Goal: Transaction & Acquisition: Book appointment/travel/reservation

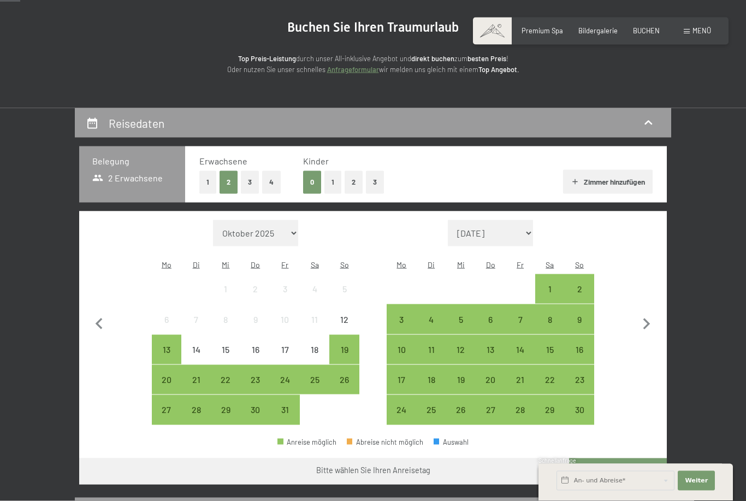
scroll to position [97, 0]
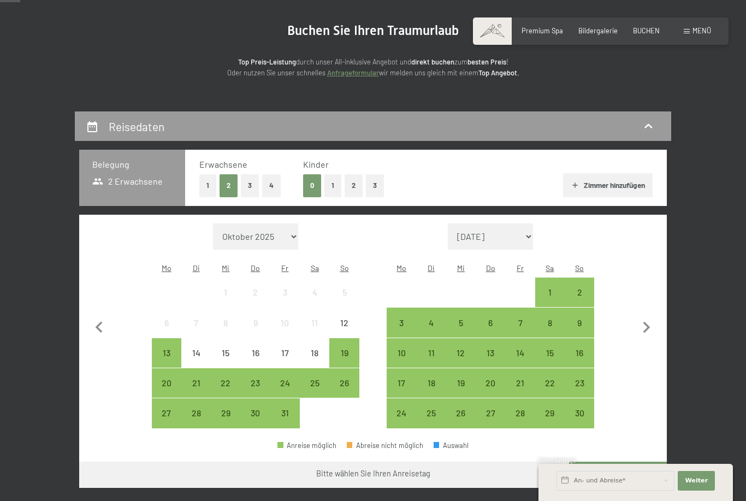
click at [652, 320] on icon "button" at bounding box center [646, 327] width 23 height 23
select select "[DATE]"
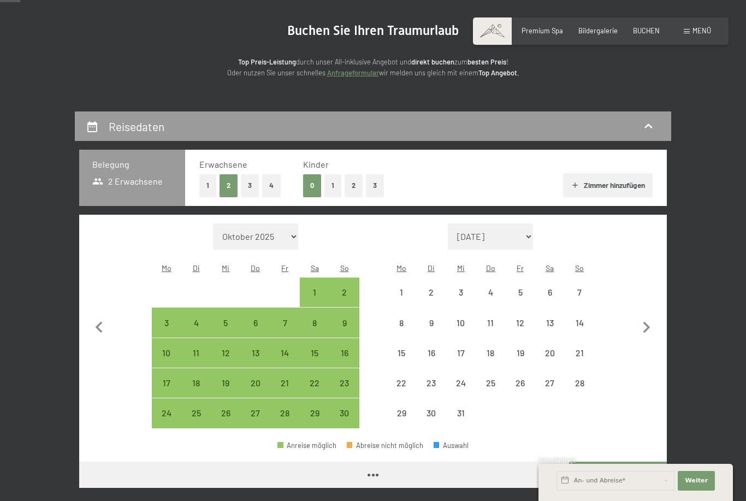
select select "[DATE]"
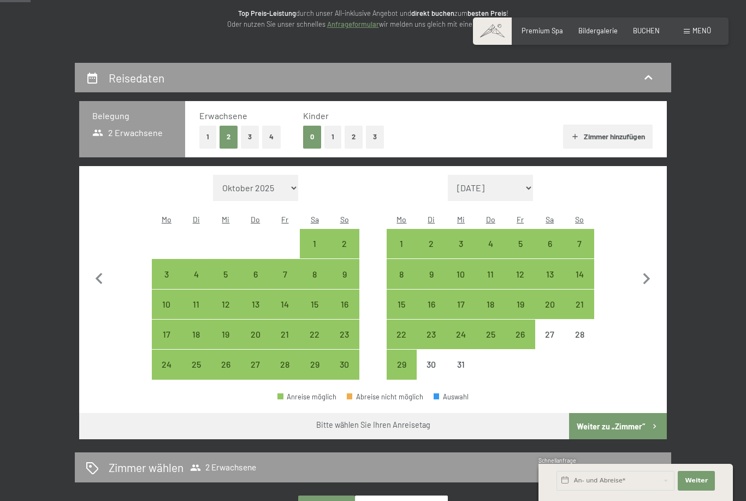
scroll to position [146, 0]
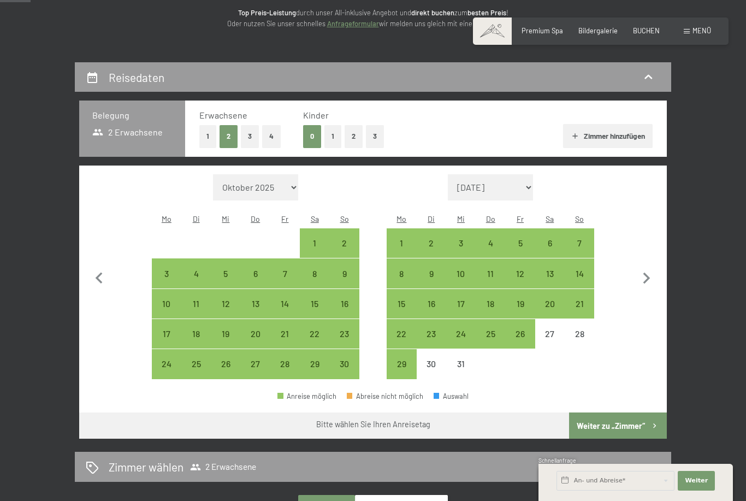
click at [523, 299] on div "19" at bounding box center [519, 312] width 27 height 27
select select "2025-11-01"
select select "2025-12-01"
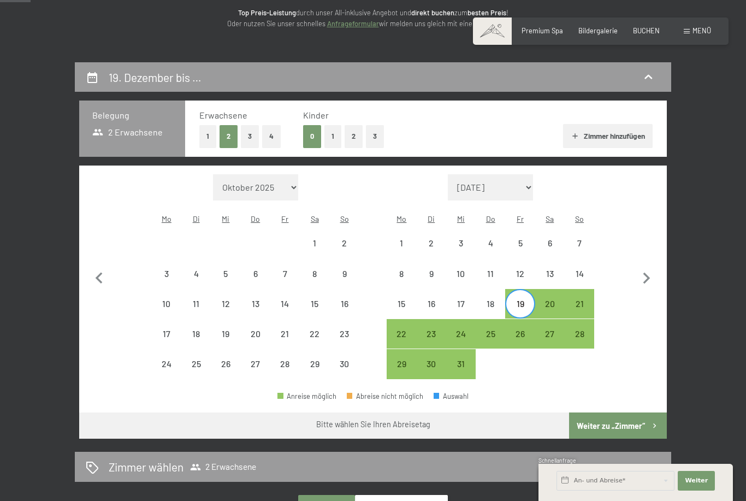
click at [554, 290] on div "20" at bounding box center [549, 303] width 27 height 27
select select "[DATE]"
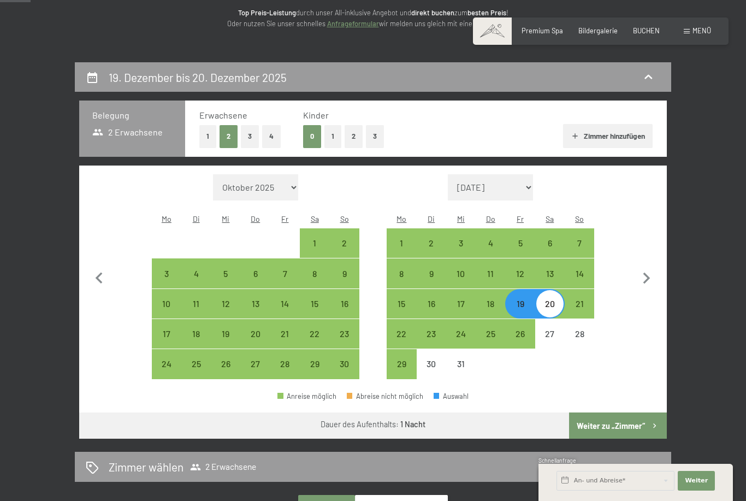
click at [525, 290] on div "19" at bounding box center [519, 303] width 27 height 27
select select "[DATE]"
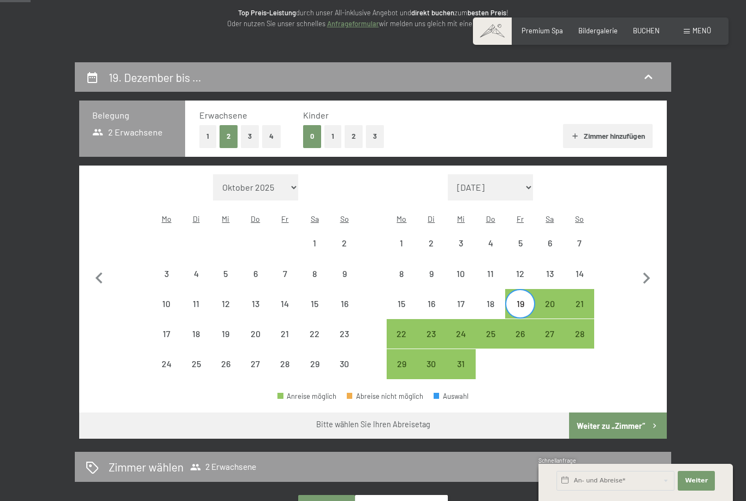
click at [525, 299] on div "19" at bounding box center [519, 312] width 27 height 27
select select "[DATE]"
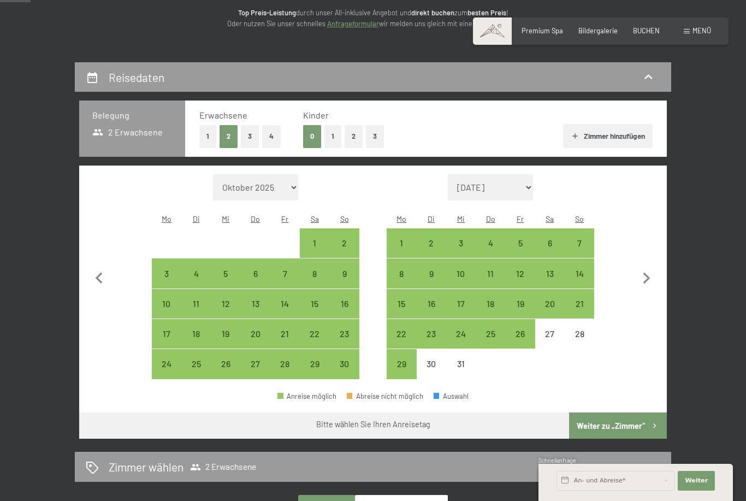
click at [549, 299] on div "20" at bounding box center [549, 312] width 27 height 27
select select "[DATE]"
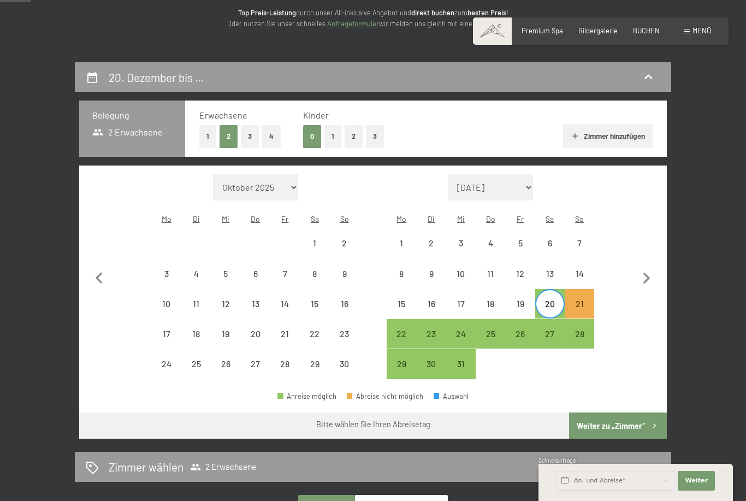
click at [554, 329] on div "27" at bounding box center [549, 342] width 27 height 27
select select "[DATE]"
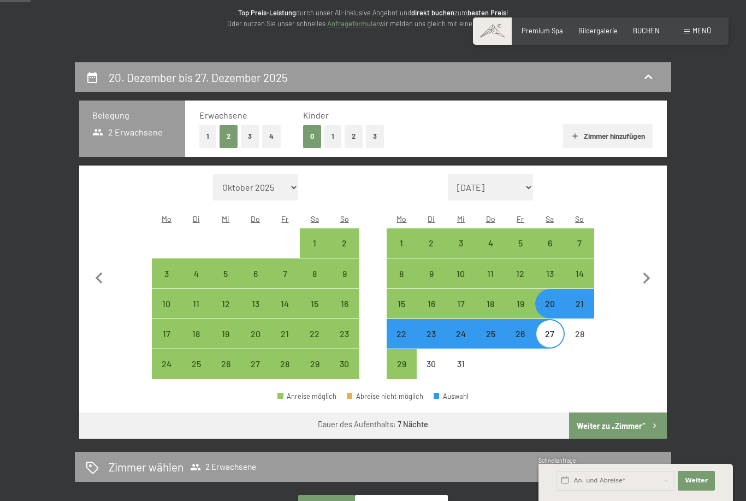
click at [630, 416] on button "Weiter zu „Zimmer“" at bounding box center [618, 425] width 98 height 26
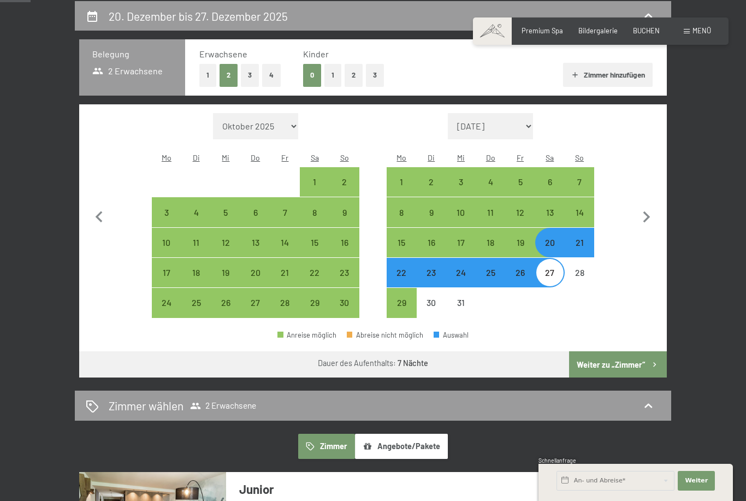
select select "[DATE]"
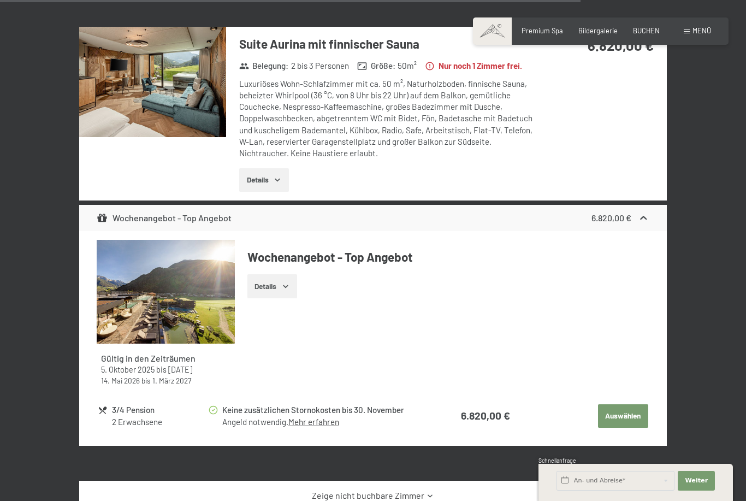
scroll to position [2590, 0]
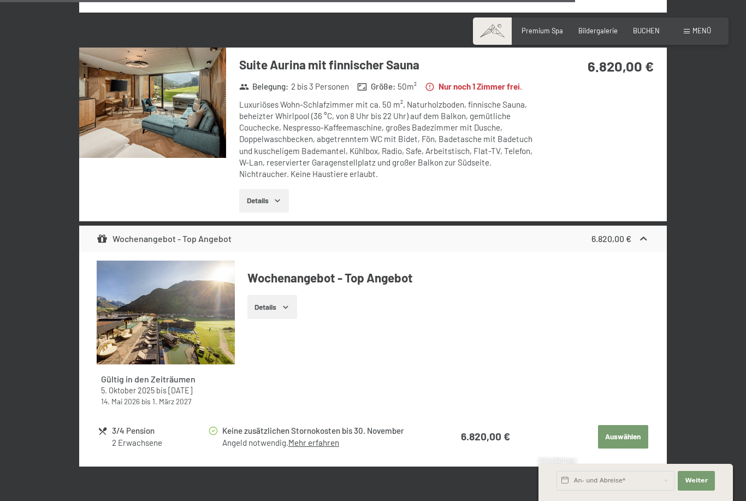
click at [244, 56] on h3 "Suite Aurina mit finnischer Sauna" at bounding box center [387, 64] width 296 height 17
click at [270, 189] on button "Details" at bounding box center [264, 201] width 50 height 24
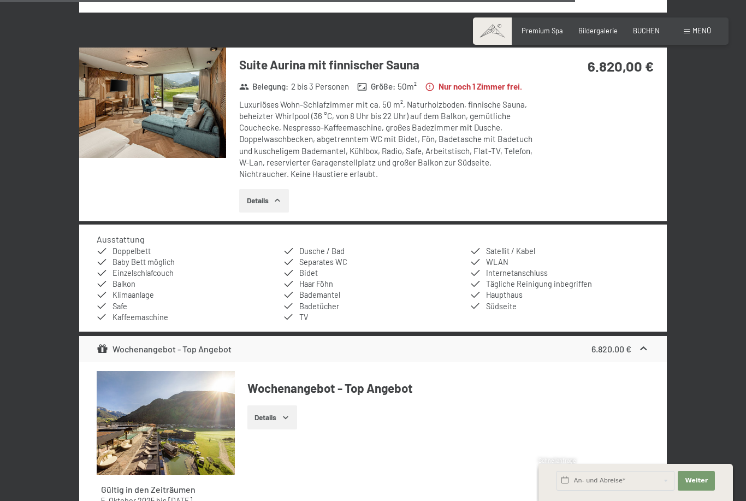
click at [145, 87] on img at bounding box center [152, 103] width 147 height 110
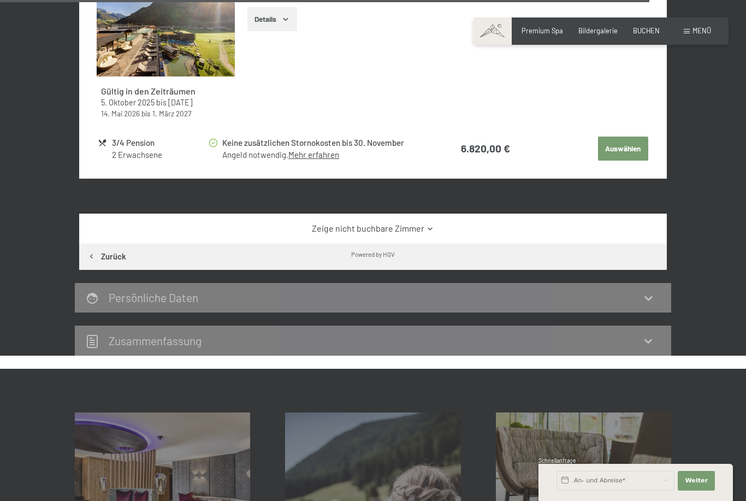
scroll to position [2988, 0]
click at [435, 223] on link "Zeige nicht buchbare Zimmer" at bounding box center [373, 229] width 552 height 12
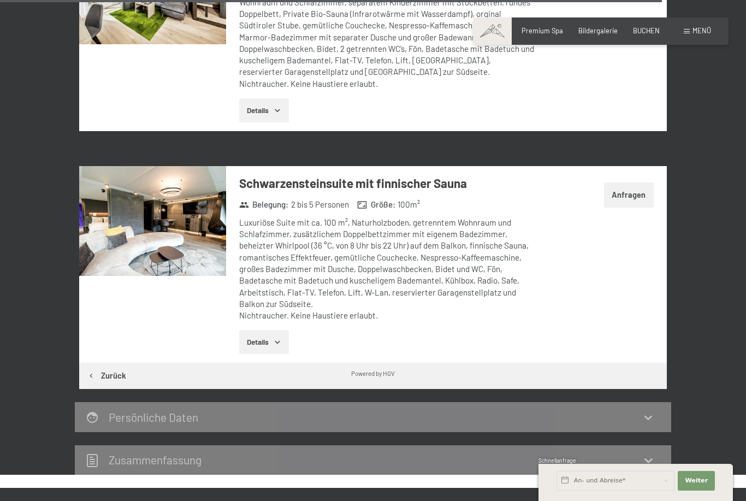
click at [624, 182] on button "Anfragen" at bounding box center [629, 194] width 50 height 25
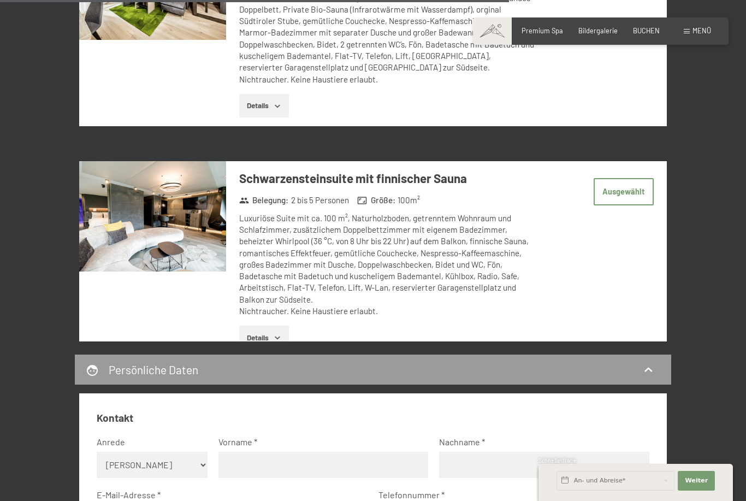
scroll to position [208, 0]
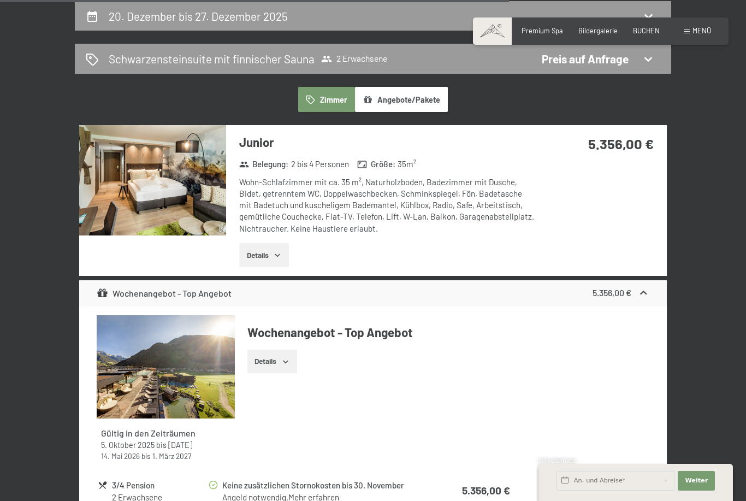
click at [610, 66] on div "Preis auf Anfrage" at bounding box center [585, 59] width 87 height 16
click at [650, 56] on icon at bounding box center [649, 58] width 8 height 4
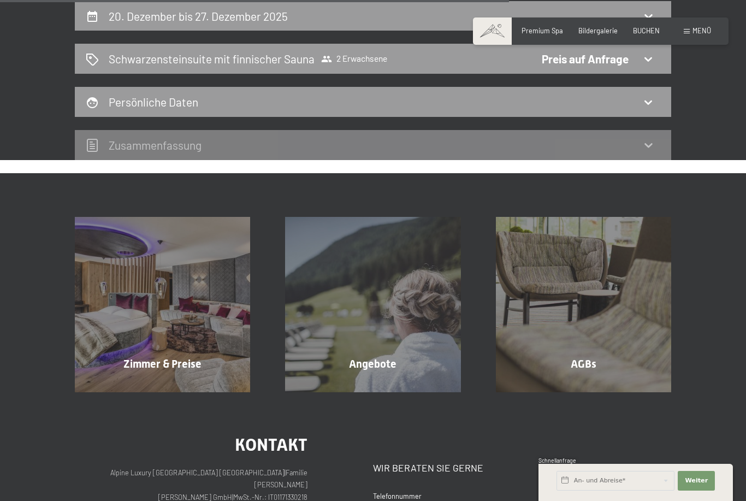
click at [657, 58] on div "Schwarzensteinsuite mit finnischer Sauna 2 Erwachsene Preis auf Anfrage" at bounding box center [373, 59] width 575 height 16
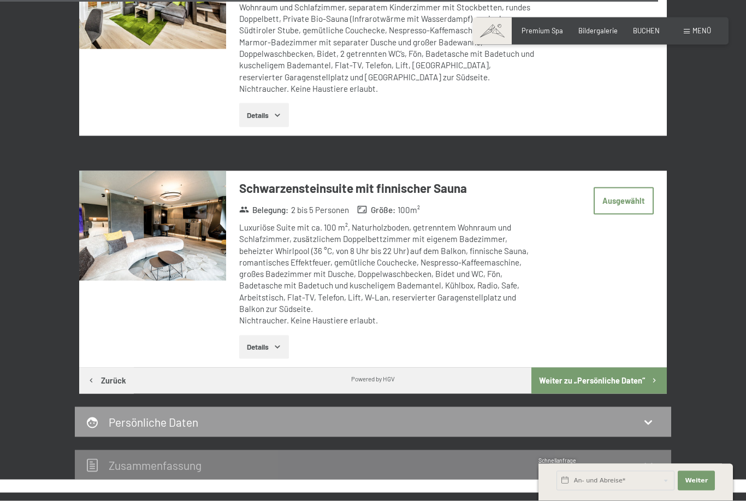
scroll to position [4212, 0]
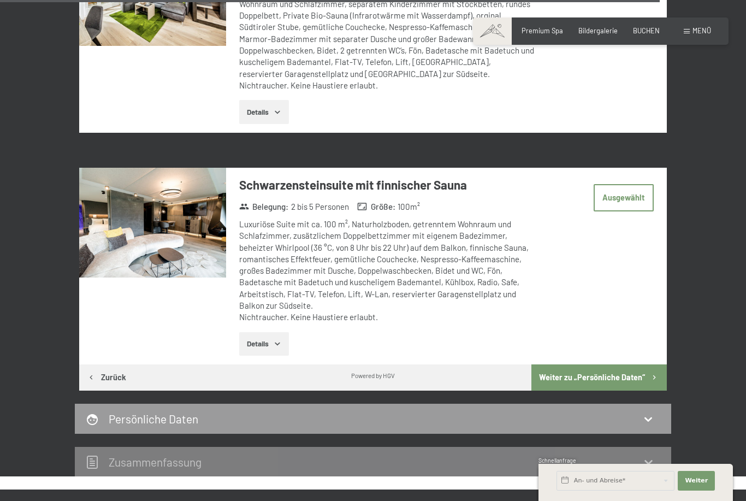
click at [606, 364] on button "Weiter zu „Persönliche Daten“" at bounding box center [599, 377] width 135 height 26
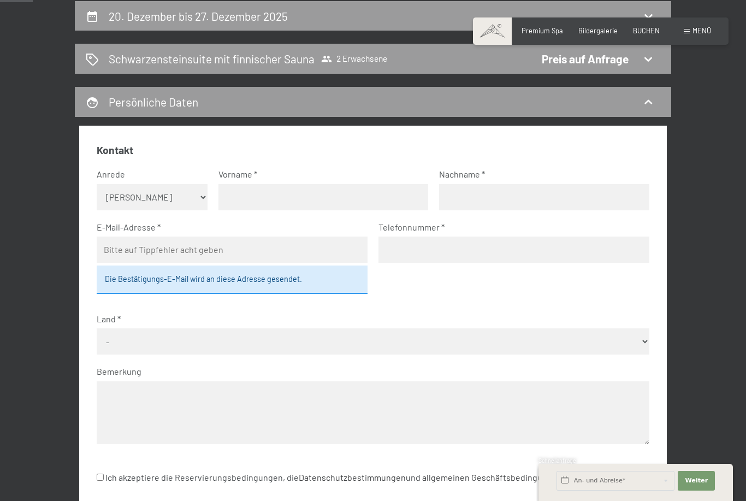
click at [196, 190] on select "Keine Angabe Frau Herr" at bounding box center [152, 197] width 110 height 26
select select "m"
click at [290, 196] on input "text" at bounding box center [324, 197] width 210 height 26
type input "Tobias"
type input "Zimmermann"
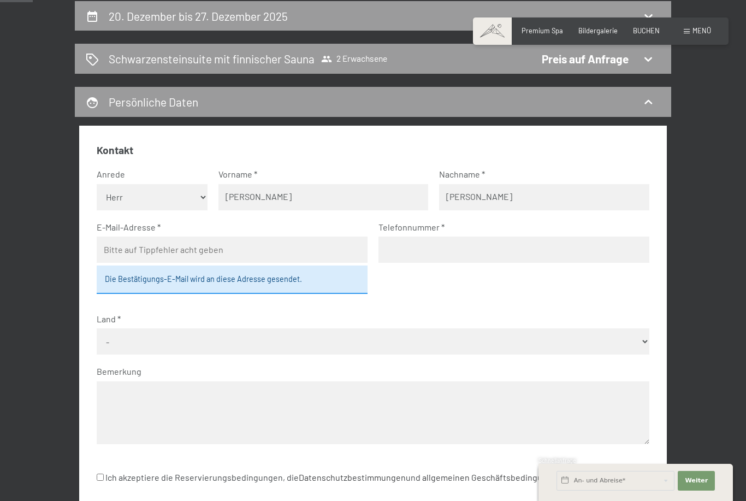
type input "Tobias.Zimmermann@koeln.de"
click at [386, 255] on input "1727310550" at bounding box center [514, 250] width 271 height 26
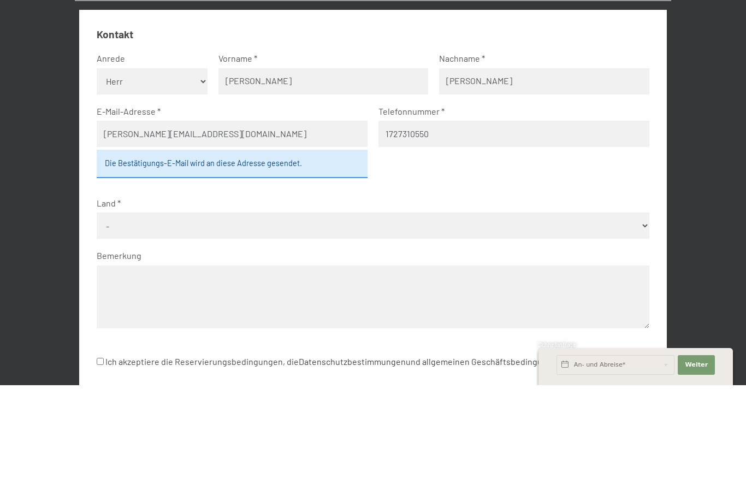
click at [388, 237] on input "1727310550" at bounding box center [514, 250] width 271 height 26
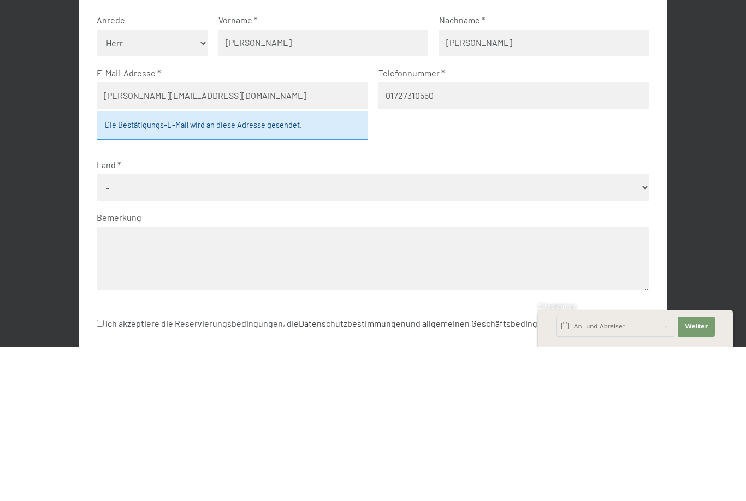
type input "01727310550"
click at [419, 328] on select "- Deutschland Österreich Schweiz Italien Niederlande Belgien Vereinigtes Königr…" at bounding box center [373, 341] width 552 height 26
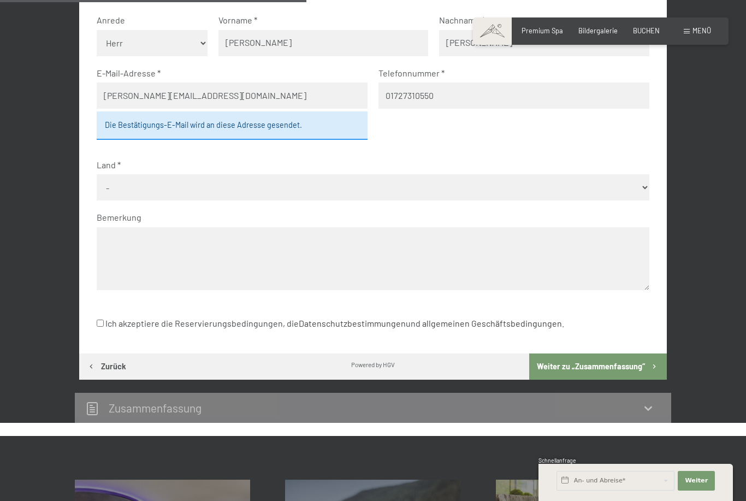
select select "DEU"
click at [318, 239] on textarea at bounding box center [373, 258] width 552 height 63
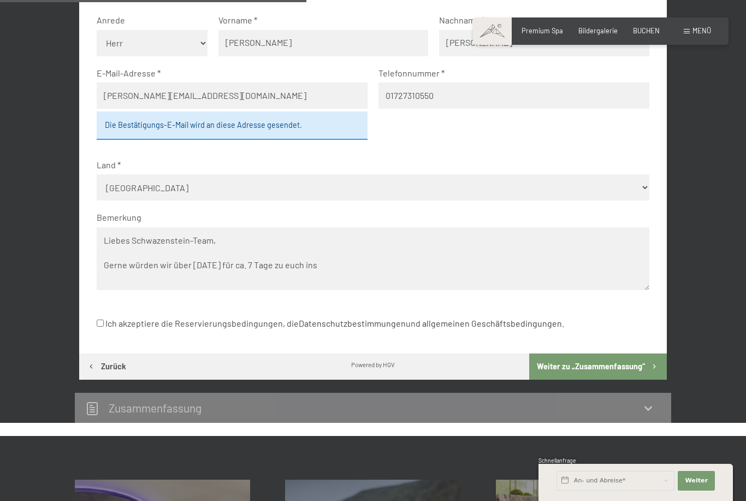
click at [274, 256] on textarea "Liebes Schwazenstein-Team, Gerne würden wir über Weihnachten für ca. 7 Tage zu …" at bounding box center [373, 258] width 552 height 63
click at [268, 254] on textarea "Liebes Schwazenstein-Team, Gerne würden wir über Weihnachten für ca. 7 Tage zu …" at bounding box center [373, 258] width 552 height 63
click at [380, 253] on textarea "Liebes Schwazenstein-Team, Gerne würden wir über Weihnachten für ca.5- 7 Tage z…" at bounding box center [373, 258] width 552 height 63
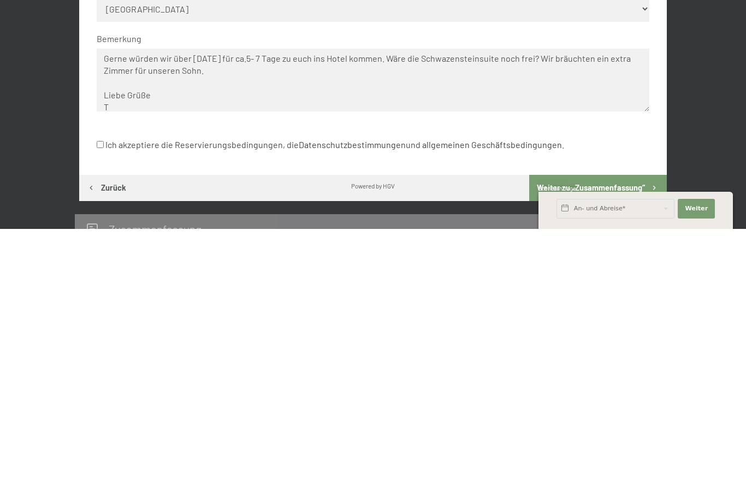
scroll to position [28, 0]
type textarea "Liebes Schwazenstein-Team, Gerne würden wir über Weihnachten für ca.5- 7 Tage z…"
click at [82, 126] on div "Kontakt Anrede Keine Angabe Frau Herr Vorname Tobias Nachname Zimmermann E-Mail…" at bounding box center [373, 256] width 588 height 382
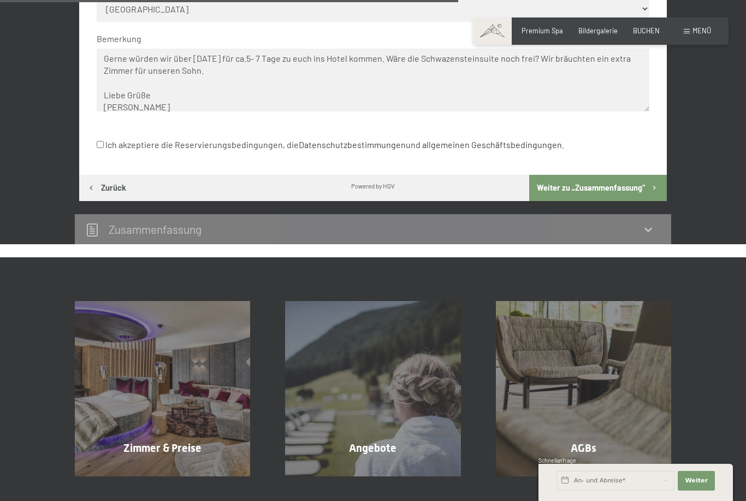
click at [97, 139] on label "Ich akzeptiere die Reservierungsbedingungen, die Datenschutzbestimmungen und al…" at bounding box center [331, 144] width 468 height 21
click at [97, 141] on input "Ich akzeptiere die Reservierungsbedingungen, die Datenschutzbestimmungen und al…" at bounding box center [100, 144] width 7 height 7
checkbox input "true"
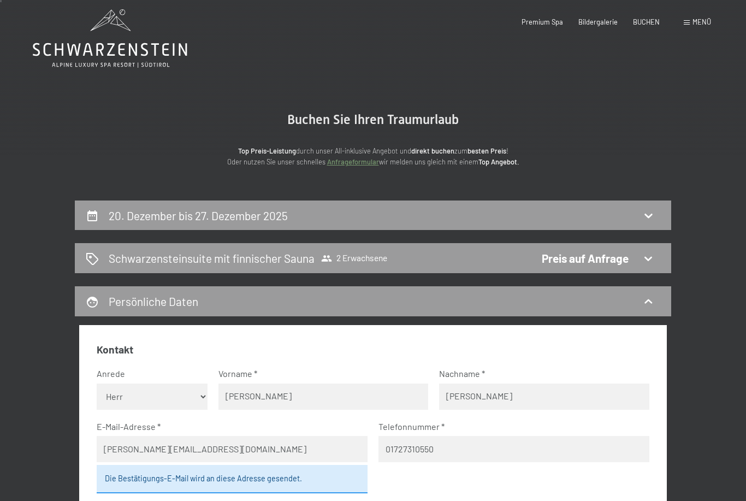
scroll to position [0, 0]
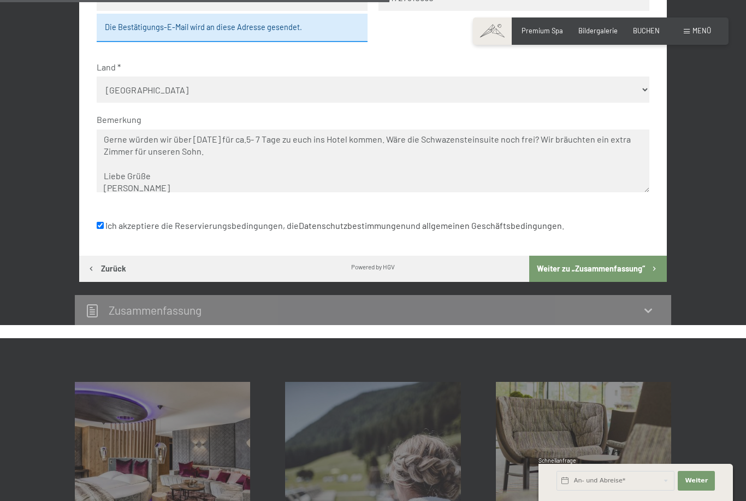
click at [618, 260] on button "Weiter zu „Zusammen­fassung“" at bounding box center [598, 269] width 138 height 26
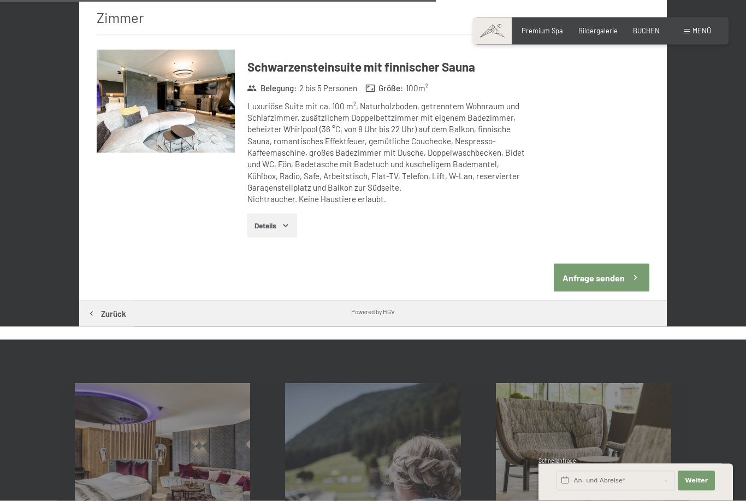
scroll to position [569, 0]
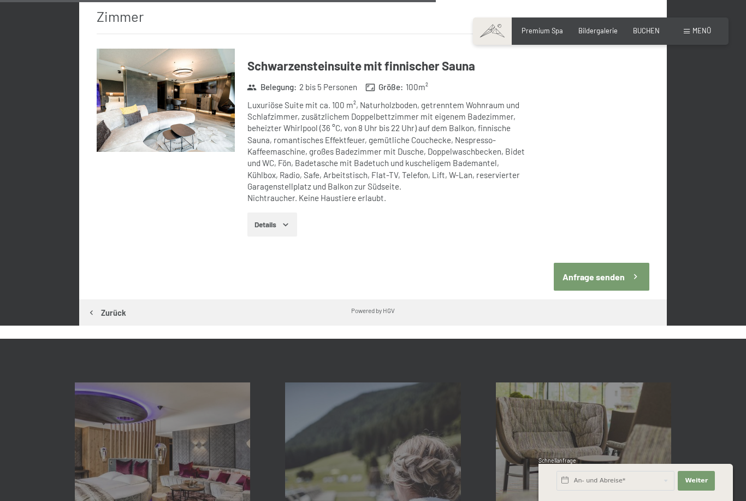
click at [621, 263] on button "Anfrage senden" at bounding box center [601, 277] width 95 height 28
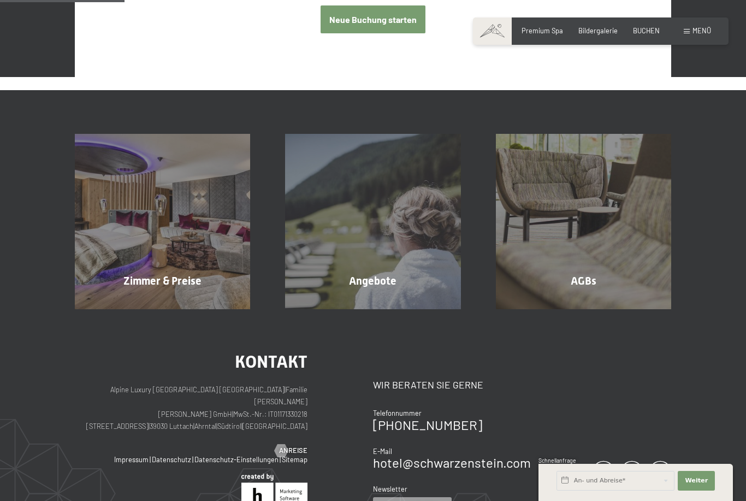
scroll to position [208, 0]
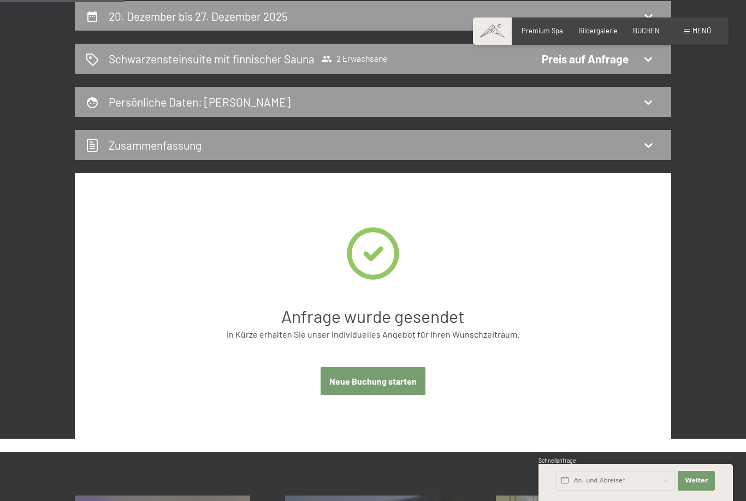
click at [556, 33] on span "Premium Spa" at bounding box center [543, 30] width 42 height 9
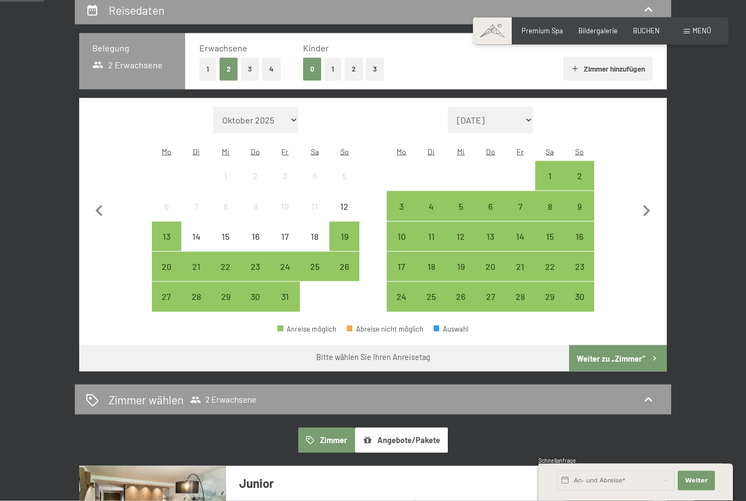
scroll to position [216, 0]
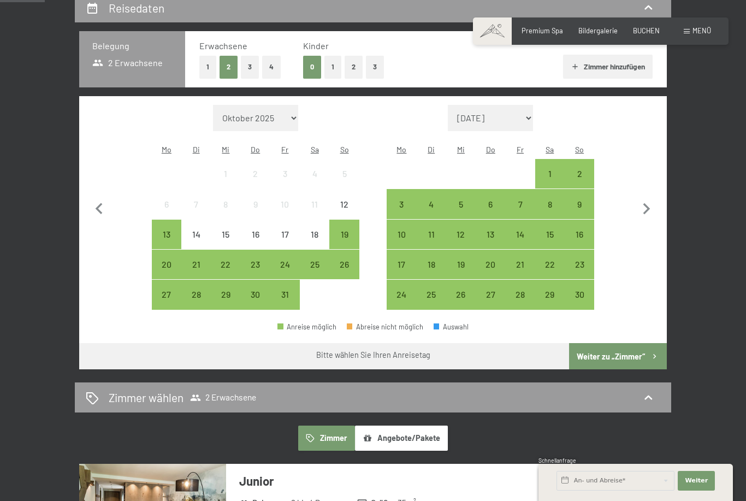
click at [646, 189] on button "button" at bounding box center [646, 207] width 23 height 205
select select "2025-11-01"
select select "2025-12-01"
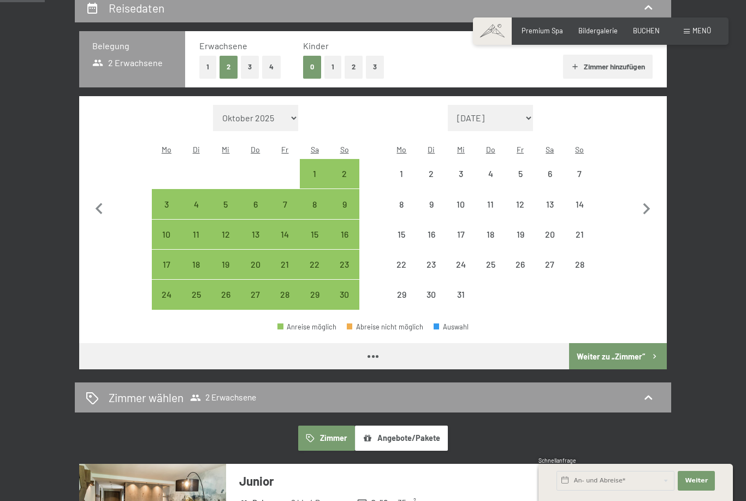
select select "2025-11-01"
select select "2025-12-01"
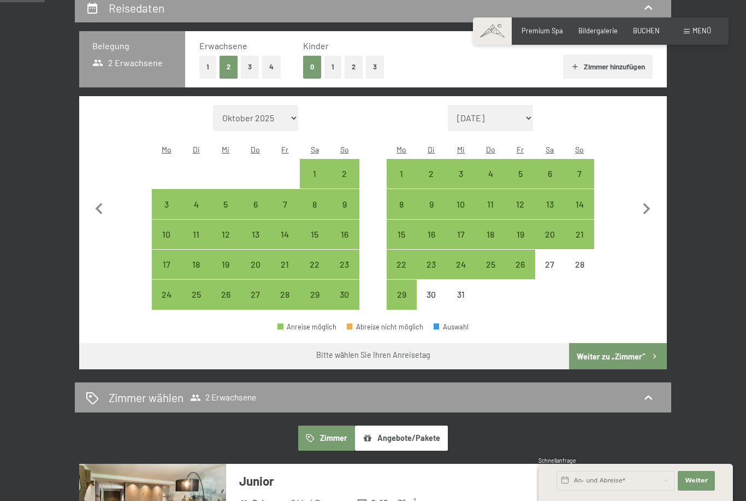
click at [522, 230] on div "19" at bounding box center [519, 243] width 27 height 27
select select "2025-11-01"
select select "2025-12-01"
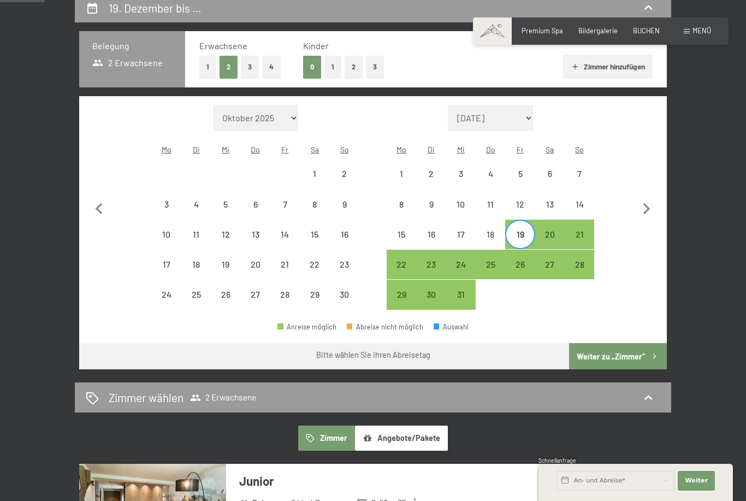
click at [524, 260] on div "26" at bounding box center [519, 273] width 27 height 27
select select "2025-11-01"
select select "2025-12-01"
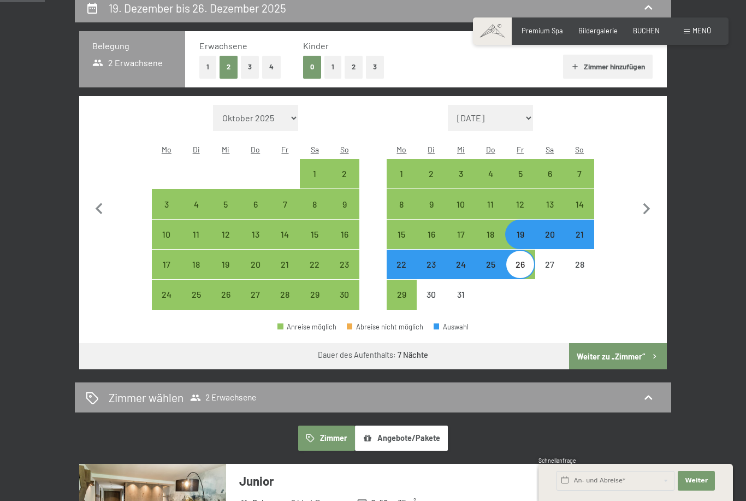
click at [650, 352] on icon "button" at bounding box center [654, 356] width 9 height 9
select select "2025-11-01"
select select "2025-12-01"
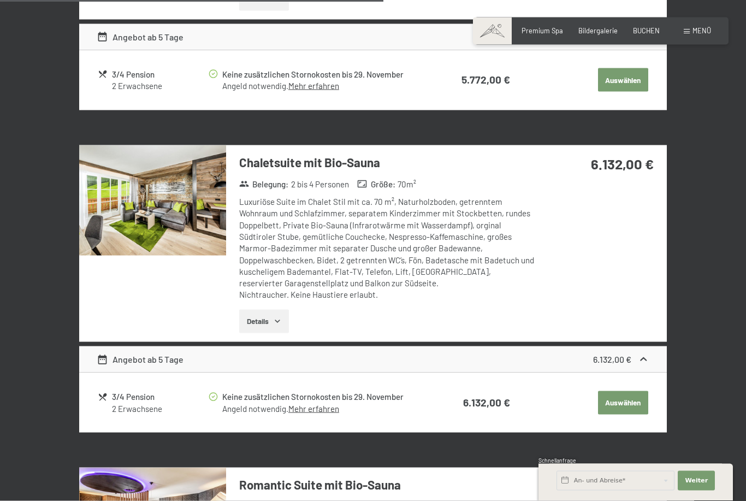
scroll to position [1408, 0]
click at [279, 316] on button "Details" at bounding box center [264, 322] width 50 height 24
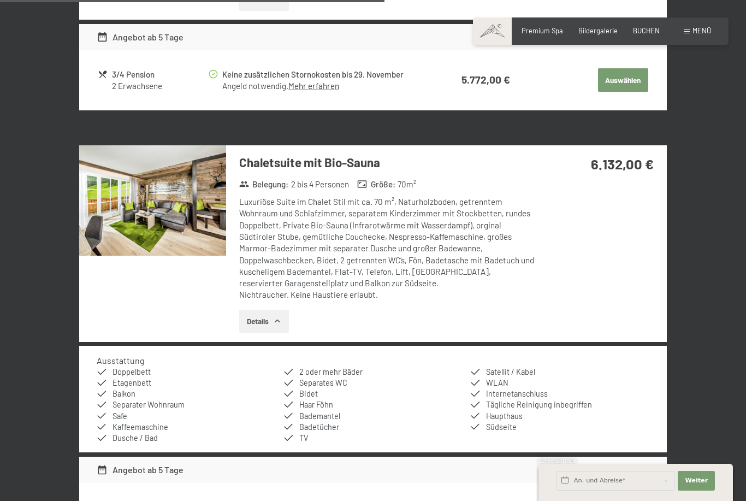
click at [190, 232] on img at bounding box center [152, 200] width 147 height 110
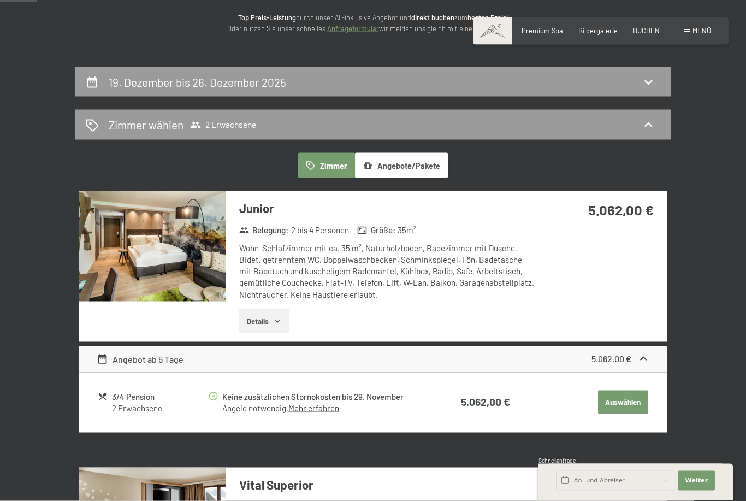
scroll to position [143, 0]
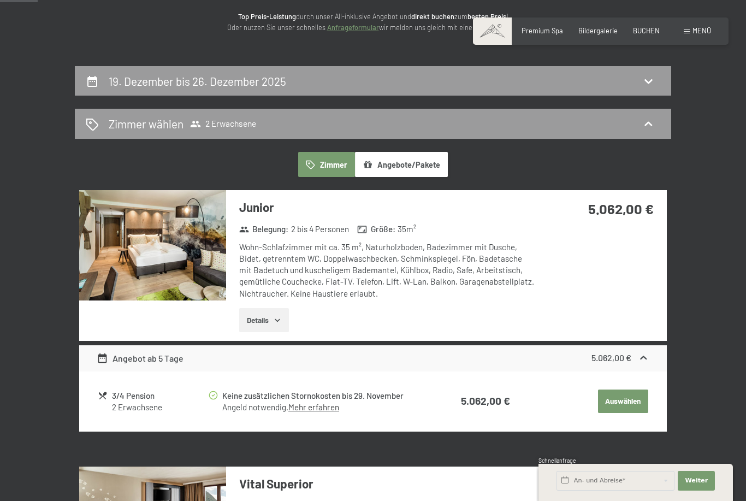
click at [664, 126] on div "Zimmer wählen 2 Erwachsene" at bounding box center [373, 124] width 597 height 30
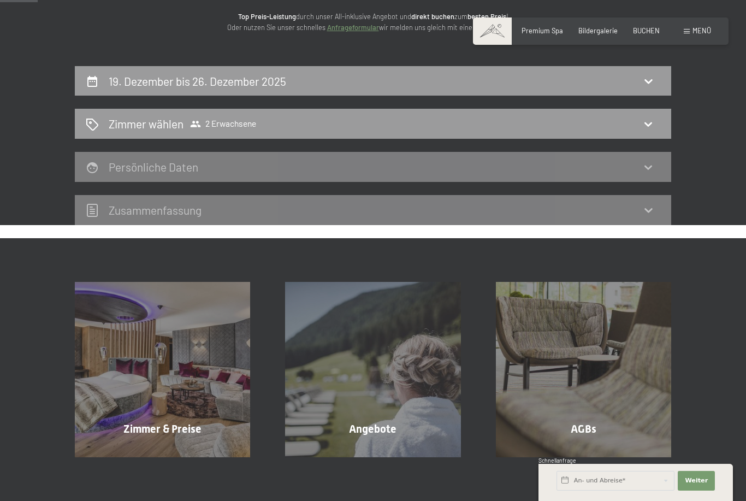
click at [144, 120] on h2 "Zimmer wählen" at bounding box center [146, 124] width 75 height 16
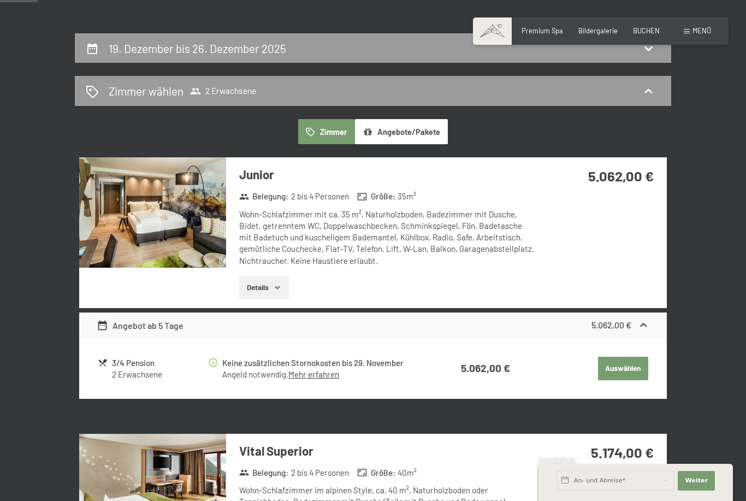
scroll to position [178, 0]
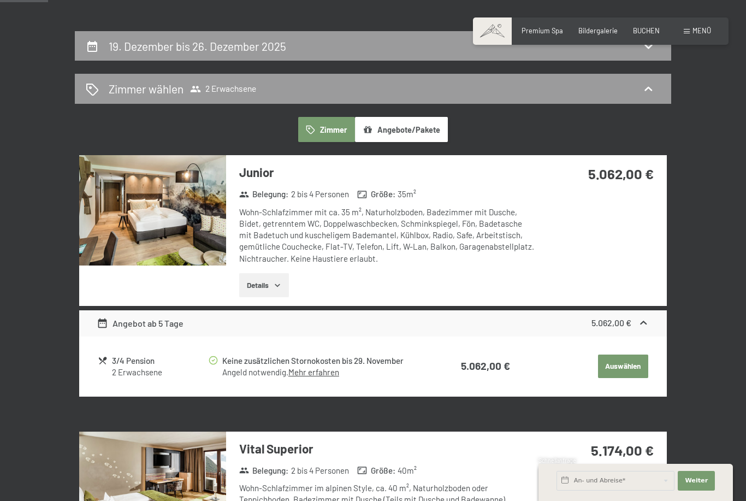
click at [126, 85] on h2 "Zimmer wählen" at bounding box center [146, 89] width 75 height 16
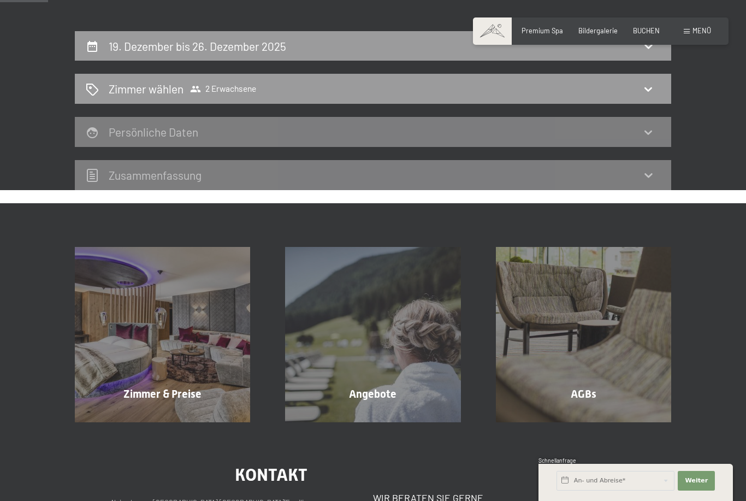
click at [130, 81] on h2 "Zimmer wählen" at bounding box center [146, 89] width 75 height 16
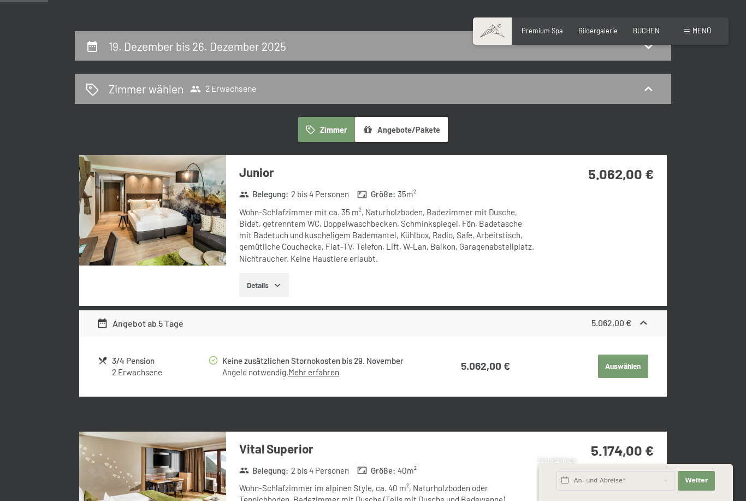
click at [143, 45] on h2 "19. Dezember bis 26. Dezember 2025" at bounding box center [198, 46] width 178 height 14
select select "[DATE]"
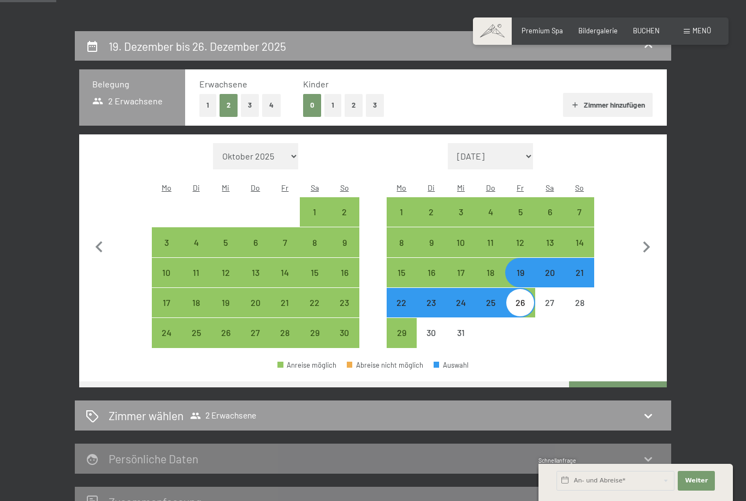
scroll to position [208, 0]
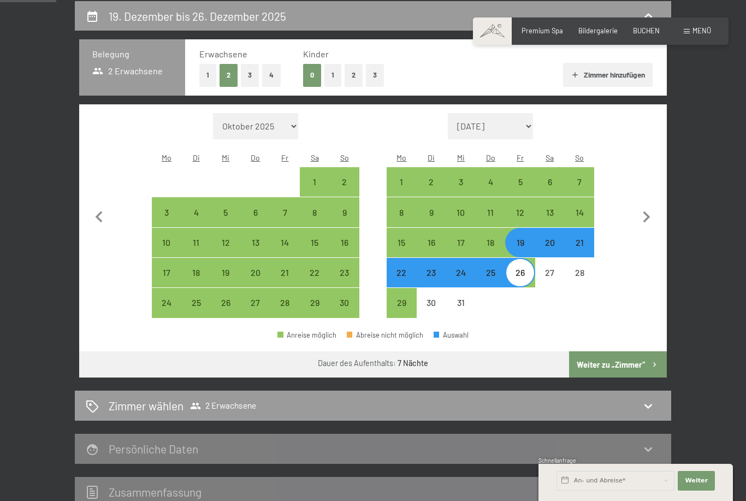
click at [252, 65] on button "3" at bounding box center [250, 75] width 18 height 22
select select "[DATE]"
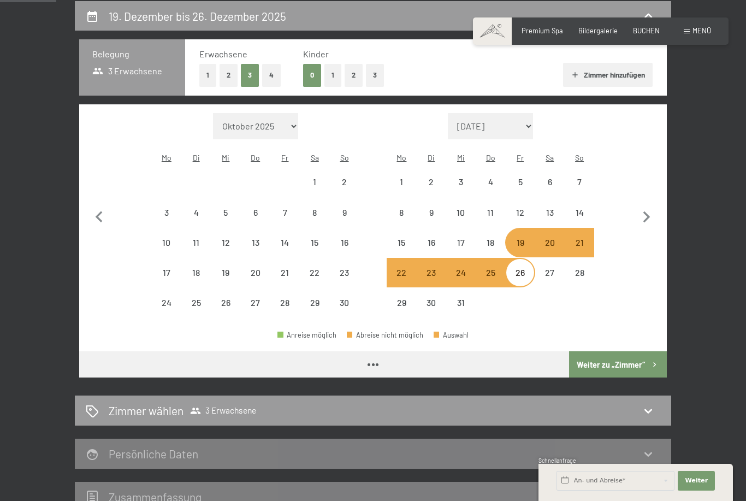
select select "[DATE]"
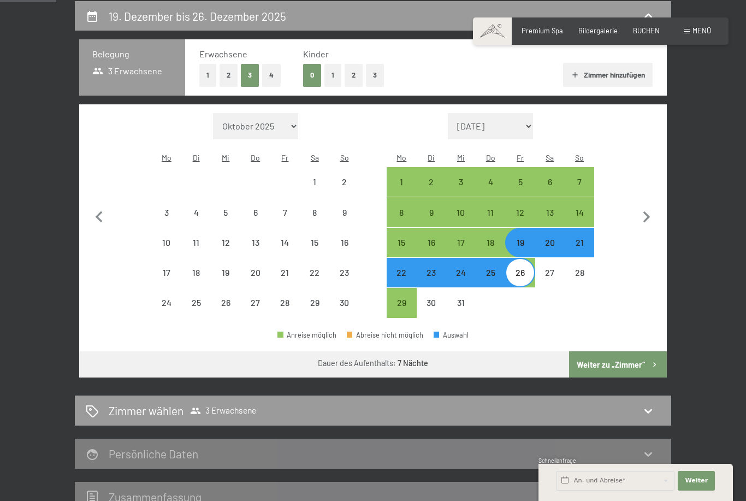
select select "[DATE]"
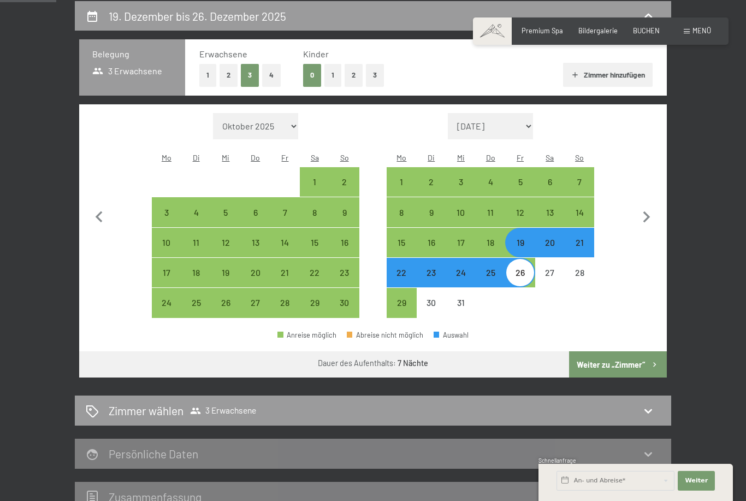
click at [640, 355] on button "Weiter zu „Zimmer“" at bounding box center [618, 364] width 98 height 26
select select "[DATE]"
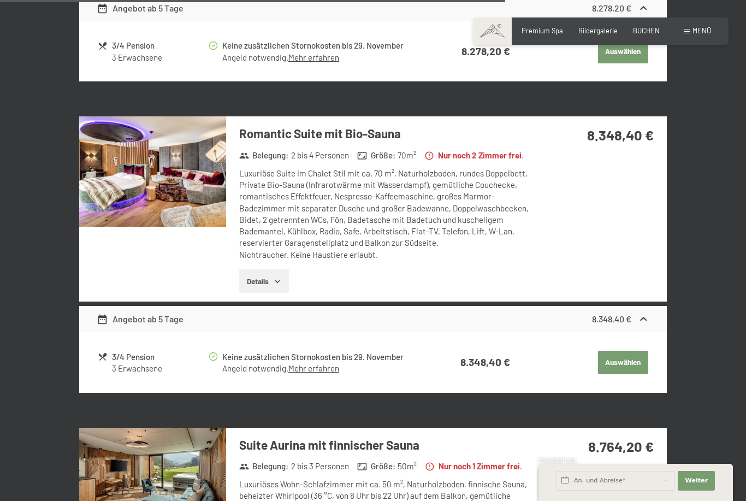
scroll to position [2063, 0]
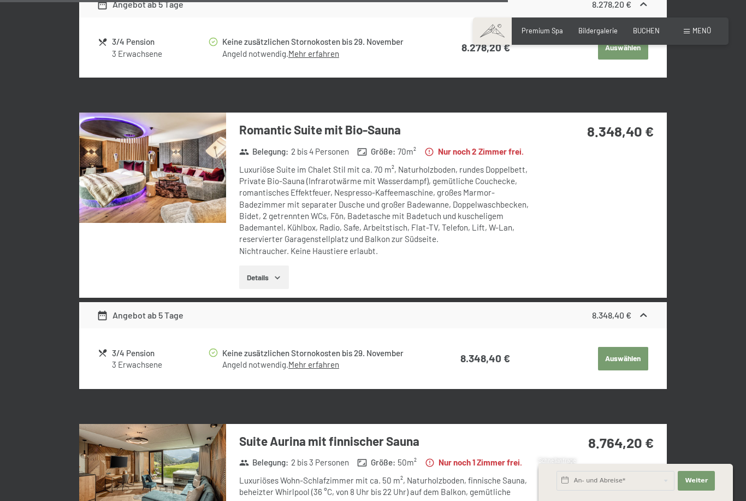
click at [120, 150] on img at bounding box center [152, 168] width 147 height 110
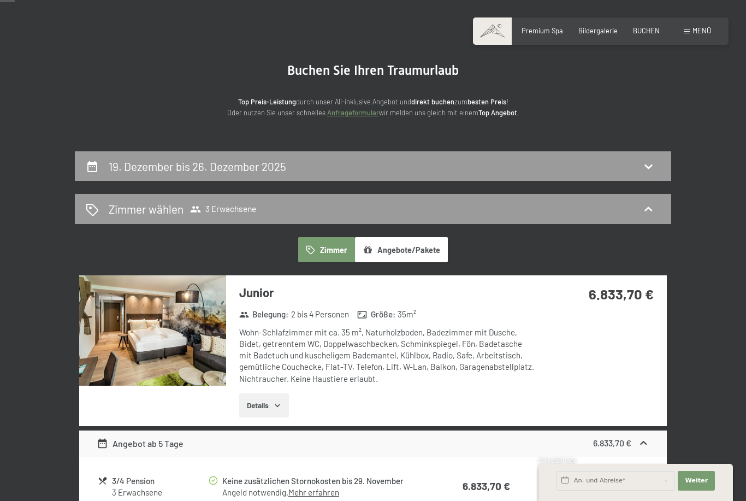
scroll to position [60, 0]
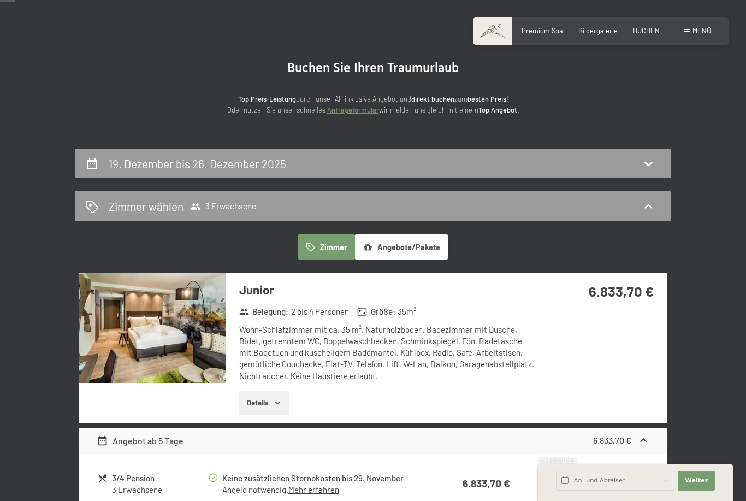
click at [420, 251] on button "Angebote/Pakete" at bounding box center [401, 246] width 93 height 25
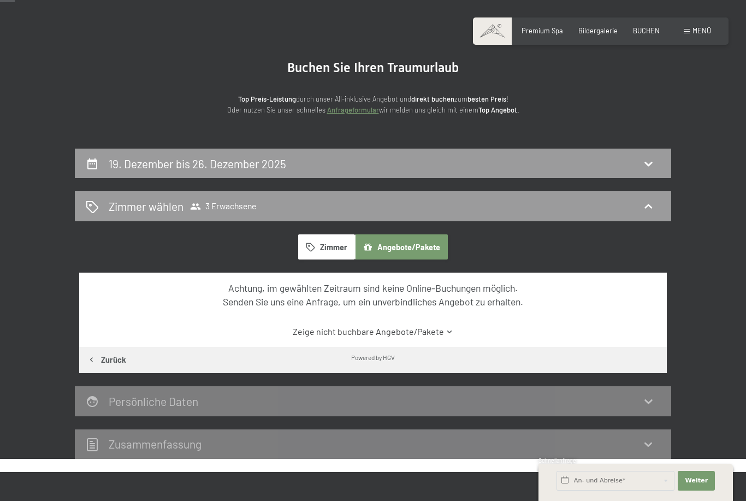
click at [646, 206] on icon at bounding box center [649, 206] width 8 height 4
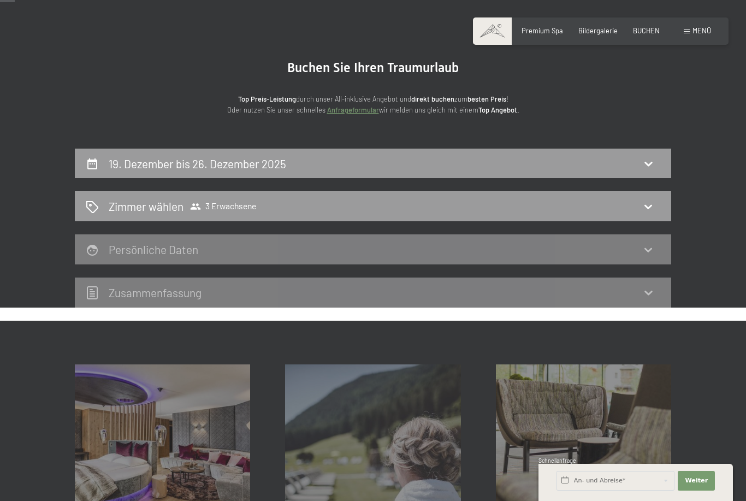
click at [650, 199] on div "Zimmer wählen 3 Erwachsene" at bounding box center [373, 206] width 575 height 16
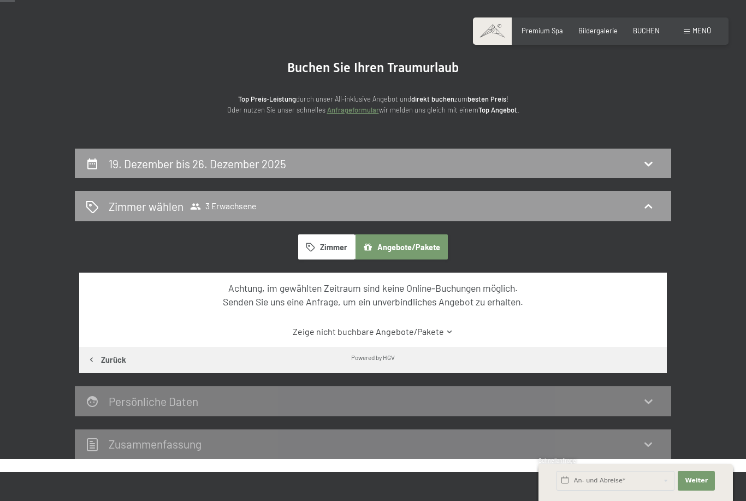
click at [655, 159] on icon at bounding box center [648, 163] width 13 height 13
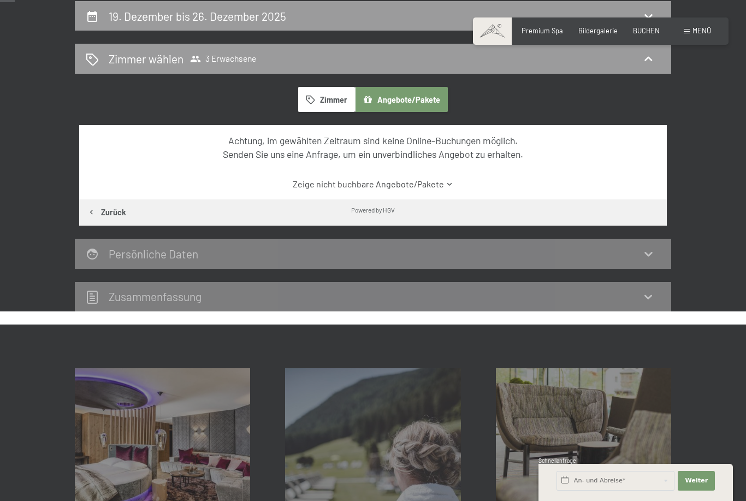
select select "[DATE]"
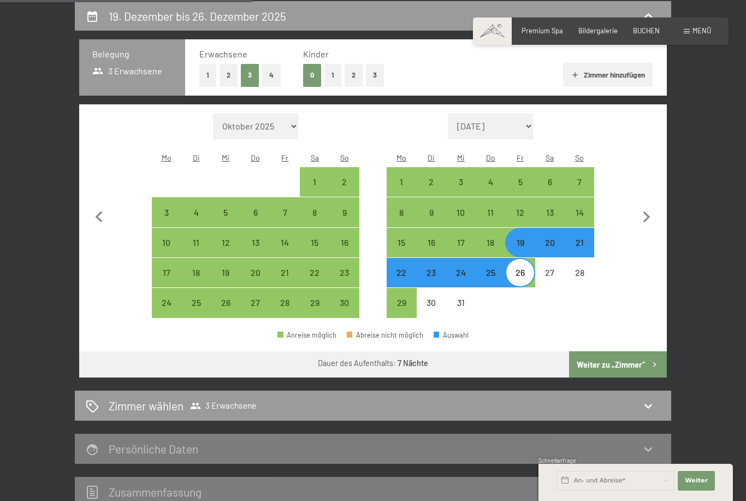
click at [552, 268] on div "27" at bounding box center [549, 281] width 27 height 27
select select "[DATE]"
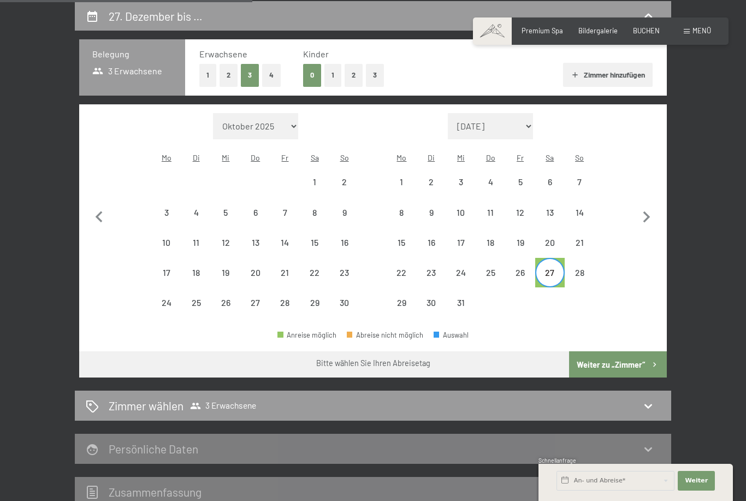
click at [552, 238] on div "20" at bounding box center [549, 251] width 27 height 27
select select "[DATE]"
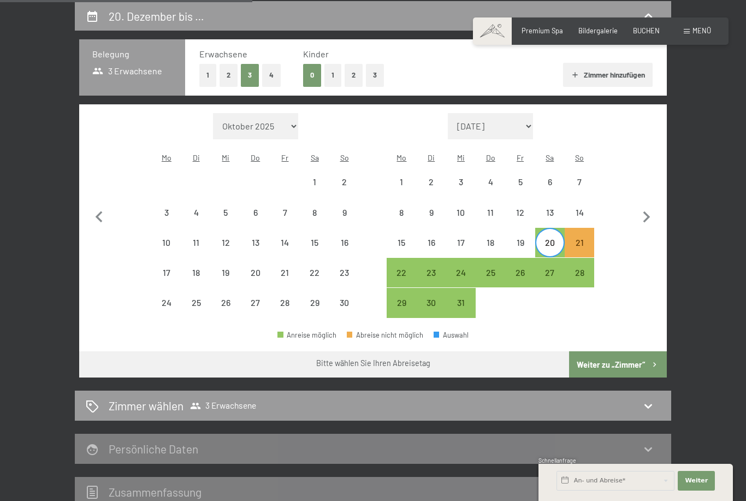
click at [648, 352] on button "Weiter zu „Zimmer“" at bounding box center [618, 364] width 98 height 26
select select "[DATE]"
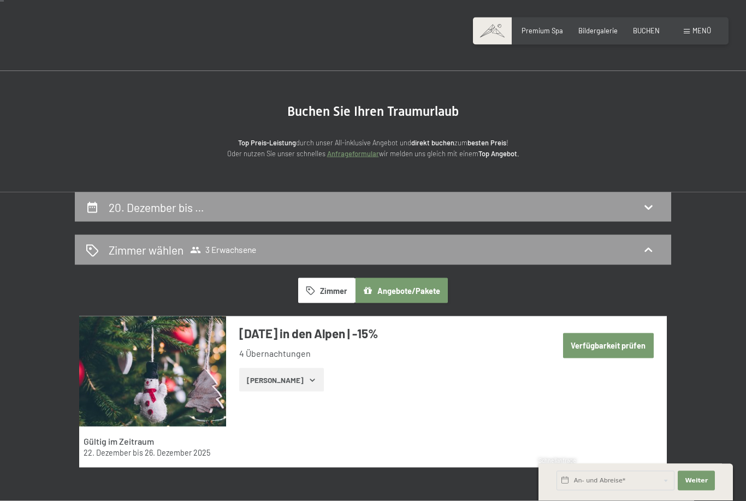
scroll to position [21, 0]
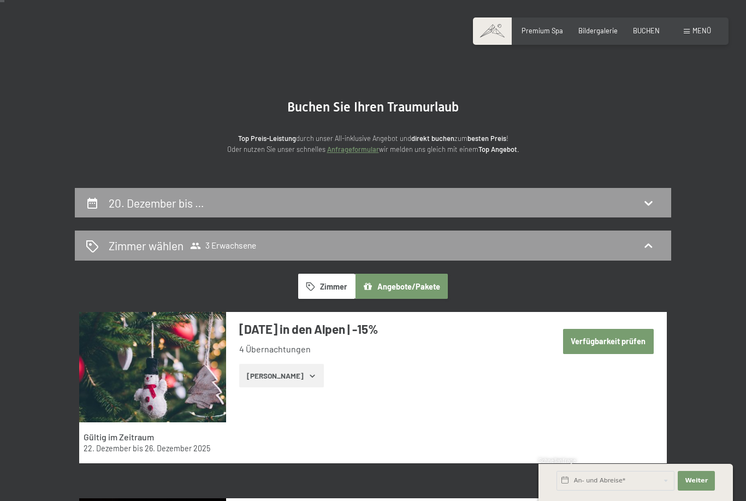
click at [653, 247] on icon at bounding box center [648, 245] width 13 height 13
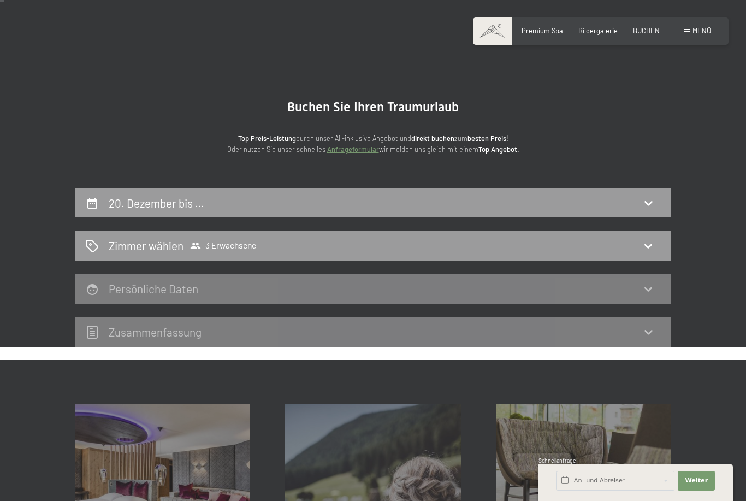
click at [655, 242] on icon at bounding box center [648, 245] width 13 height 13
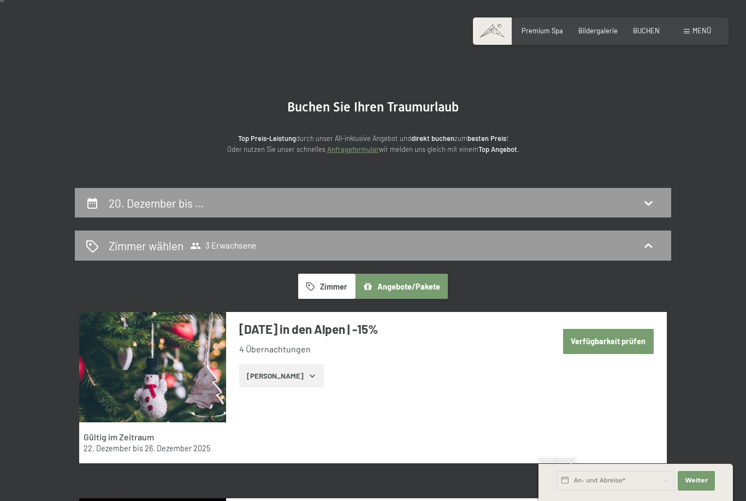
click at [329, 287] on span "Einwilligung Marketing*" at bounding box center [312, 281] width 90 height 11
click at [262, 287] on input "Einwilligung Marketing*" at bounding box center [256, 281] width 11 height 11
checkbox input "false"
click at [340, 291] on button "Zimmer" at bounding box center [326, 286] width 57 height 25
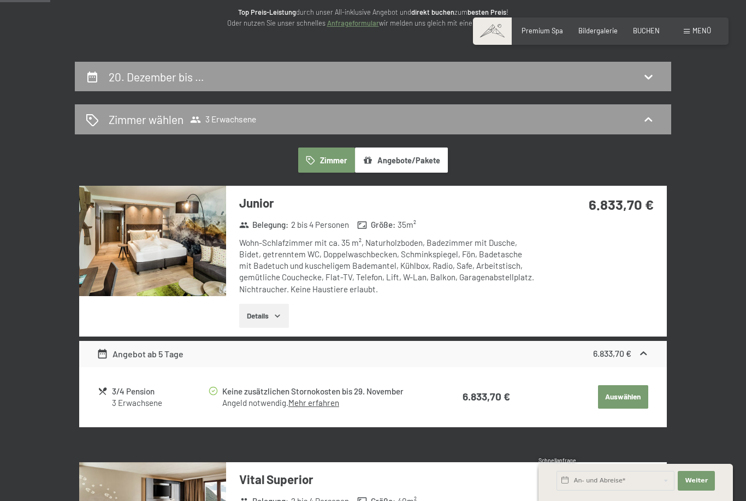
scroll to position [132, 0]
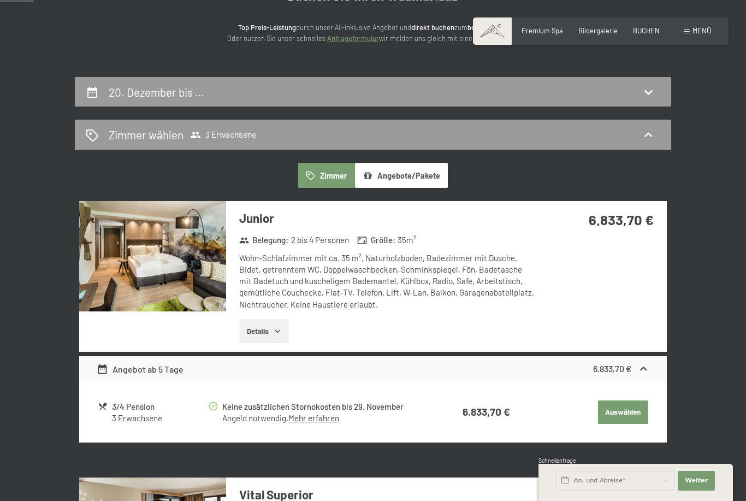
click at [413, 174] on button "Angebote/Pakete" at bounding box center [401, 175] width 93 height 25
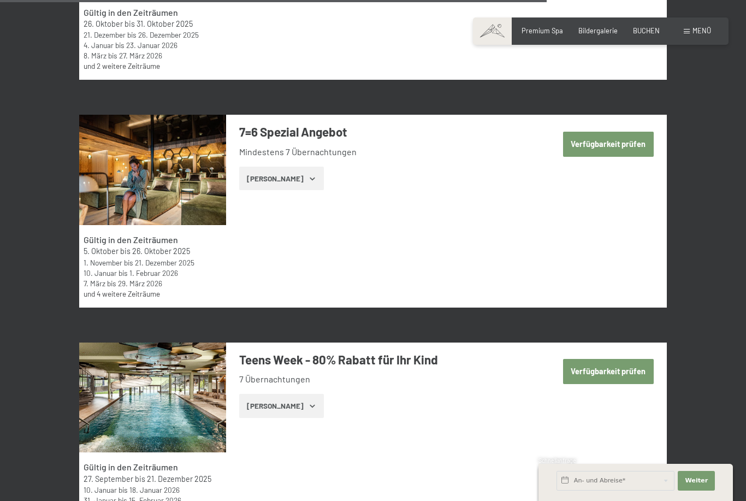
click at [600, 147] on button "Verfügbarkeit prüfen" at bounding box center [608, 144] width 91 height 25
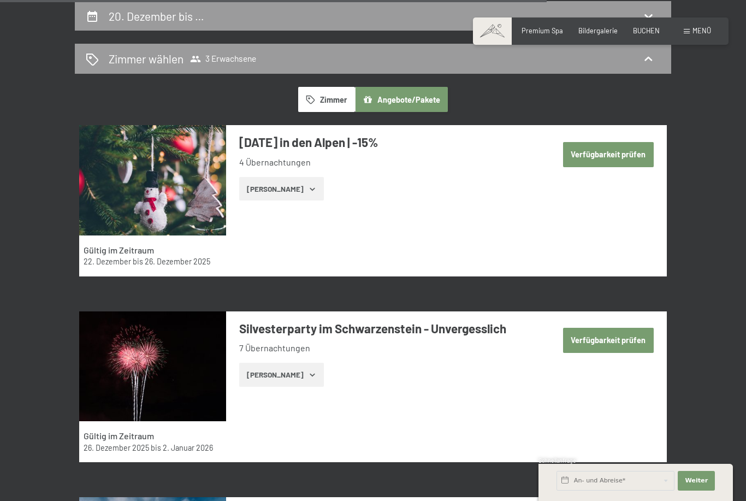
select select "[DATE]"
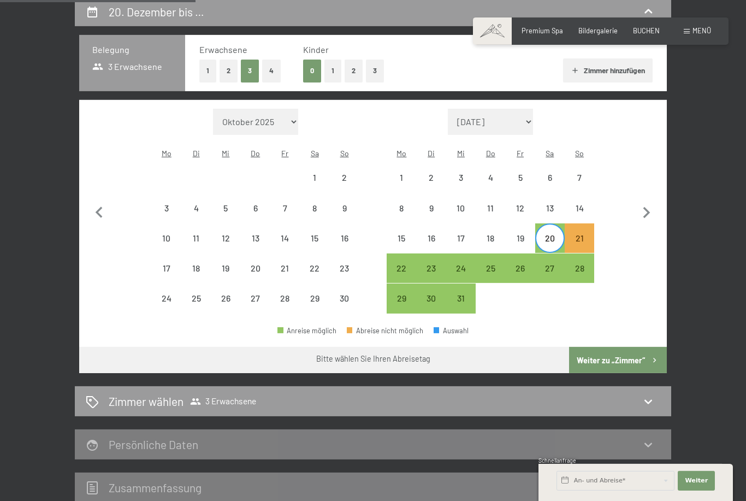
scroll to position [212, 0]
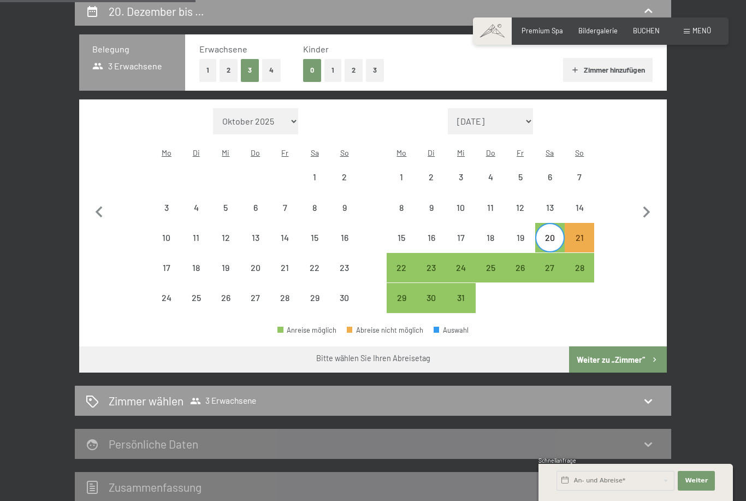
click at [552, 263] on div "27" at bounding box center [549, 276] width 27 height 27
select select "[DATE]"
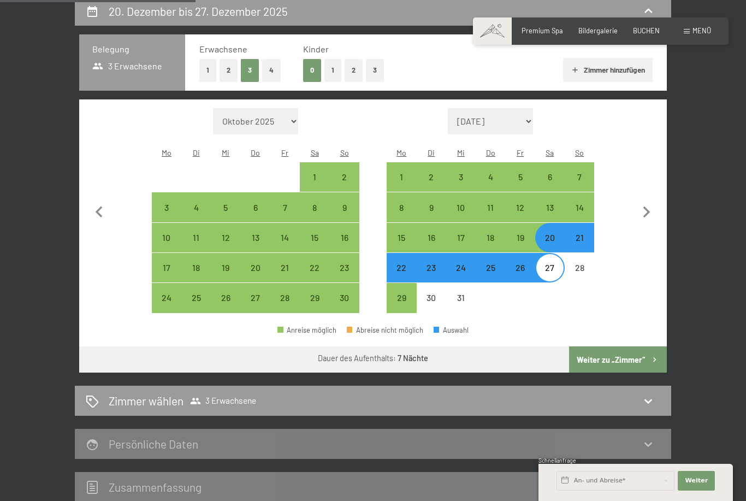
click at [634, 346] on button "Weiter zu „Zimmer“" at bounding box center [618, 359] width 98 height 26
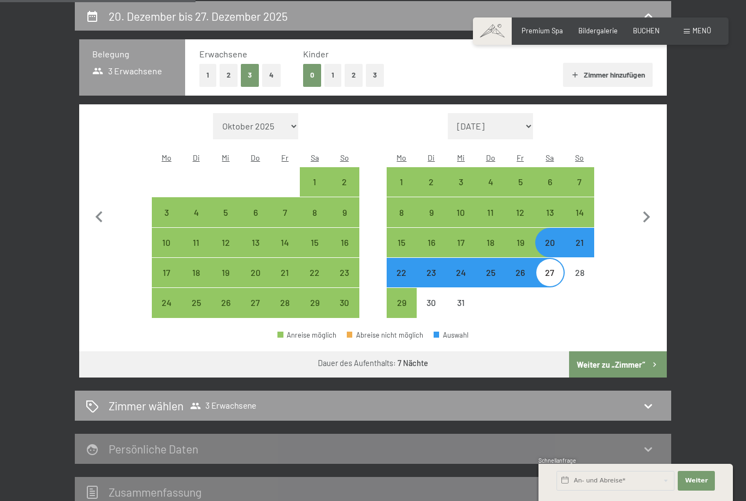
select select "[DATE]"
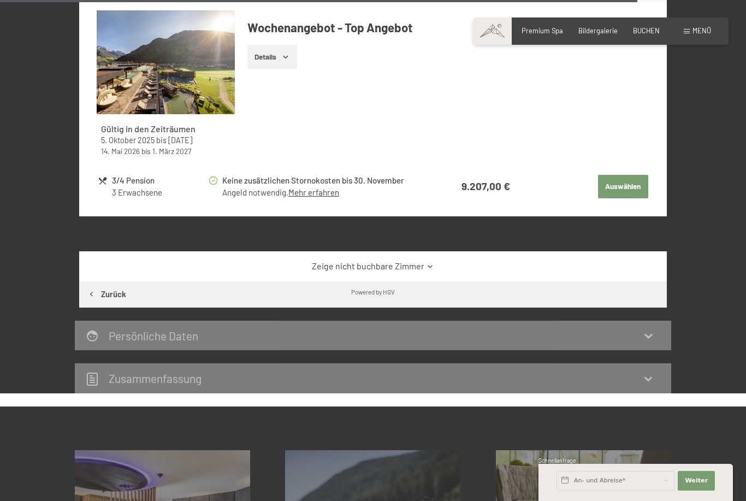
scroll to position [2842, 0]
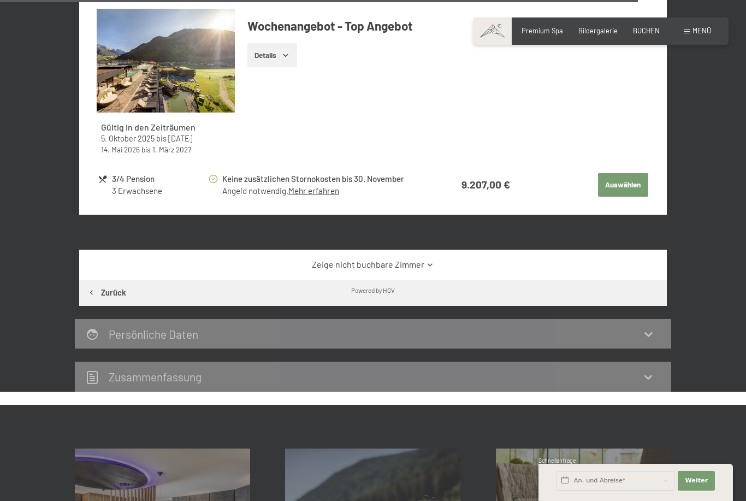
click at [434, 258] on link "Zeige nicht buchbare Zimmer" at bounding box center [373, 264] width 552 height 12
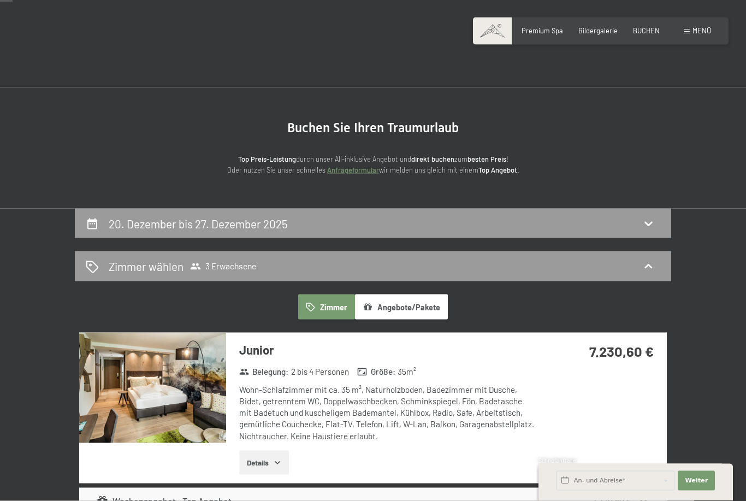
scroll to position [0, 0]
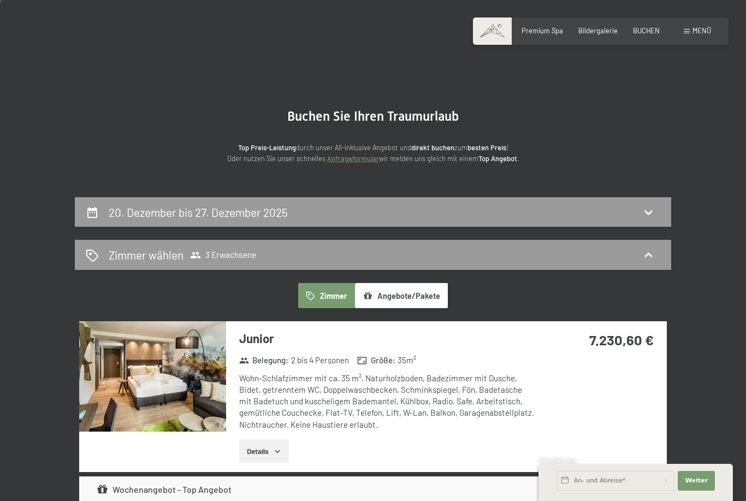
click at [474, 214] on div "20. Dezember bis 27. Dezember 2025" at bounding box center [373, 212] width 575 height 16
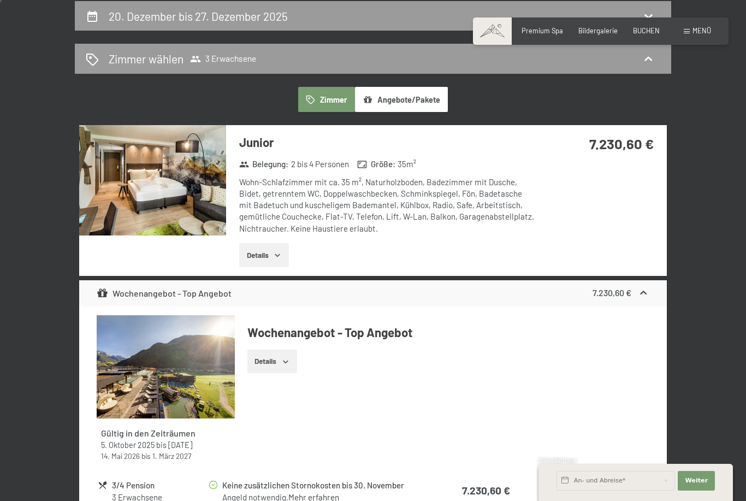
select select "[DATE]"
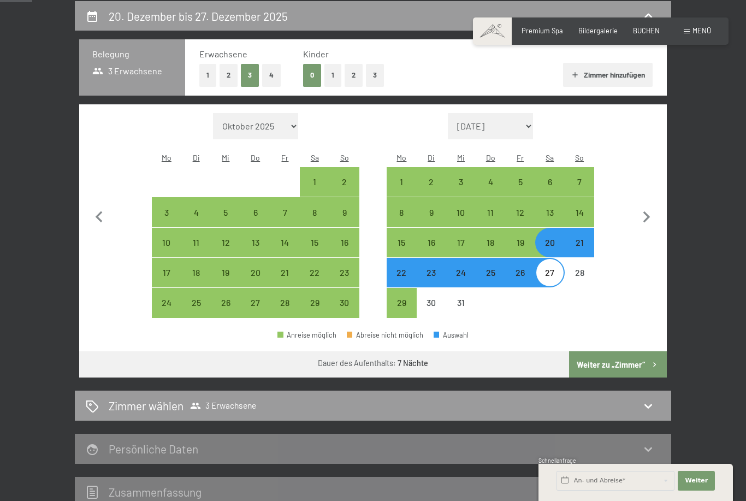
click at [522, 238] on div "19" at bounding box center [519, 251] width 27 height 27
select select "[DATE]"
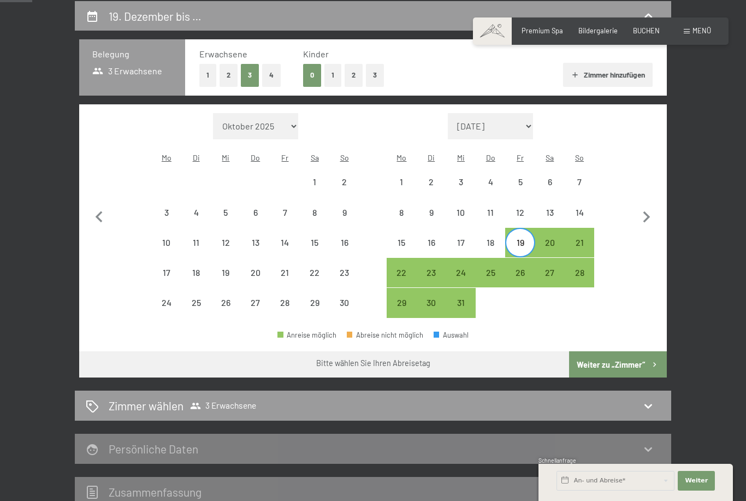
click at [526, 268] on div "26" at bounding box center [519, 281] width 27 height 27
select select "[DATE]"
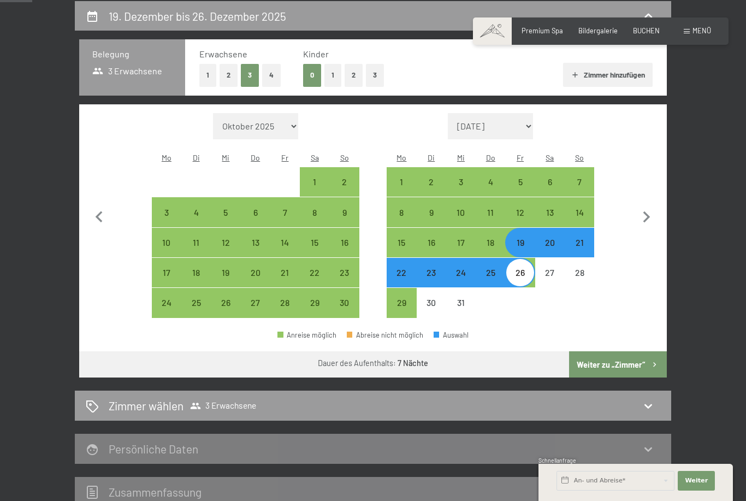
click at [605, 357] on button "Weiter zu „Zimmer“" at bounding box center [618, 364] width 98 height 26
select select "[DATE]"
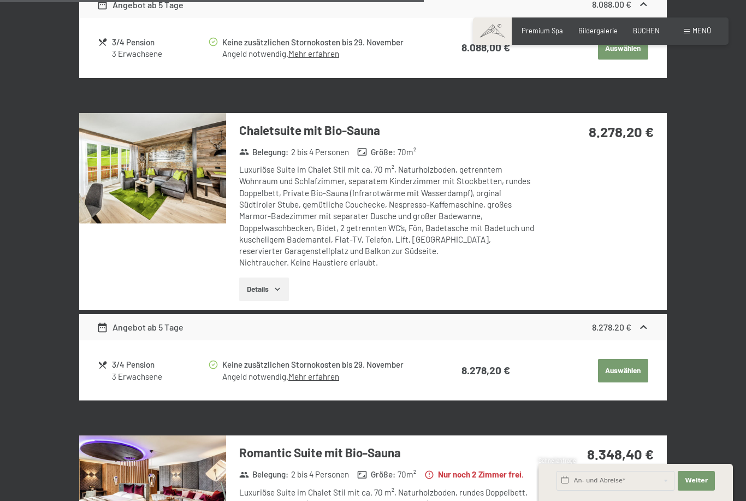
scroll to position [1739, 0]
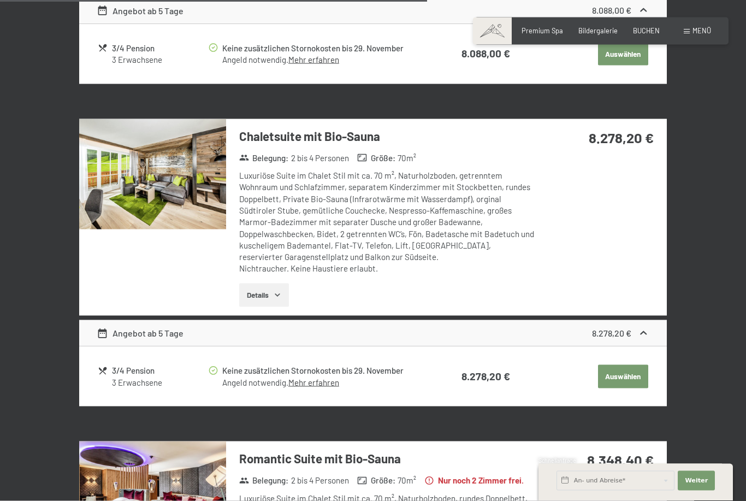
click at [621, 365] on button "Auswählen" at bounding box center [623, 377] width 50 height 24
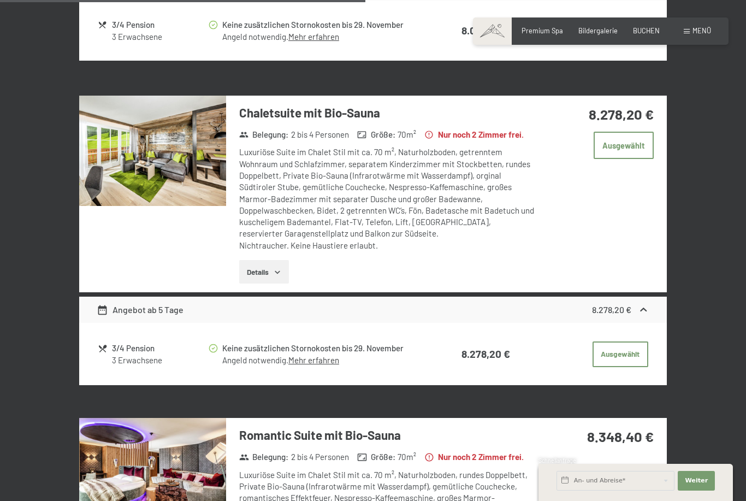
scroll to position [1759, 0]
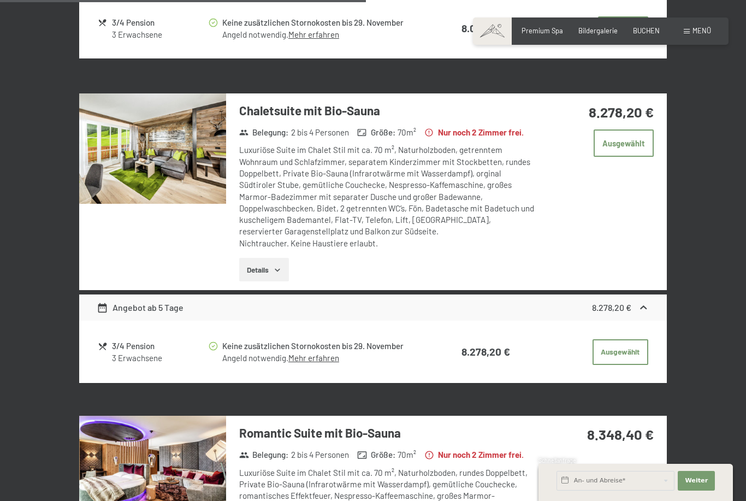
click at [702, 153] on div "19. Dezember bis 26. Dezember 2025 Chaletsuite mit Bio-Sauna 3 Erwachsene 3/4 P…" at bounding box center [373, 92] width 662 height 3284
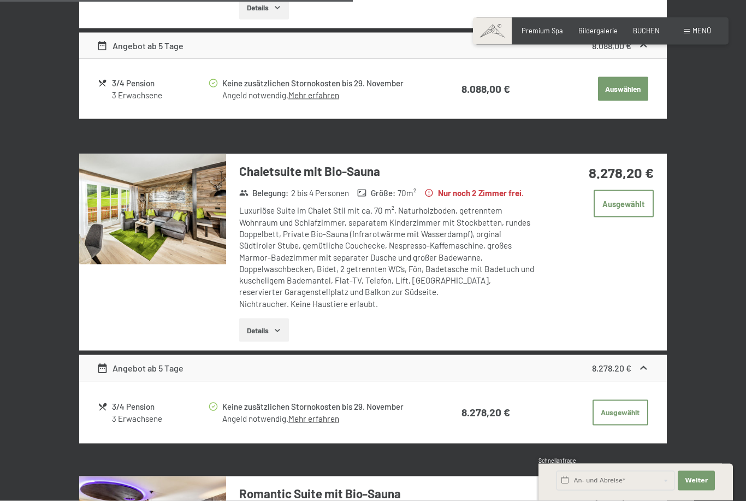
scroll to position [1700, 0]
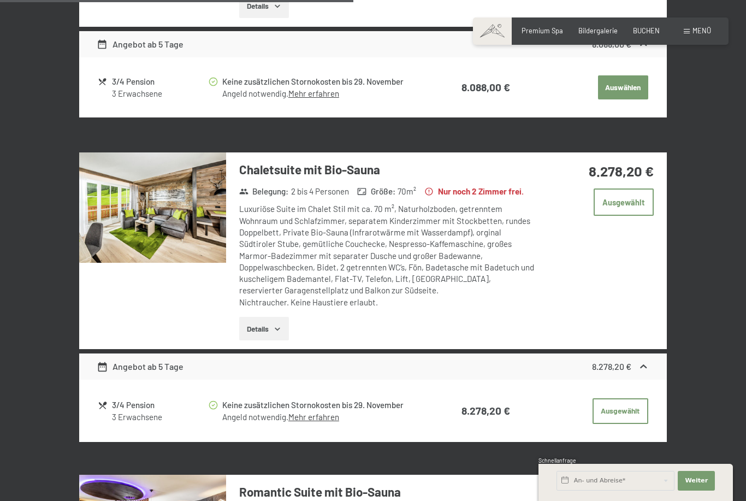
click at [156, 192] on img at bounding box center [152, 207] width 147 height 110
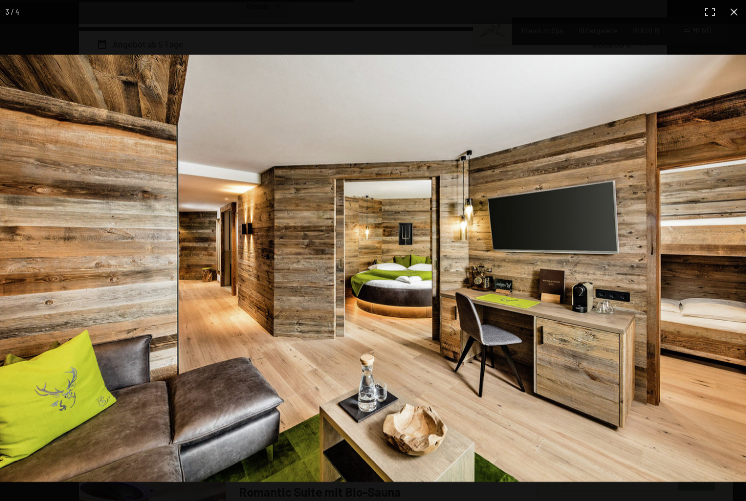
click at [702, 137] on img at bounding box center [373, 268] width 746 height 427
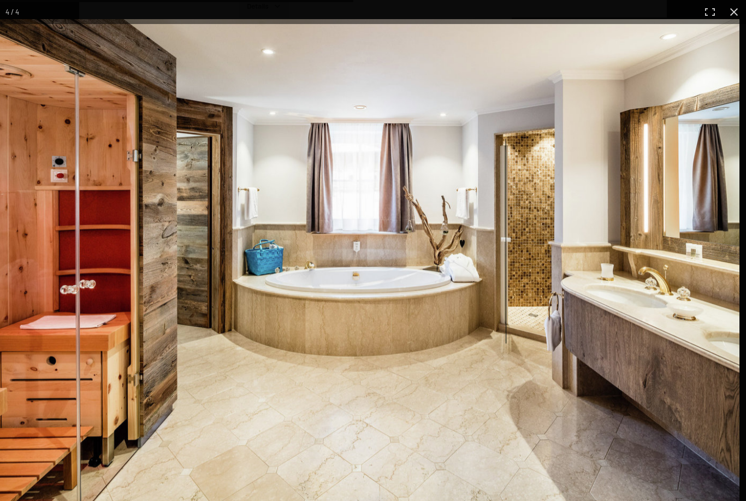
click at [687, 138] on img at bounding box center [366, 267] width 746 height 497
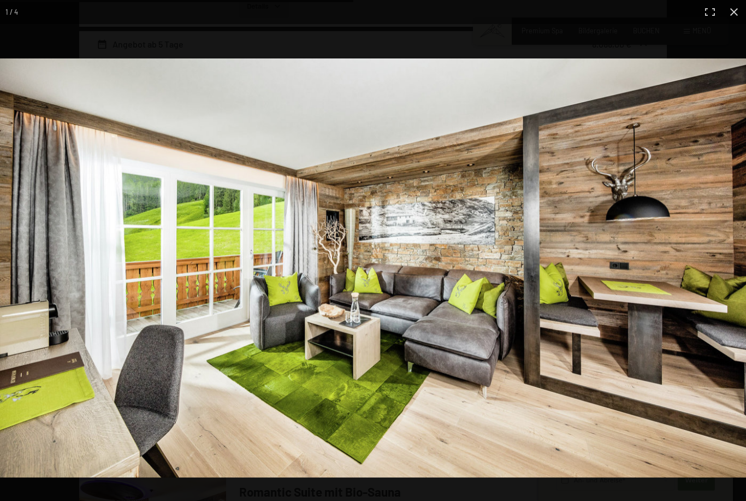
click at [701, 128] on img at bounding box center [373, 267] width 746 height 419
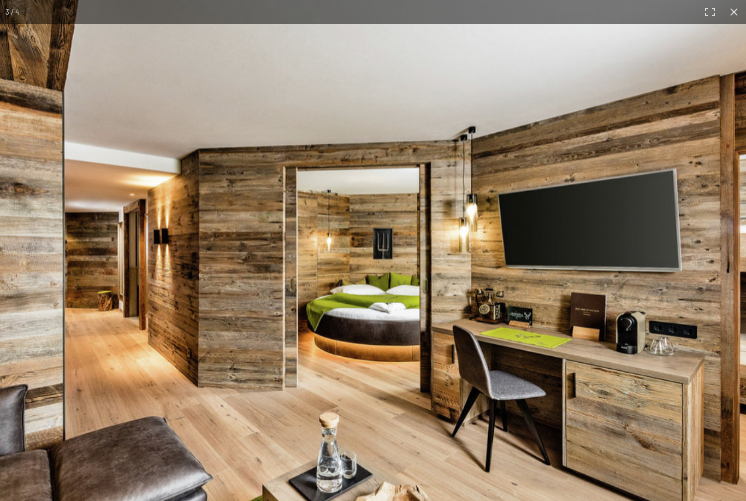
click at [499, 276] on img at bounding box center [337, 291] width 1045 height 598
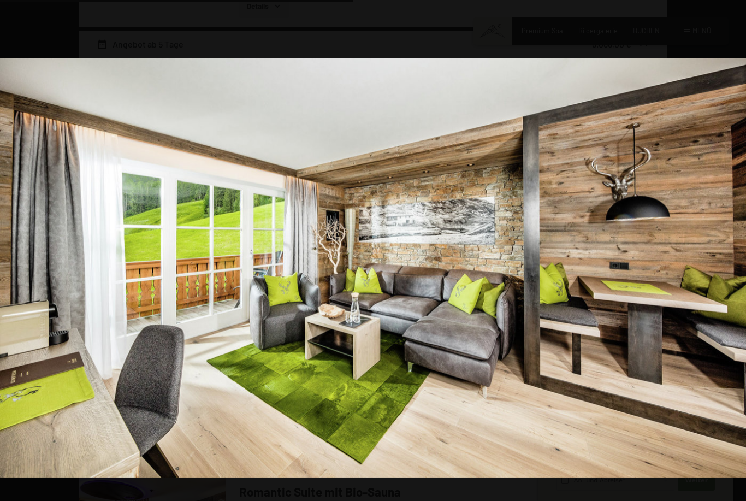
click at [6, 492] on div at bounding box center [373, 308] width 746 height 501
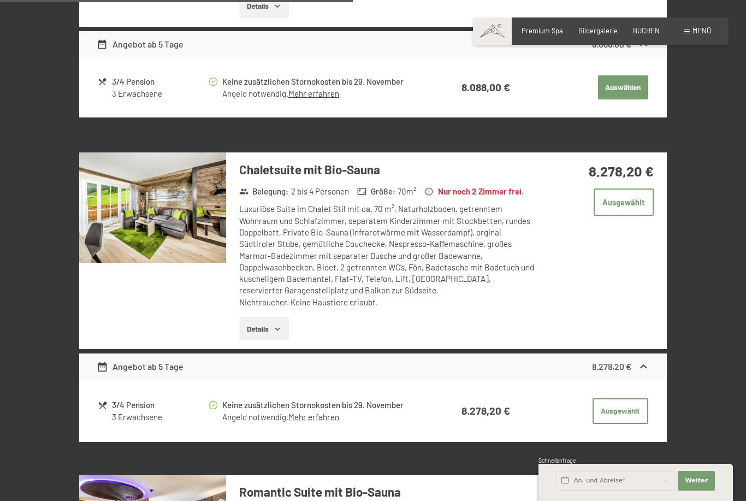
click at [734, 16] on div "19. Dezember bis 26. Dezember 2025 Chaletsuite mit Bio-Sauna 3 Erwachsene 3/4 P…" at bounding box center [373, 151] width 746 height 3284
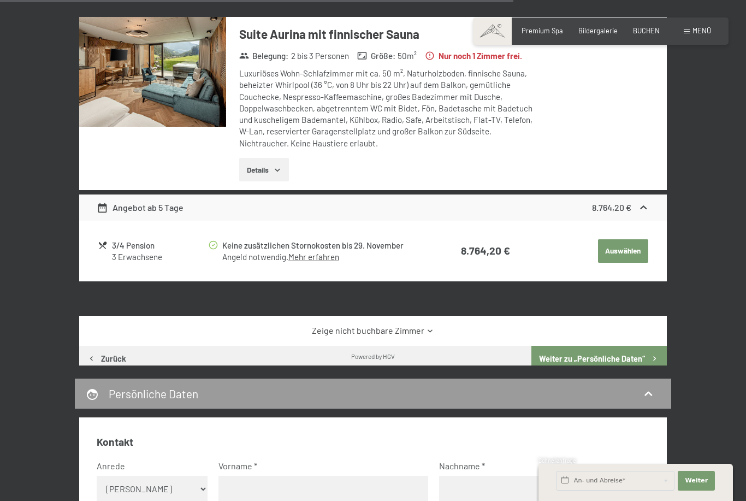
scroll to position [2471, 0]
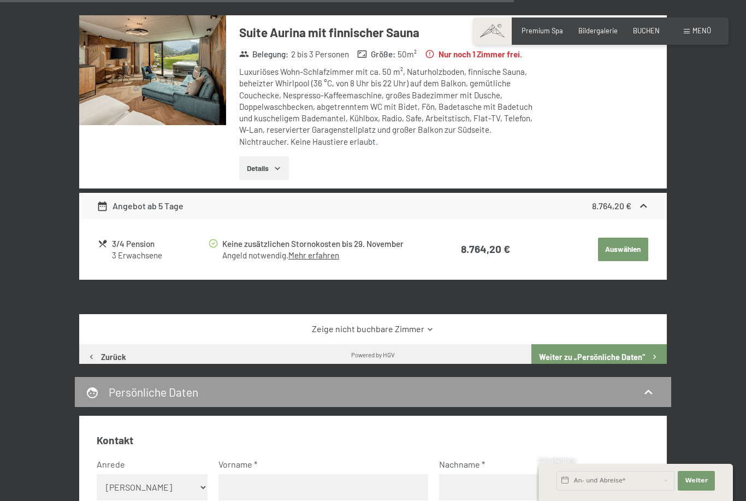
click at [640, 33] on span "BUCHEN" at bounding box center [646, 30] width 27 height 9
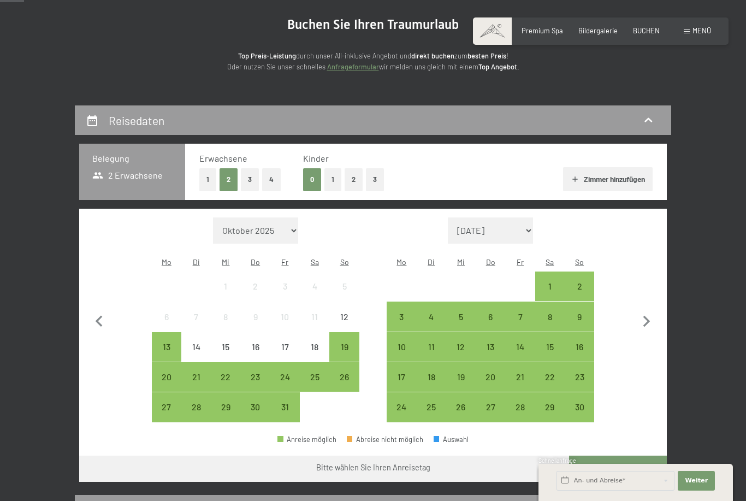
scroll to position [122, 0]
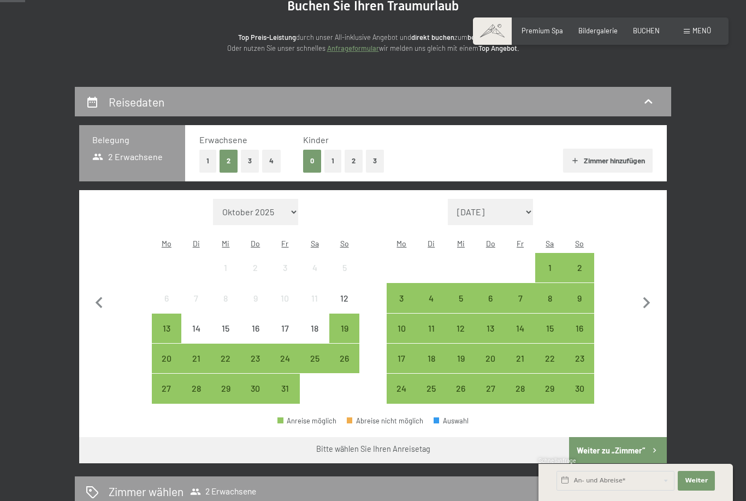
click at [244, 154] on button "3" at bounding box center [250, 161] width 18 height 22
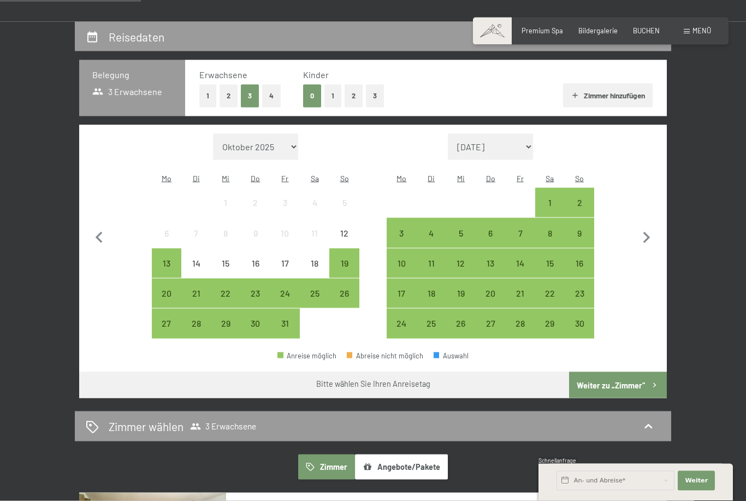
scroll to position [190, 0]
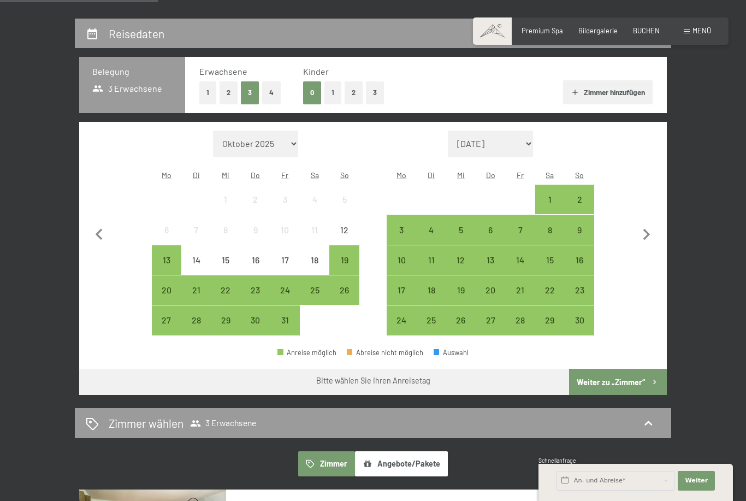
click at [650, 229] on icon "button" at bounding box center [646, 234] width 7 height 11
select select "2025-11-01"
select select "2025-12-01"
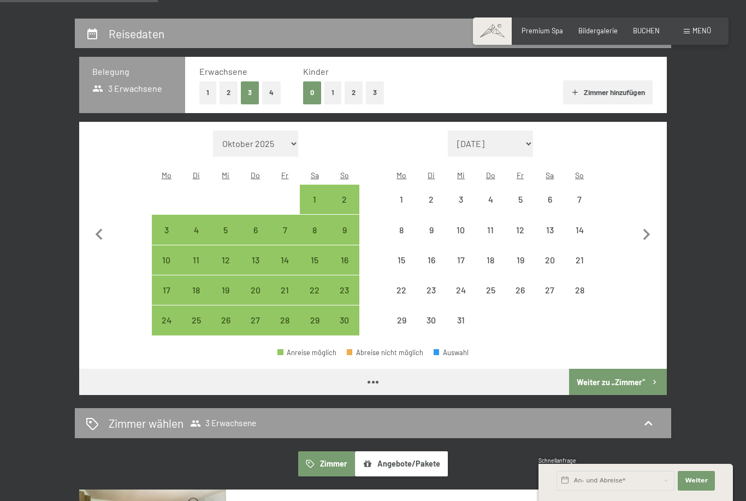
select select "2025-11-01"
select select "2025-12-01"
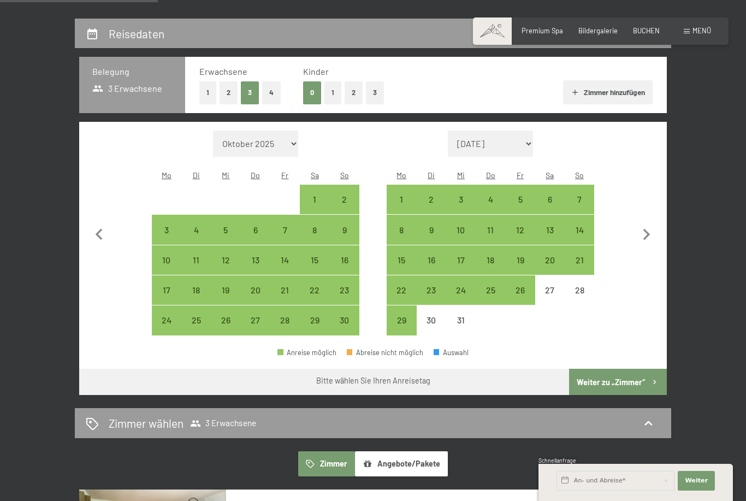
click at [554, 256] on div "20" at bounding box center [549, 269] width 27 height 27
select select "2025-11-01"
select select "2025-12-01"
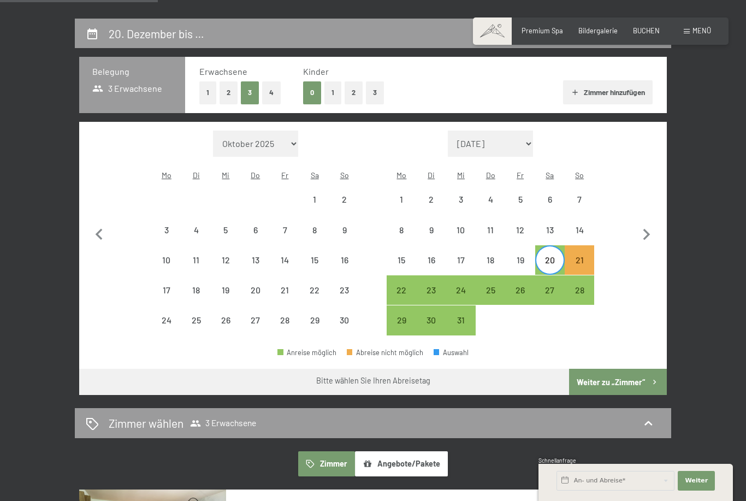
click at [555, 226] on div "13" at bounding box center [549, 239] width 27 height 27
select select "2025-11-01"
select select "2025-12-01"
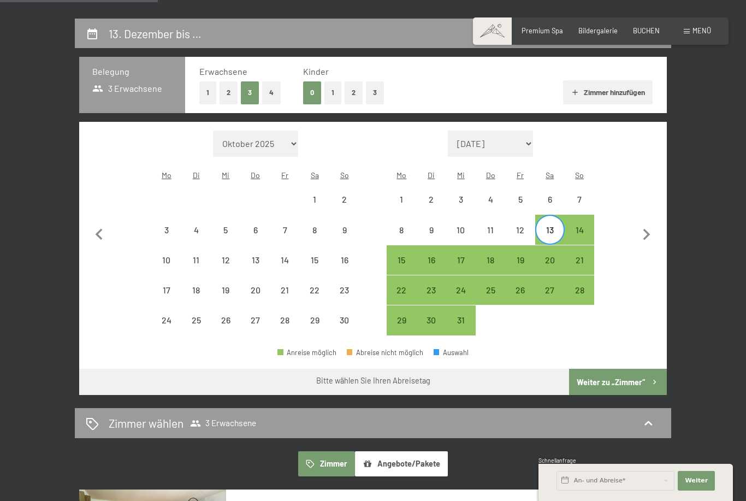
click at [551, 256] on div "20" at bounding box center [549, 269] width 27 height 27
select select "2025-11-01"
select select "2025-12-01"
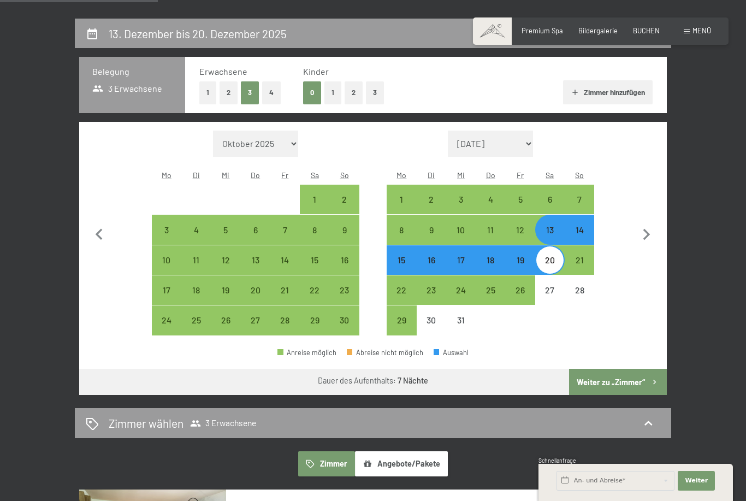
click at [664, 379] on button "Weiter zu „Zimmer“" at bounding box center [618, 382] width 98 height 26
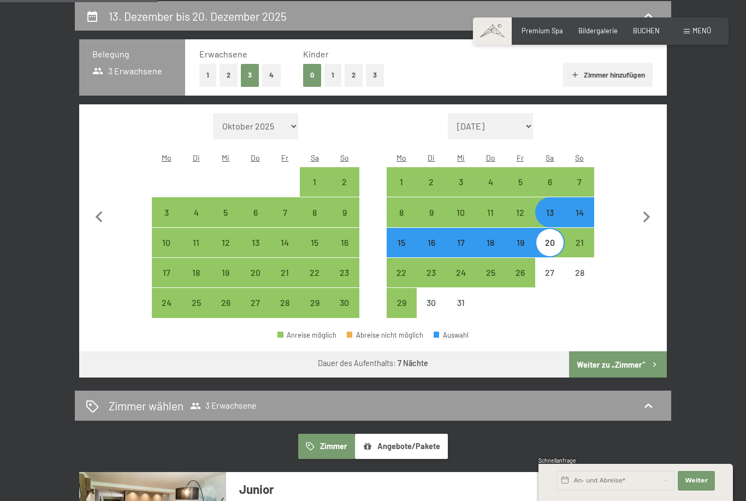
select select "2025-11-01"
select select "2025-12-01"
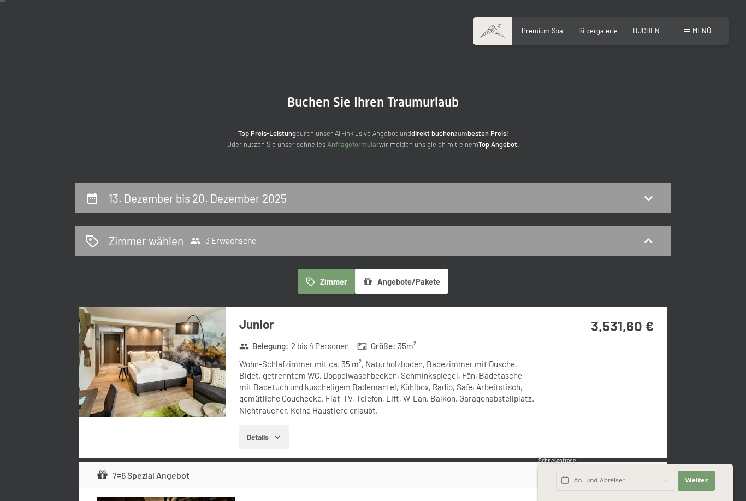
scroll to position [27, 0]
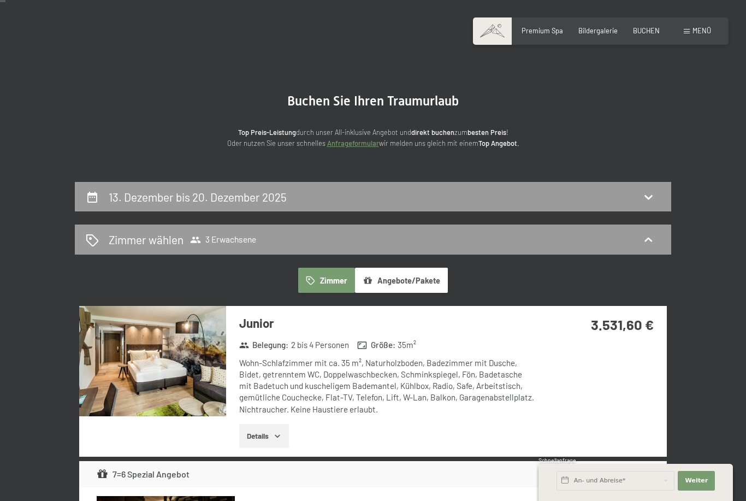
click at [647, 197] on icon at bounding box center [649, 197] width 8 height 4
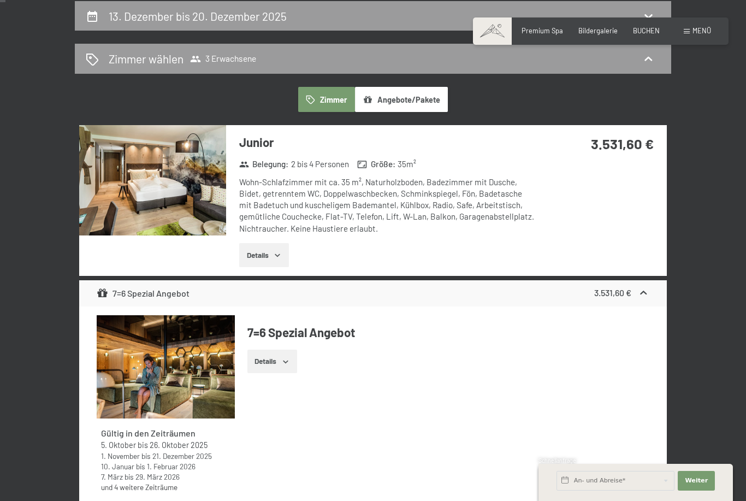
select select "2025-11-01"
select select "2025-12-01"
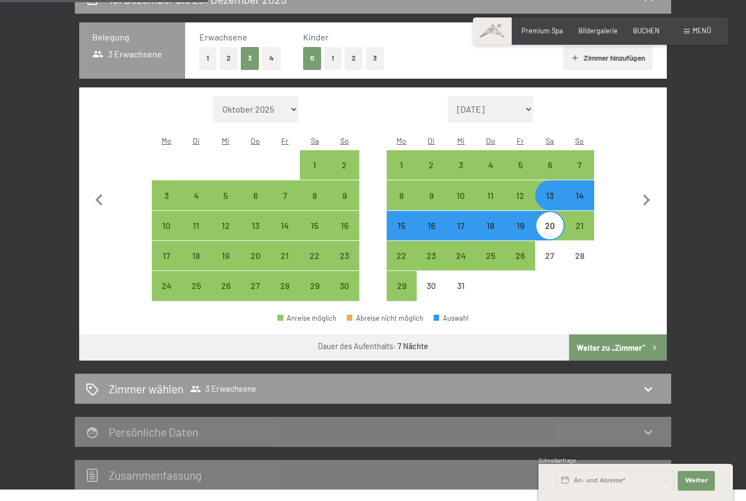
scroll to position [226, 0]
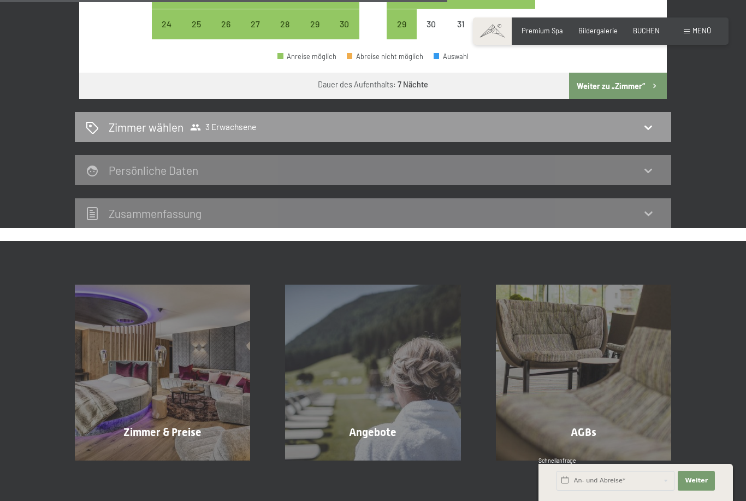
click at [654, 121] on icon at bounding box center [648, 127] width 13 height 13
select select "2025-11-01"
select select "2025-12-01"
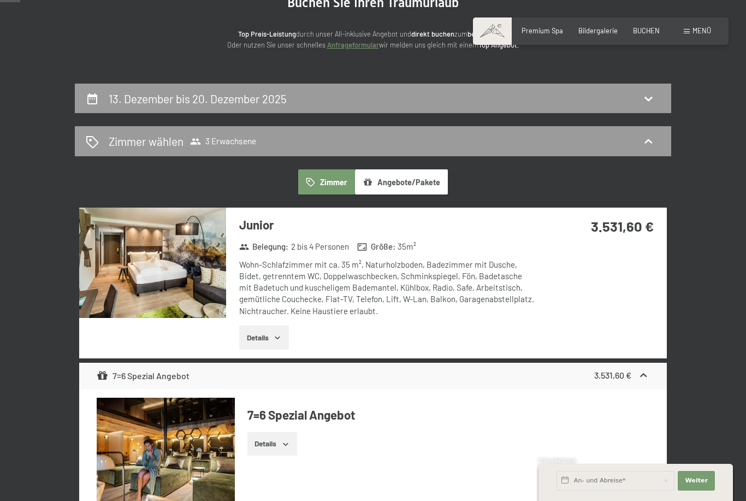
scroll to position [0, 0]
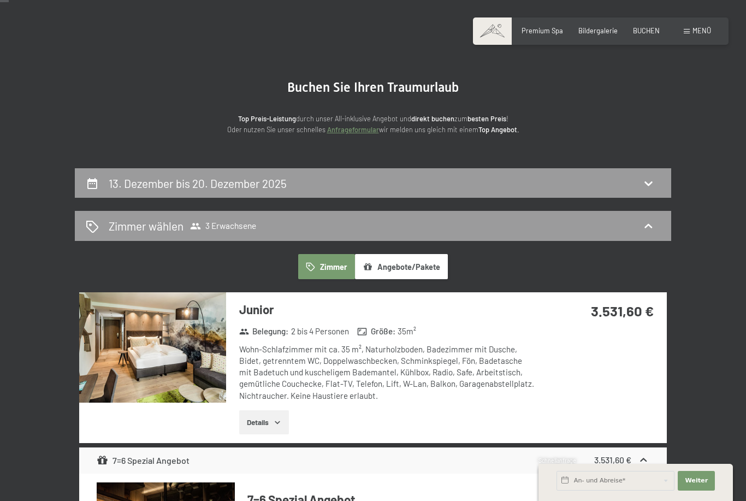
click at [634, 187] on div "13. Dezember bis 20. Dezember 2025" at bounding box center [373, 183] width 575 height 16
select select "2025-11-01"
select select "[DATE]"
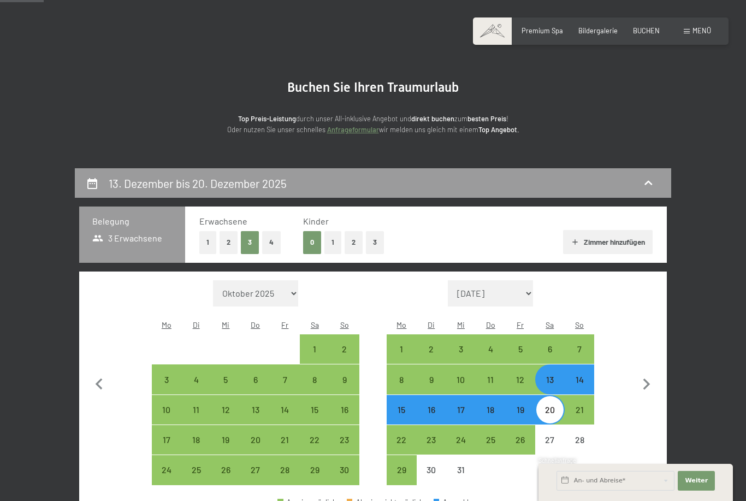
scroll to position [208, 0]
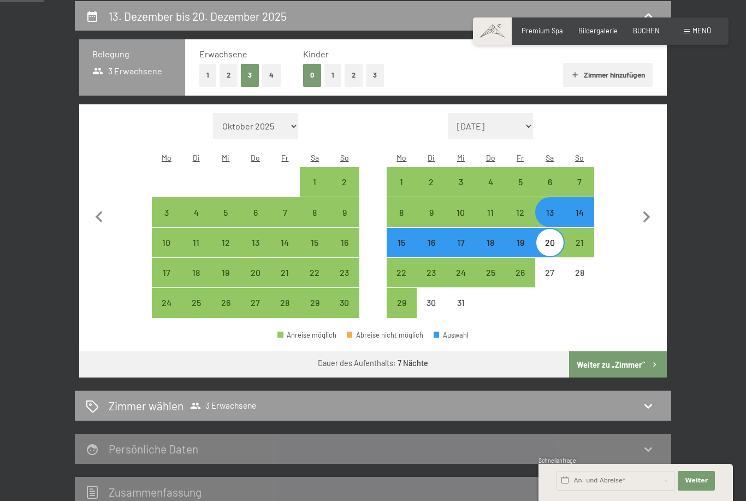
click at [550, 238] on div "20" at bounding box center [549, 251] width 27 height 27
select select "[DATE]"
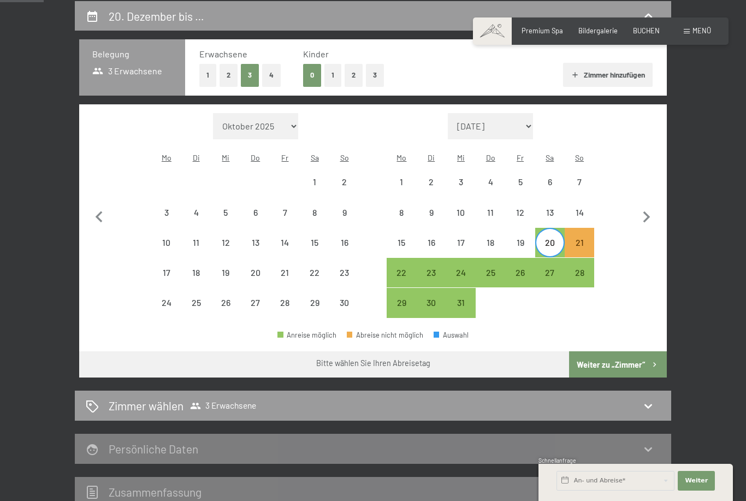
click at [552, 268] on div "27" at bounding box center [549, 281] width 27 height 27
select select "[DATE]"
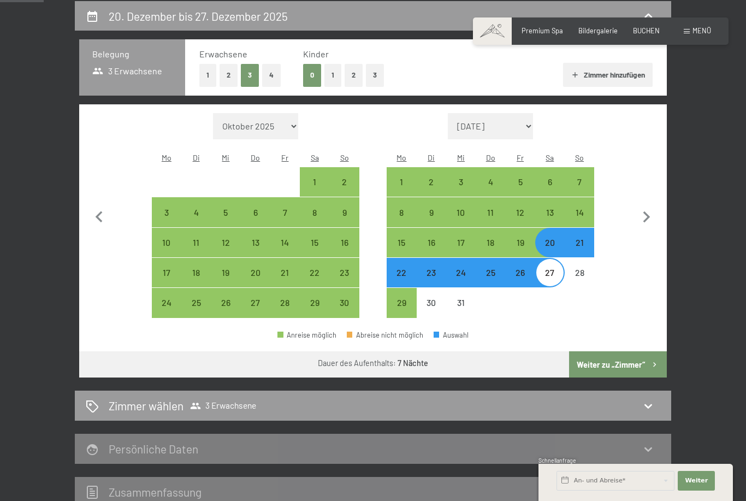
click at [523, 238] on div "19" at bounding box center [519, 251] width 27 height 27
select select "[DATE]"
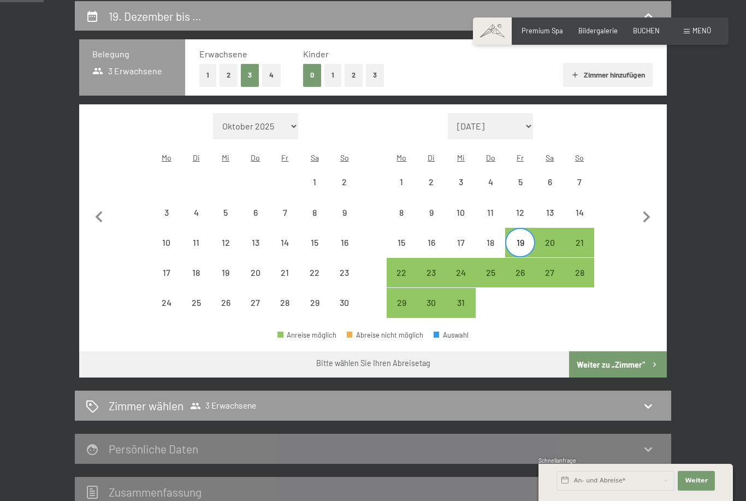
click at [521, 268] on div "26" at bounding box center [519, 281] width 27 height 27
select select "[DATE]"
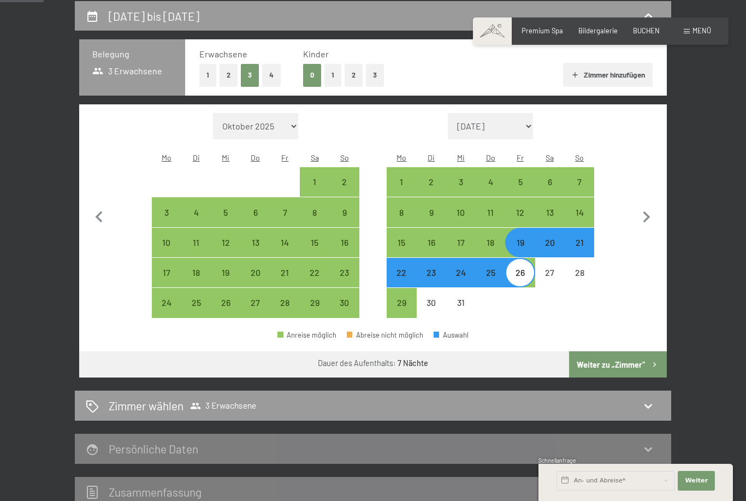
click at [639, 354] on button "Weiter zu „Zimmer“" at bounding box center [618, 364] width 98 height 26
select select "[DATE]"
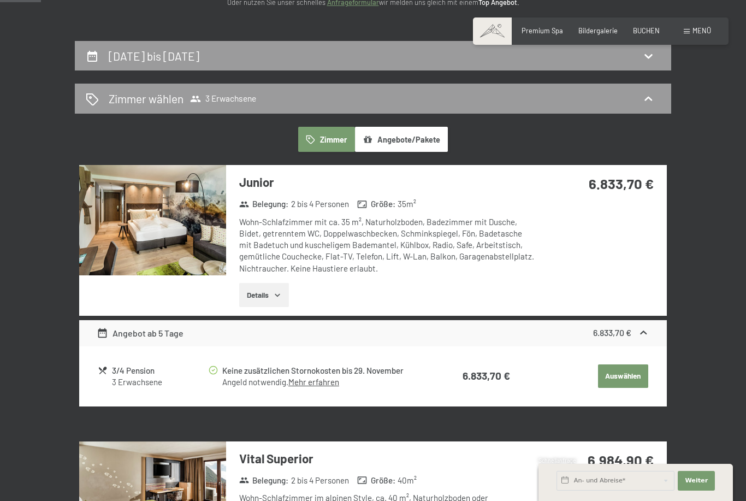
scroll to position [167, 0]
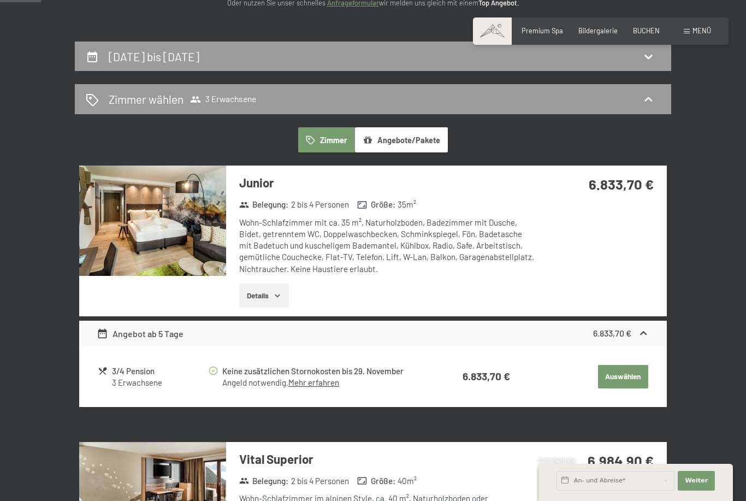
click at [652, 93] on icon at bounding box center [648, 99] width 13 height 13
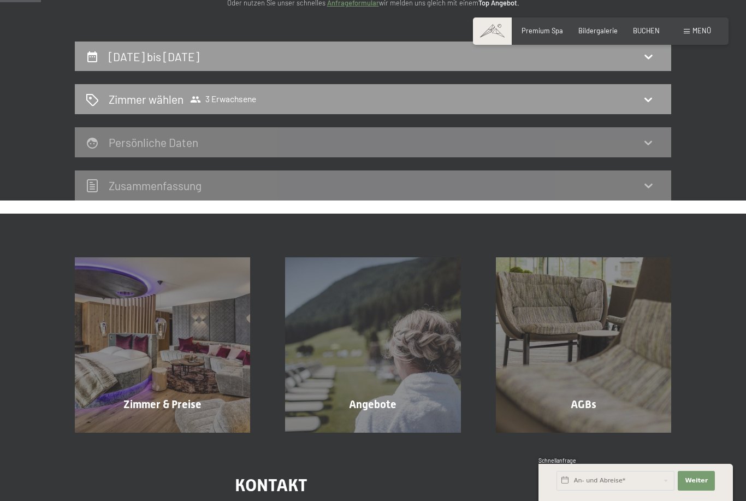
click at [652, 88] on div "Zimmer wählen 3 Erwachsene" at bounding box center [373, 99] width 597 height 30
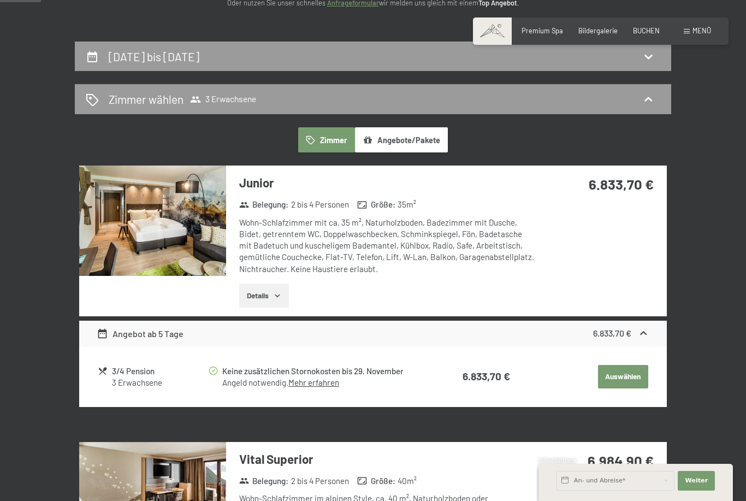
click at [142, 103] on h2 "Zimmer wählen" at bounding box center [146, 99] width 75 height 16
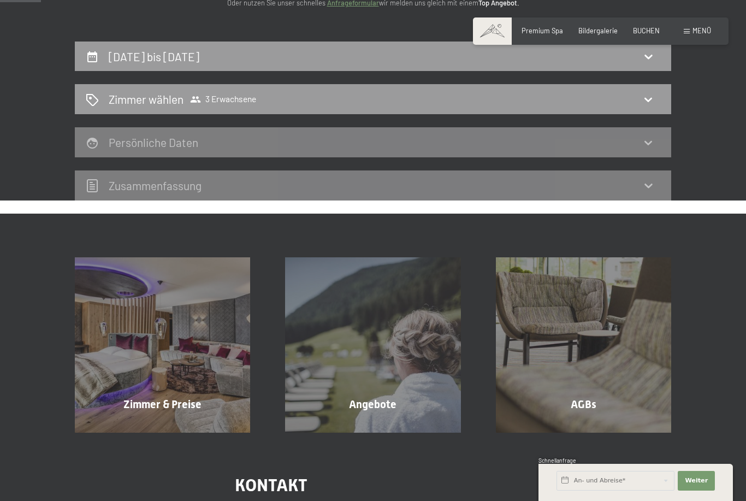
click at [123, 106] on h2 "Zimmer wählen" at bounding box center [146, 99] width 75 height 16
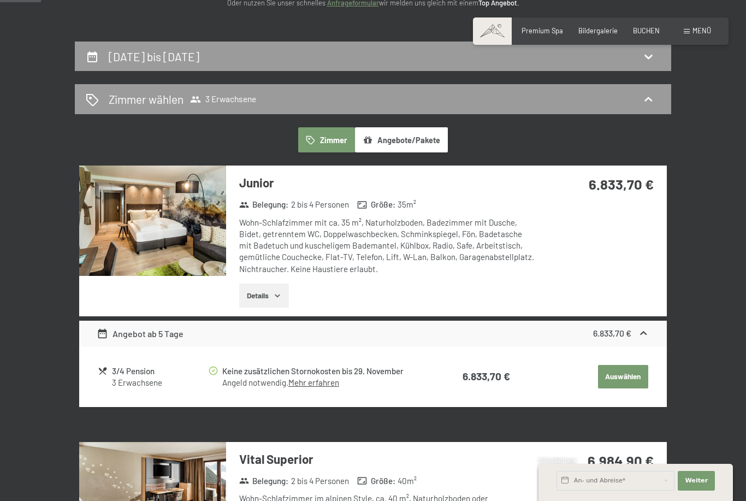
click at [91, 103] on icon at bounding box center [92, 100] width 12 height 12
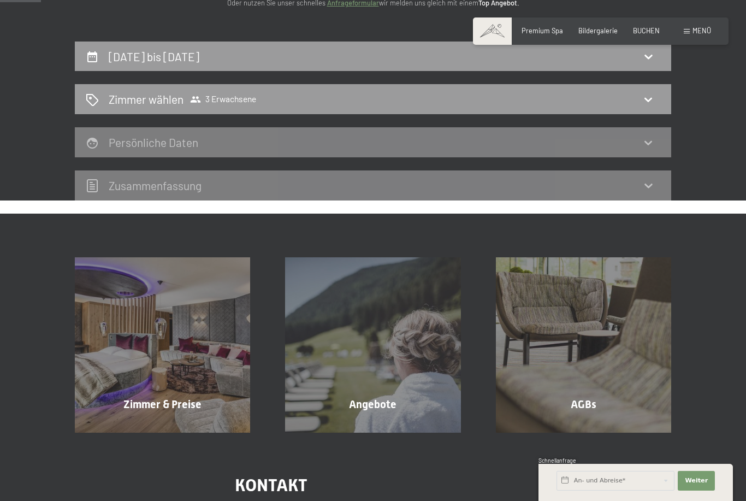
click at [210, 91] on span "Zimmer wählen 3 Erwachsene" at bounding box center [183, 99] width 148 height 16
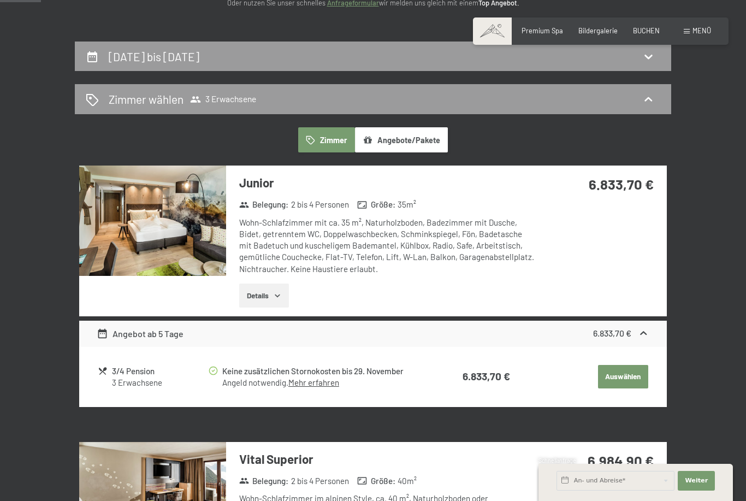
click at [181, 62] on h2 "19. Dezember bis 26. Dezember 2025" at bounding box center [154, 57] width 91 height 14
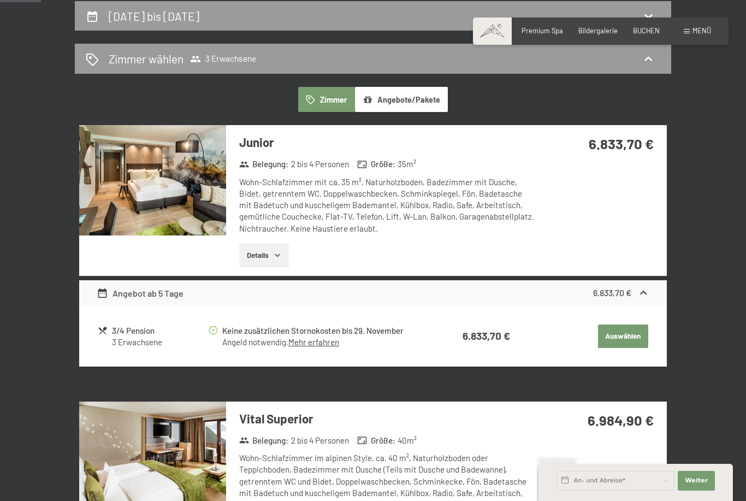
select select "[DATE]"
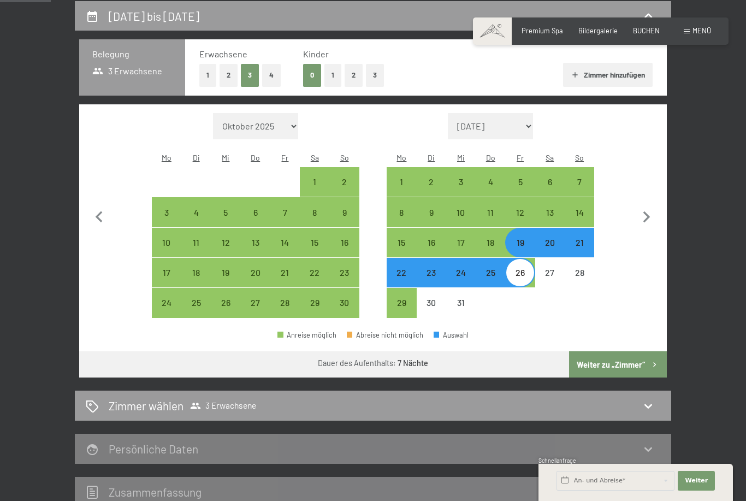
click at [235, 70] on button "2" at bounding box center [229, 75] width 18 height 22
select select "[DATE]"
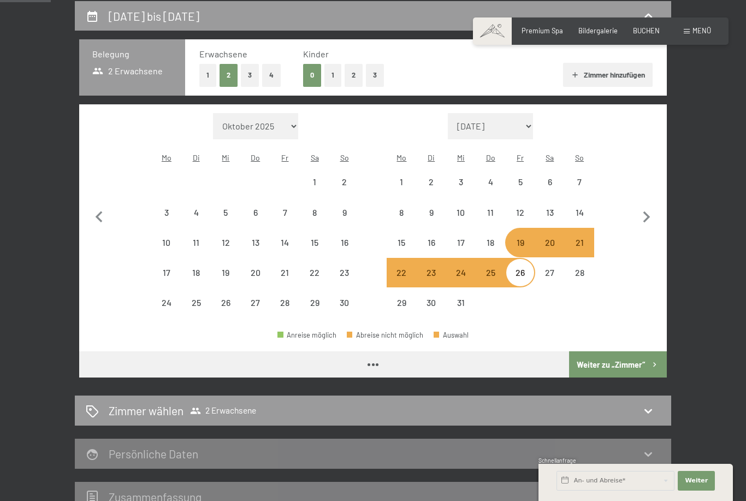
select select "[DATE]"
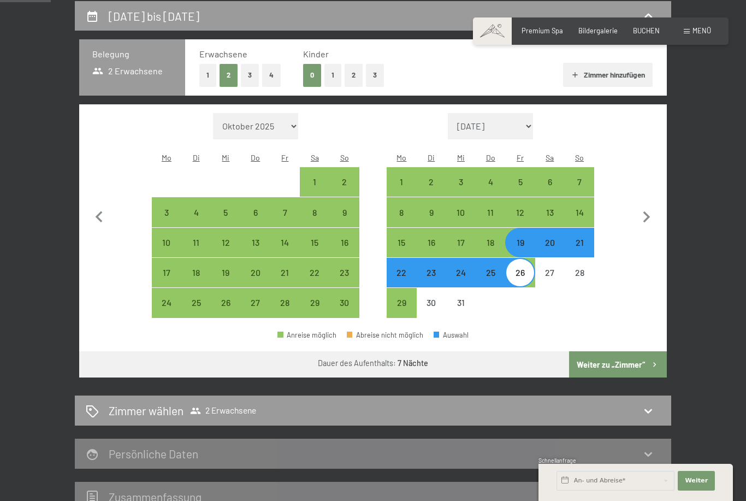
click at [639, 351] on button "Weiter zu „Zimmer“" at bounding box center [618, 364] width 98 height 26
select select "[DATE]"
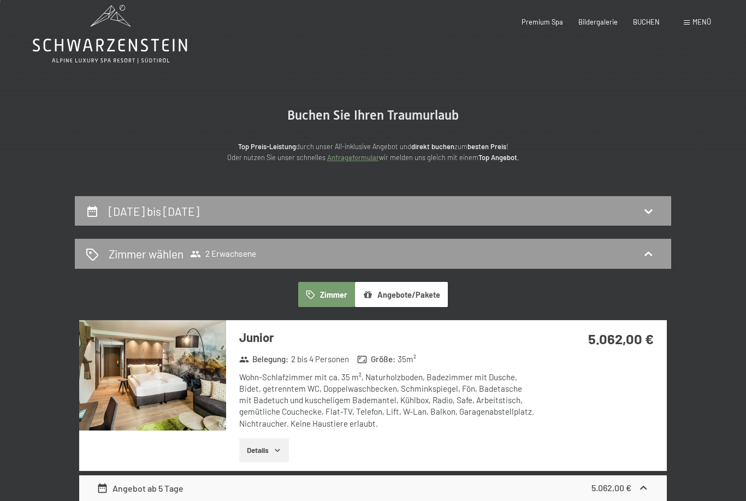
scroll to position [0, 0]
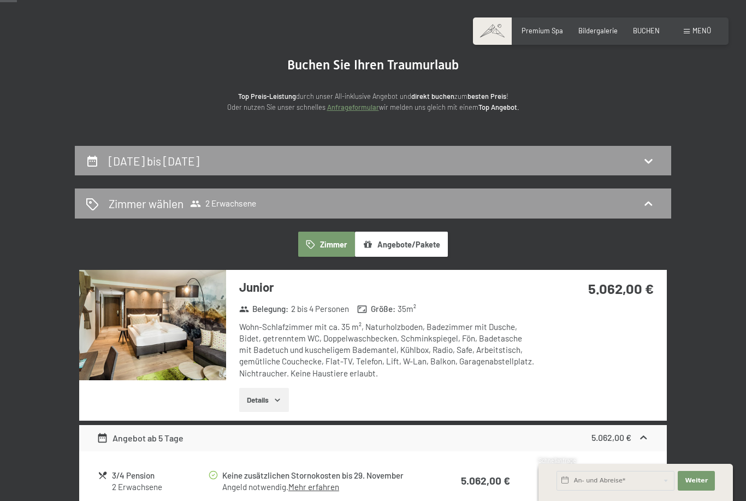
click at [131, 154] on h2 "19. Dezember bis 26. Dezember 2025" at bounding box center [154, 161] width 91 height 14
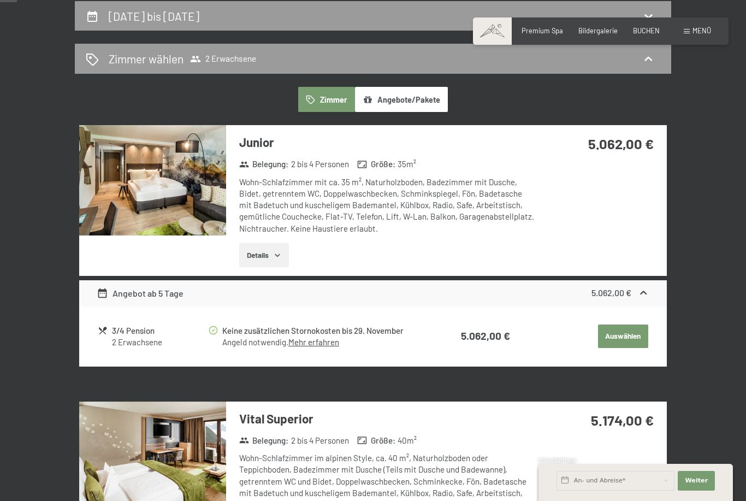
select select "[DATE]"
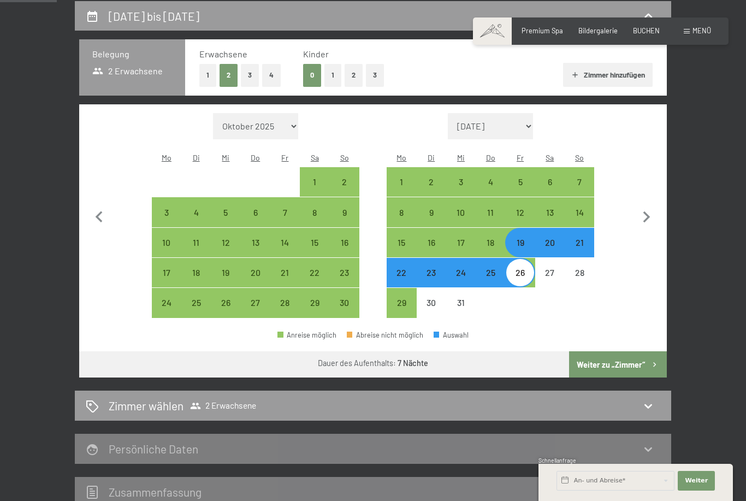
click at [247, 68] on button "3" at bounding box center [250, 75] width 18 height 22
select select "[DATE]"
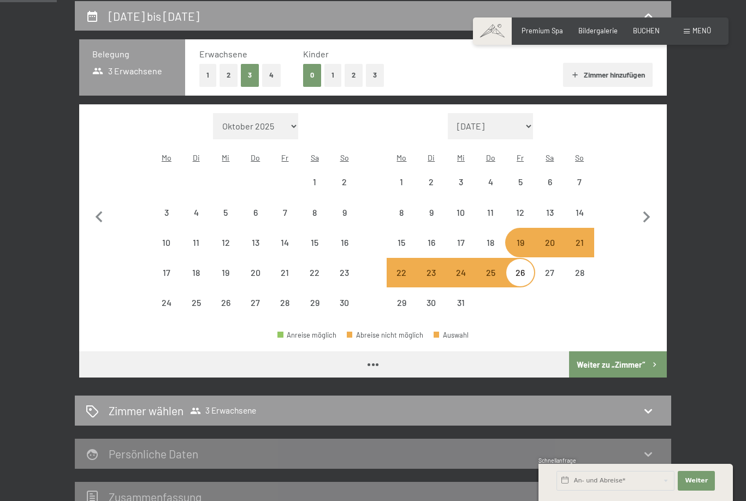
select select "[DATE]"
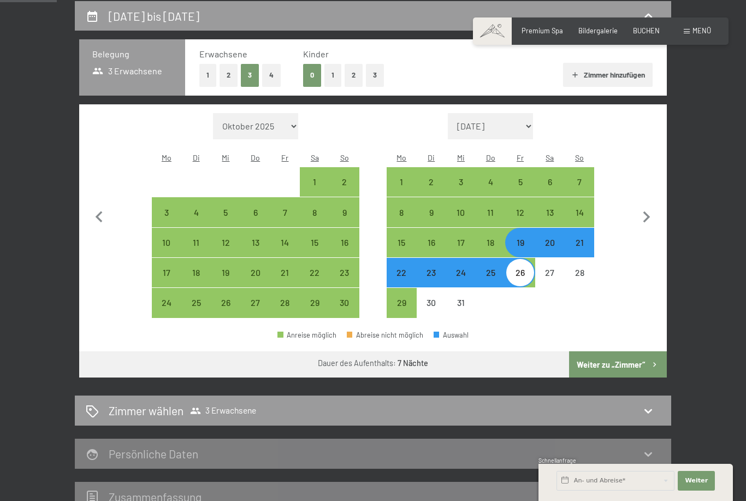
click at [630, 358] on button "Weiter zu „Zimmer“" at bounding box center [618, 364] width 98 height 26
select select "2025-11-01"
select select "2025-12-01"
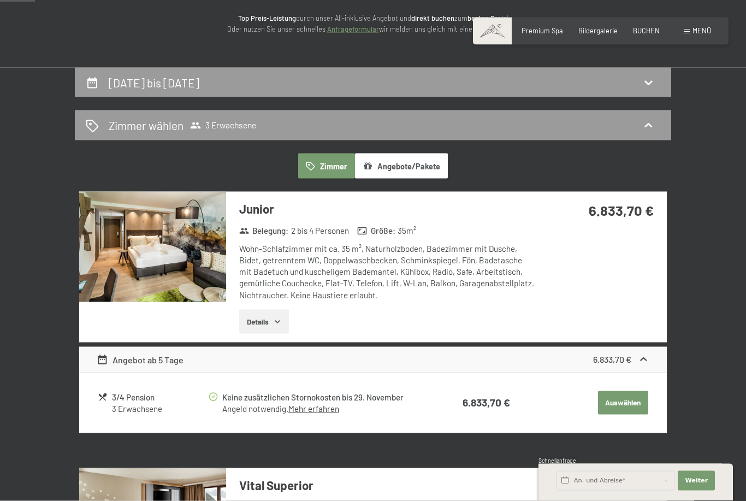
scroll to position [141, 0]
click at [702, 34] on span "Menü" at bounding box center [702, 30] width 19 height 9
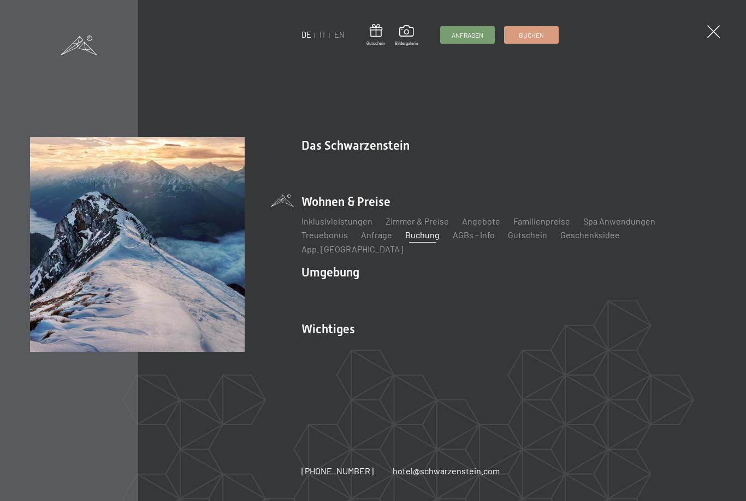
click at [384, 297] on link "Ski & Winter" at bounding box center [382, 291] width 47 height 10
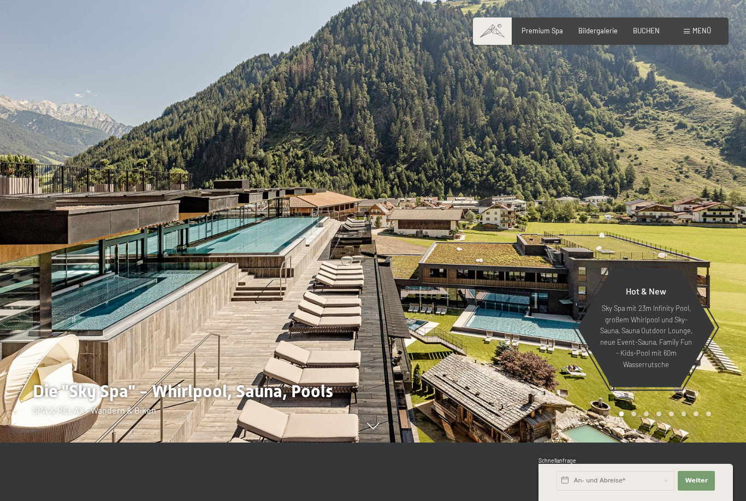
click at [646, 36] on div "Buchen Anfragen Premium Spa Bildergalerie BUCHEN Menü DE IT EN Gutschein Bilder…" at bounding box center [601, 31] width 221 height 10
click at [649, 33] on span "BUCHEN" at bounding box center [646, 30] width 27 height 9
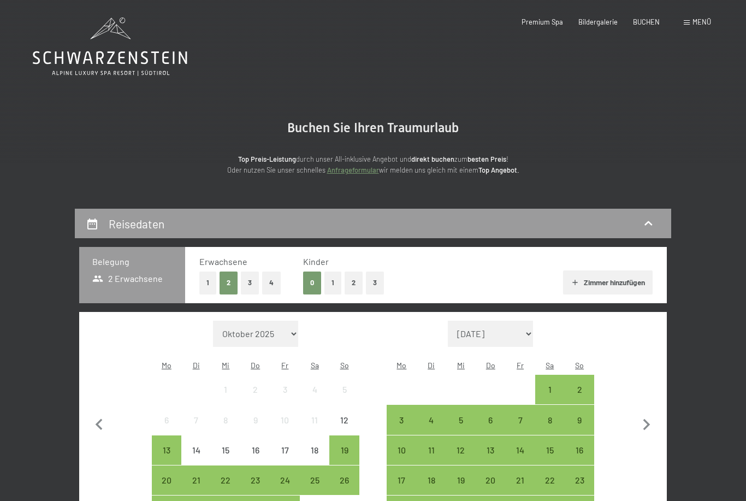
click at [216, 283] on button "1" at bounding box center [207, 282] width 17 height 22
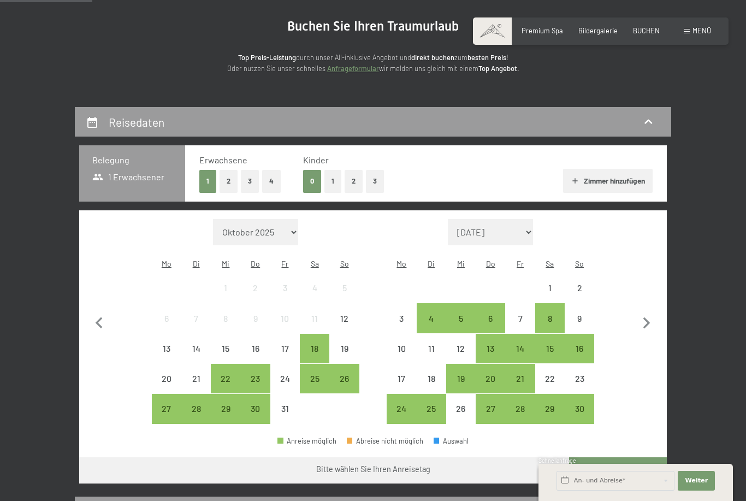
scroll to position [138, 0]
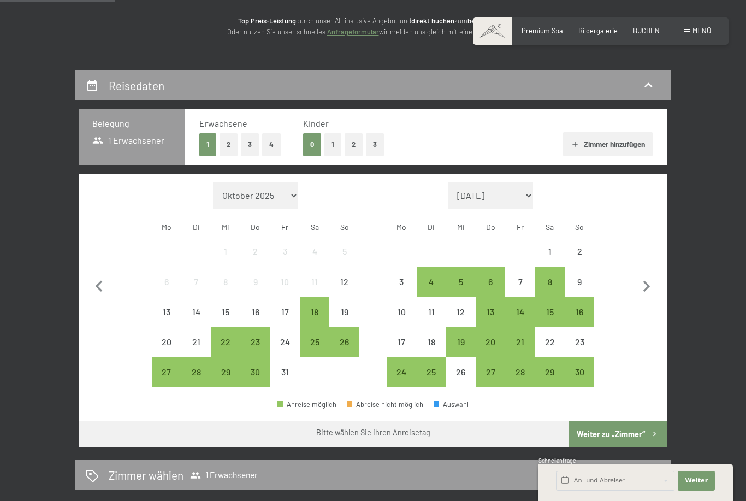
click at [648, 281] on icon "button" at bounding box center [646, 286] width 7 height 11
select select "[DATE]"
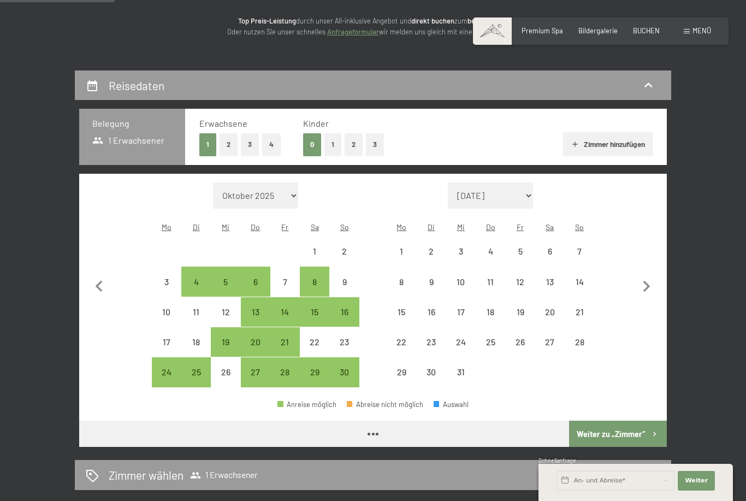
select select "[DATE]"
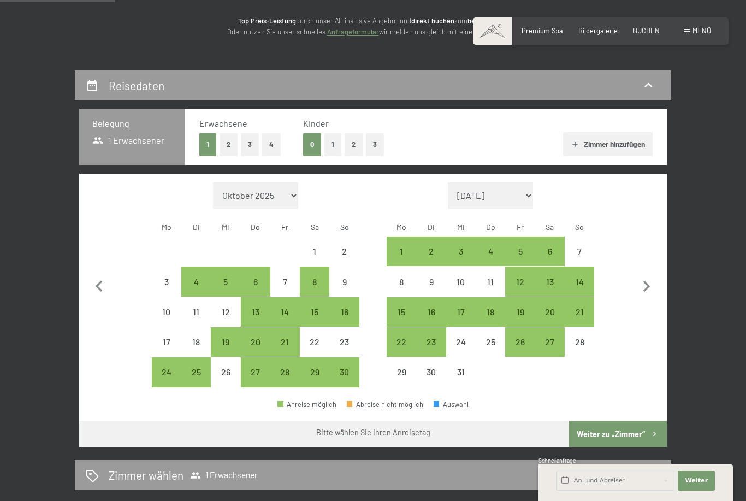
click at [552, 277] on div "13" at bounding box center [549, 290] width 27 height 27
select select "[DATE]"
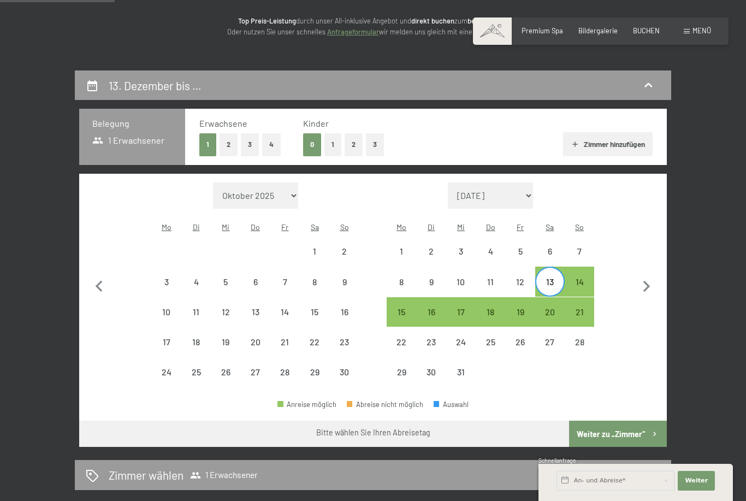
click at [556, 308] on div "20" at bounding box center [549, 321] width 27 height 27
select select "[DATE]"
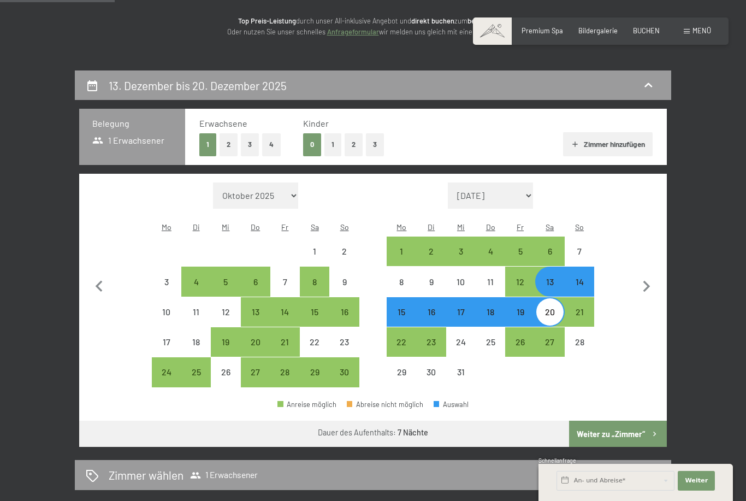
click at [652, 427] on button "Weiter zu „Zimmer“" at bounding box center [618, 434] width 98 height 26
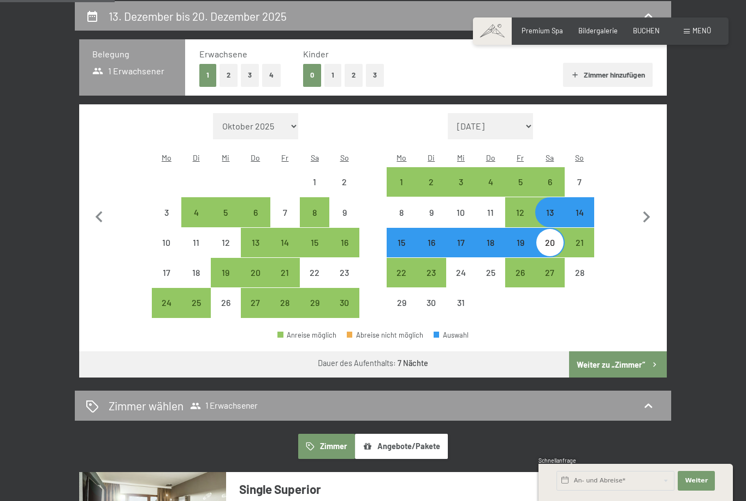
select select "[DATE]"
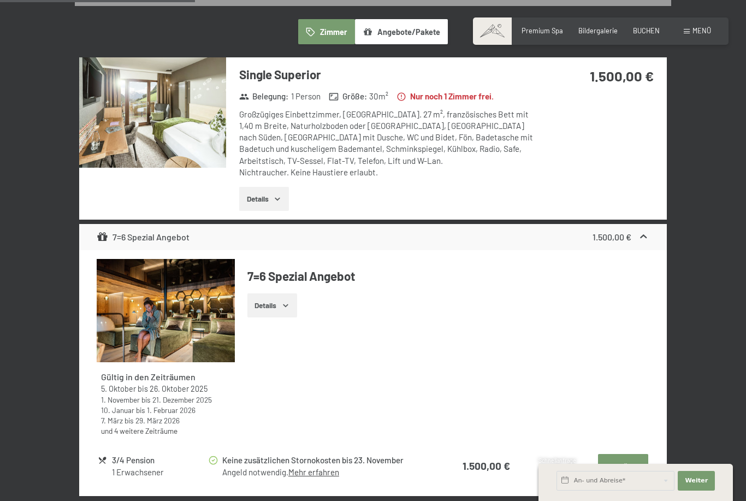
scroll to position [274, 0]
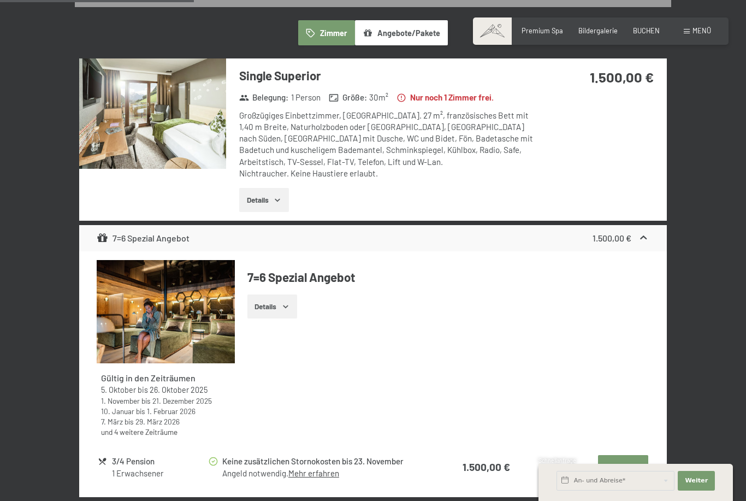
click at [179, 122] on img at bounding box center [152, 113] width 147 height 110
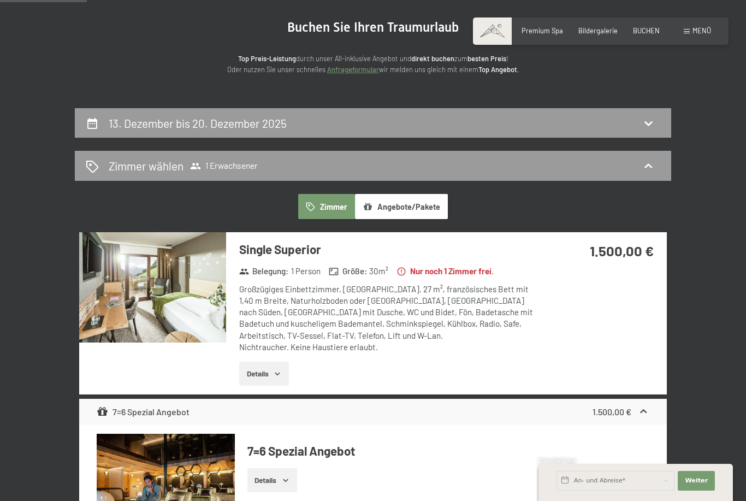
scroll to position [135, 0]
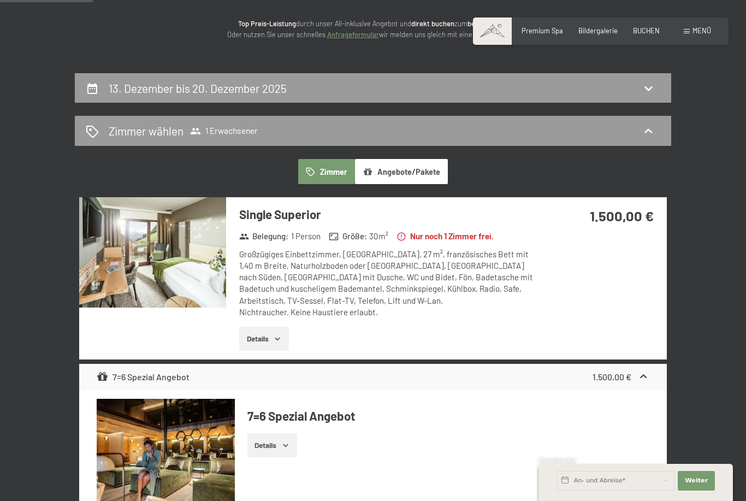
click at [645, 85] on icon at bounding box center [648, 87] width 13 height 13
select select "[DATE]"
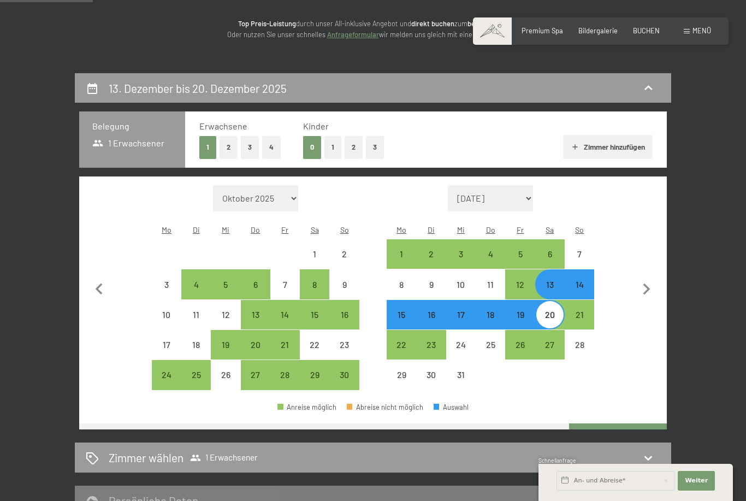
scroll to position [208, 0]
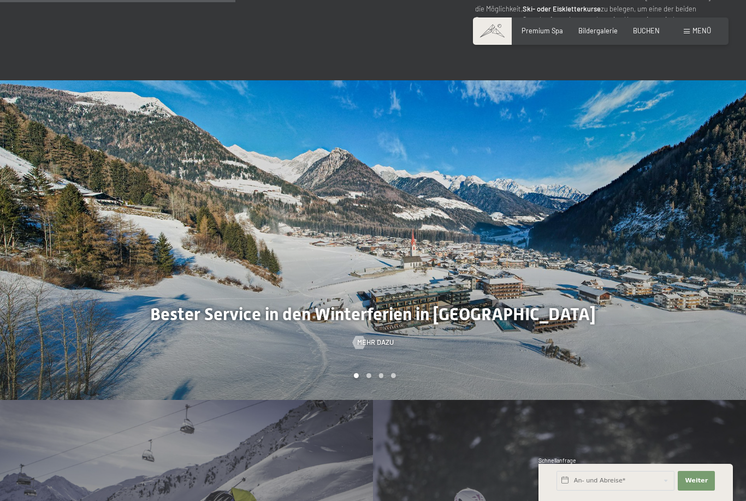
scroll to position [1038, 0]
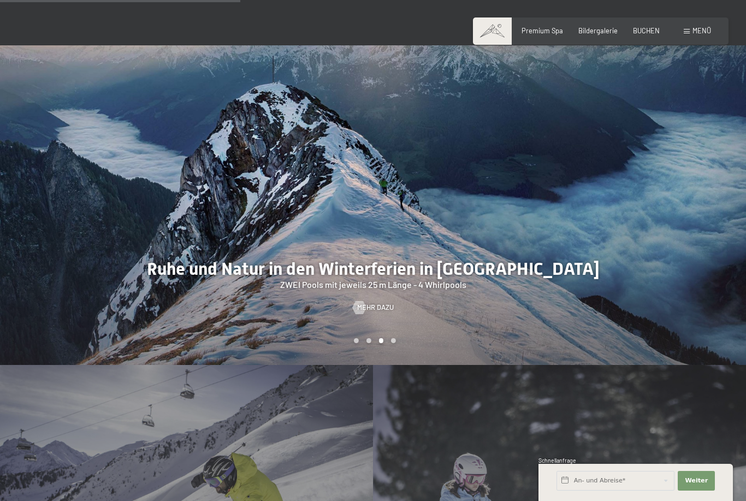
click at [745, 116] on div at bounding box center [559, 205] width 373 height 320
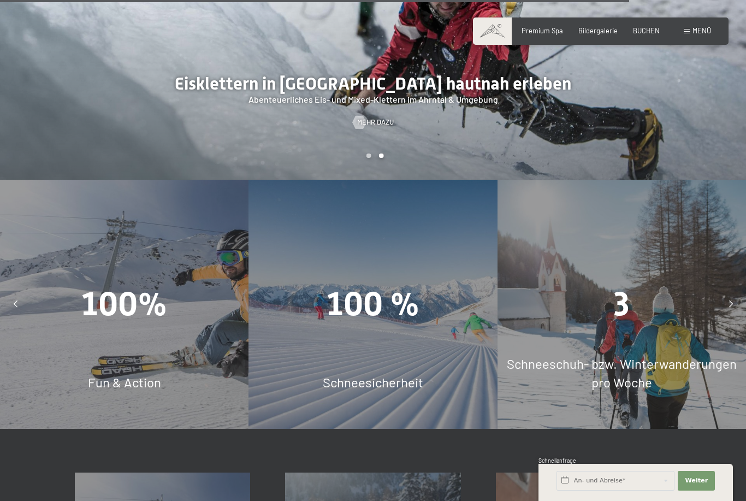
scroll to position [2674, 0]
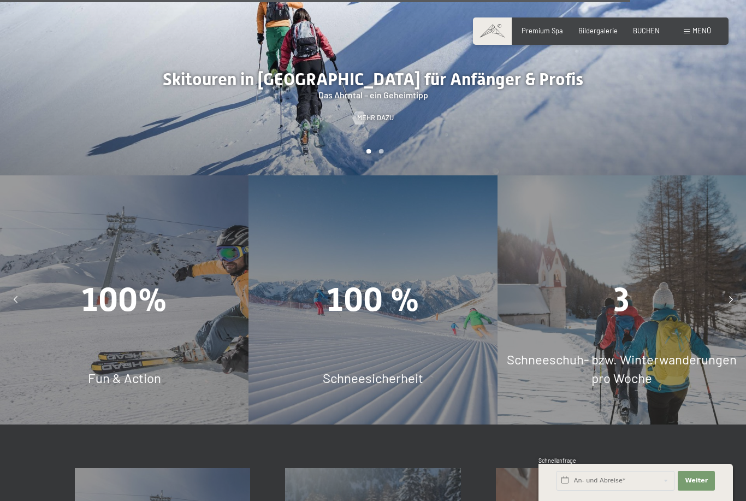
click at [657, 276] on div "3" at bounding box center [622, 299] width 249 height 46
click at [619, 280] on span "3" at bounding box center [622, 299] width 16 height 38
click at [641, 351] on span "Schneeschuh- bzw. Winterwanderungen pro Woche" at bounding box center [622, 368] width 230 height 34
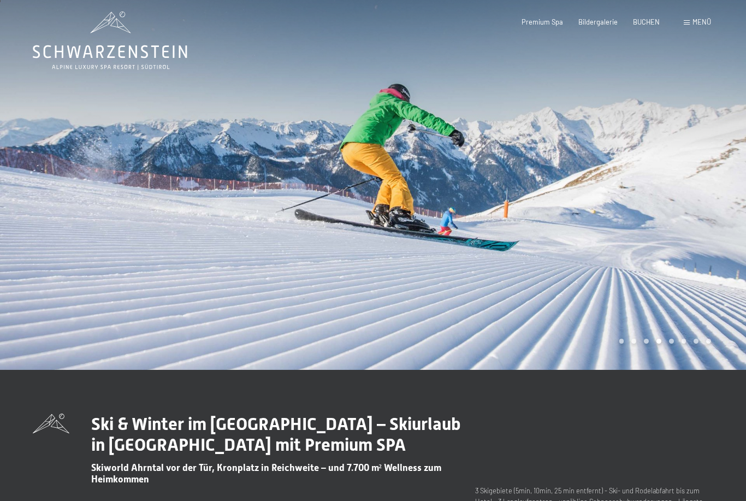
scroll to position [0, 0]
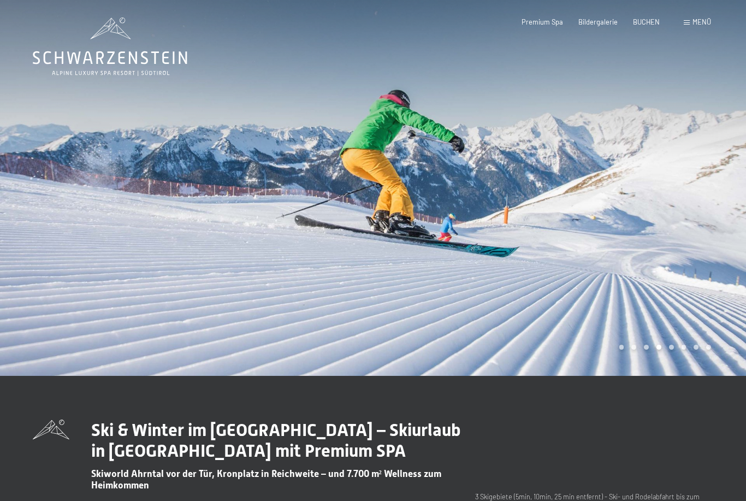
click at [641, 178] on div at bounding box center [559, 188] width 373 height 376
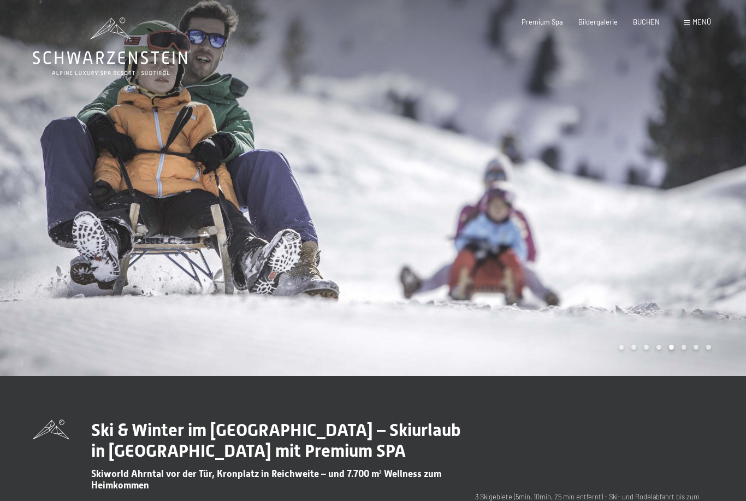
click at [636, 368] on div at bounding box center [559, 188] width 373 height 376
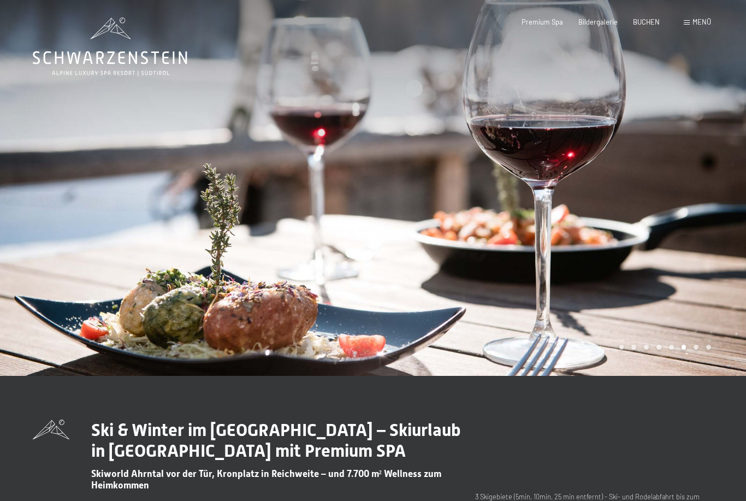
click at [636, 350] on div "Carousel Page 2" at bounding box center [633, 347] width 5 height 5
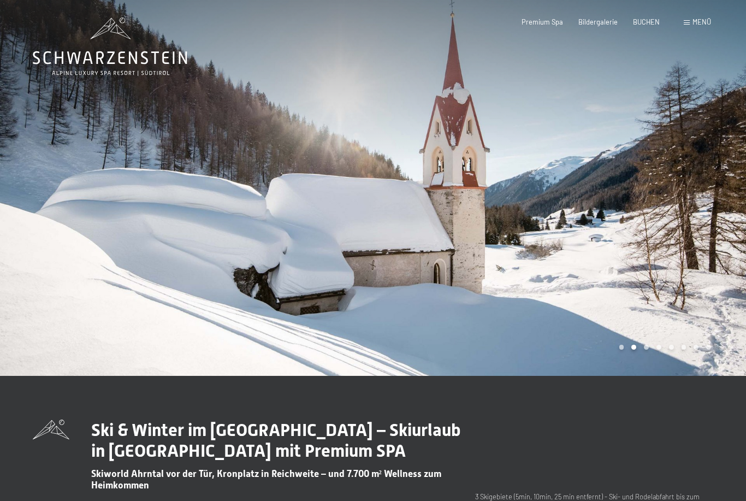
click at [641, 376] on div at bounding box center [559, 188] width 373 height 376
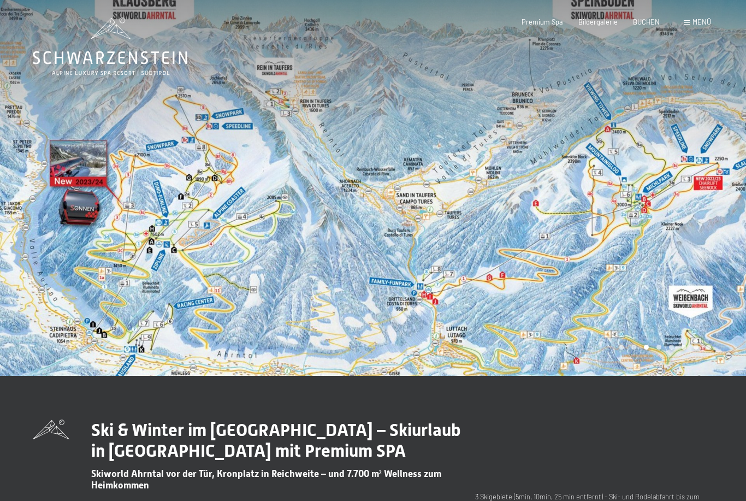
click at [685, 122] on div at bounding box center [559, 188] width 373 height 376
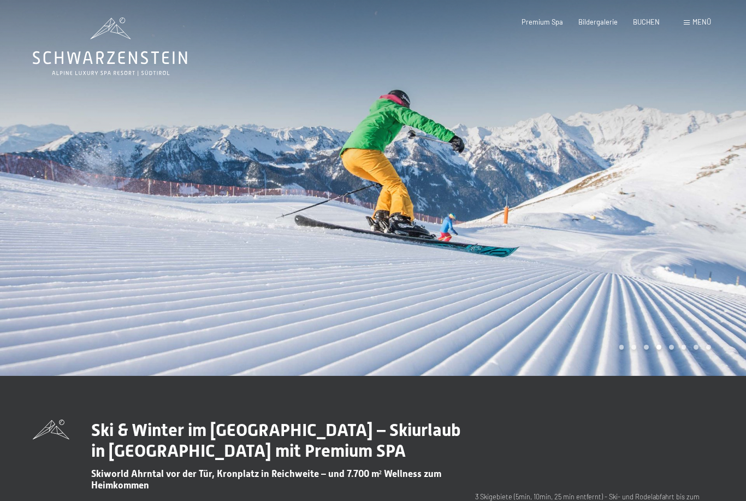
click at [399, 276] on div at bounding box center [559, 188] width 373 height 376
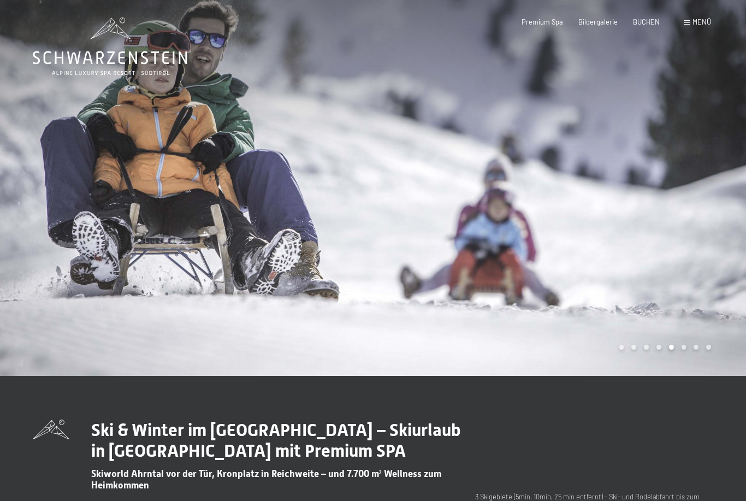
click at [648, 25] on div "BUCHEN" at bounding box center [646, 22] width 27 height 10
click at [646, 23] on span "BUCHEN" at bounding box center [646, 21] width 27 height 9
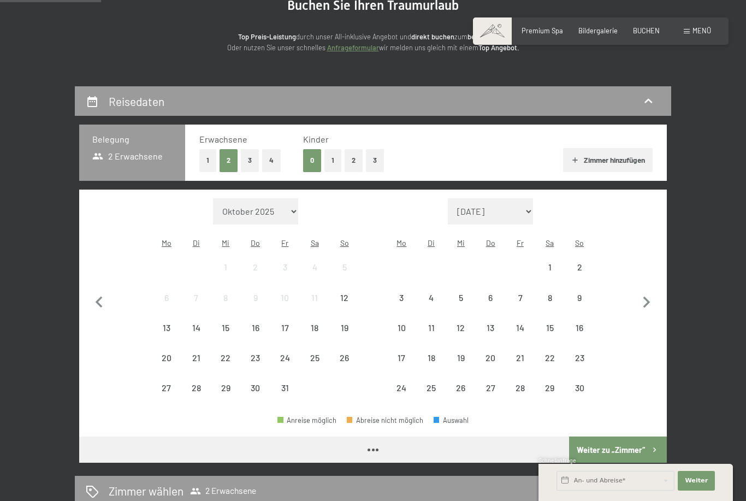
scroll to position [131, 0]
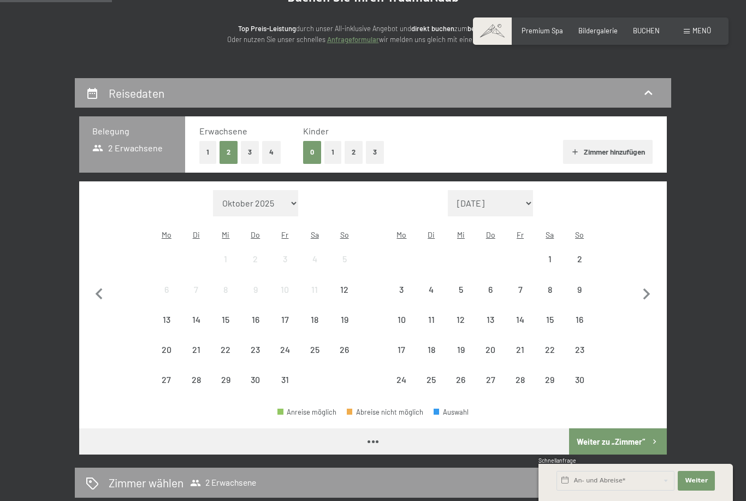
click at [255, 142] on button "3" at bounding box center [250, 152] width 18 height 22
click at [649, 289] on icon "button" at bounding box center [646, 294] width 23 height 23
select select "[DATE]"
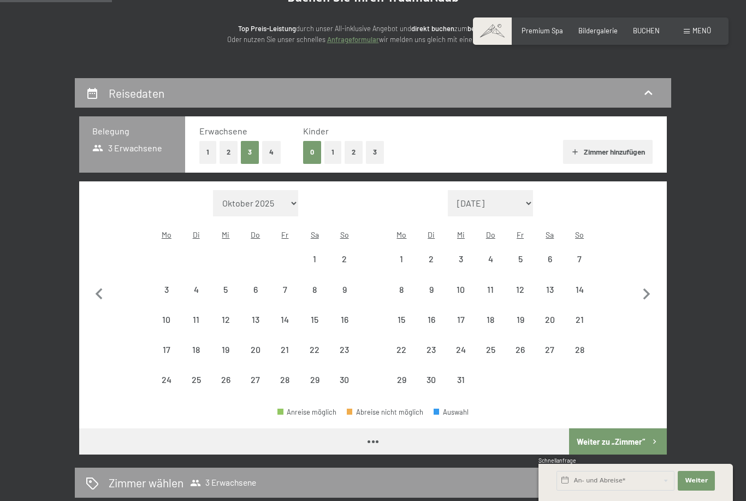
select select "[DATE]"
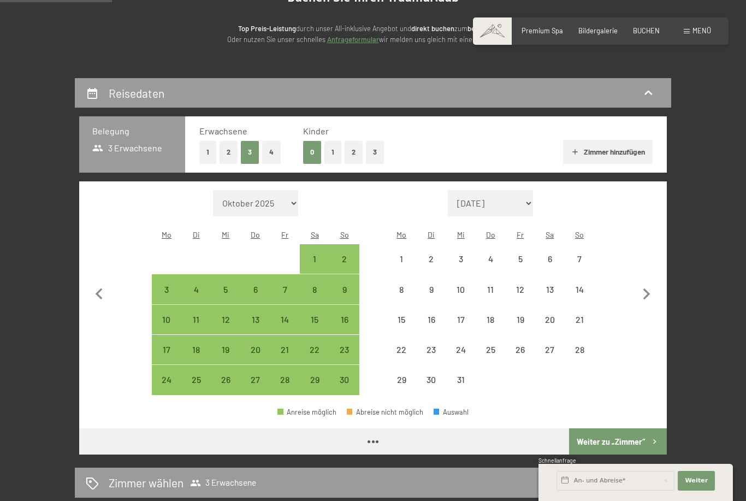
select select "[DATE]"
click at [555, 285] on div "13" at bounding box center [549, 298] width 27 height 27
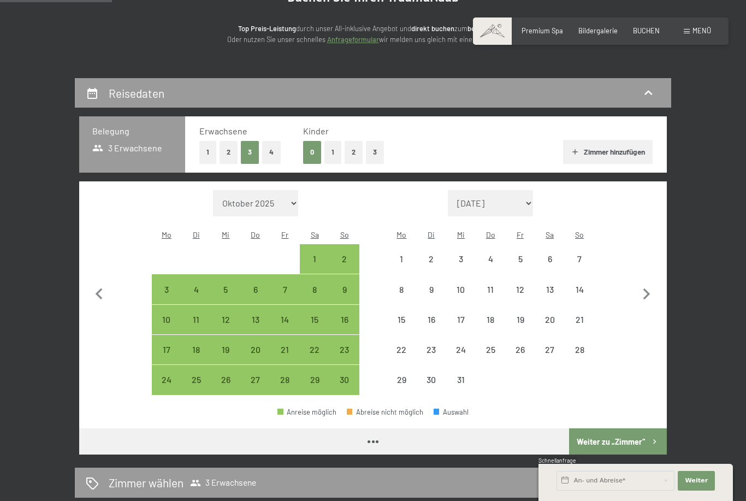
select select "[DATE]"
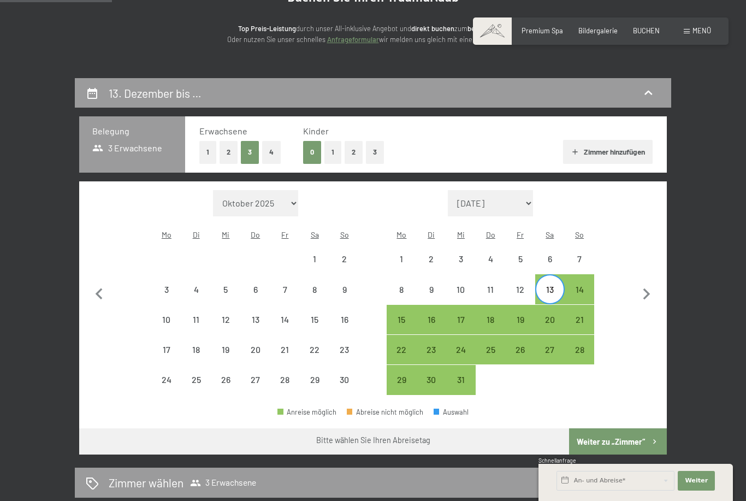
click at [557, 315] on div "20" at bounding box center [549, 328] width 27 height 27
select select "[DATE]"
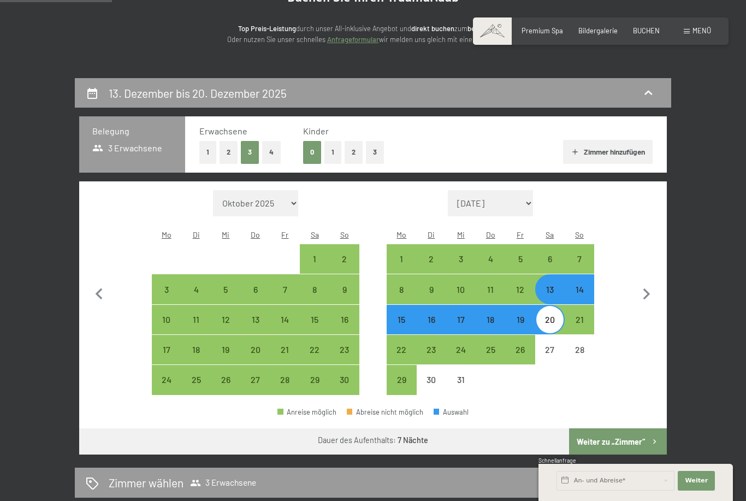
click at [642, 432] on button "Weiter zu „Zimmer“" at bounding box center [618, 441] width 98 height 26
select select "[DATE]"
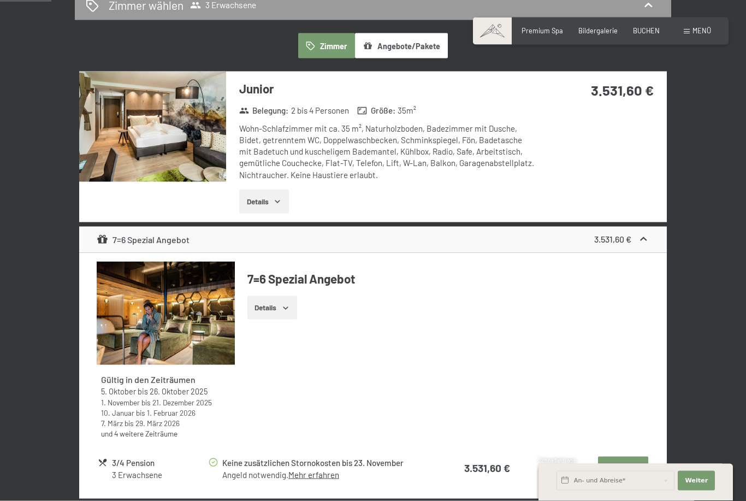
scroll to position [270, 0]
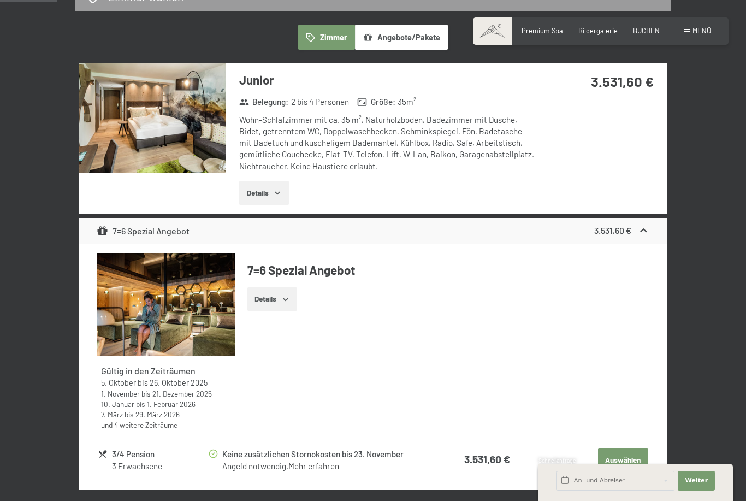
click at [162, 106] on img at bounding box center [152, 118] width 147 height 110
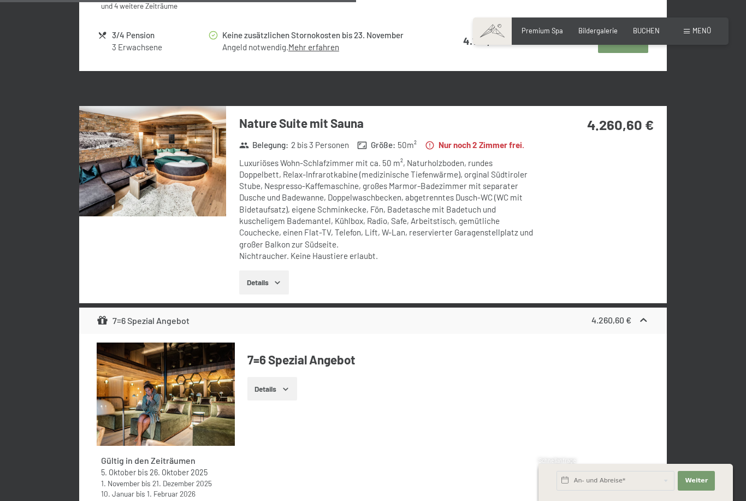
scroll to position [1691, 0]
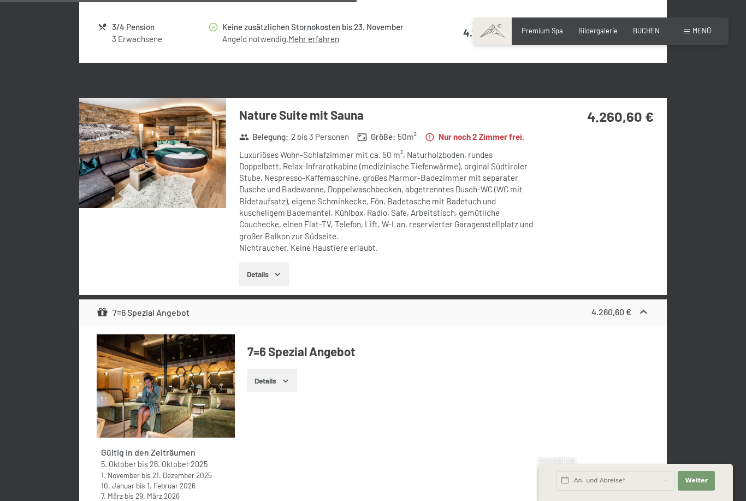
click at [165, 119] on img at bounding box center [152, 153] width 147 height 110
click at [741, 8] on div "[DATE] bis [DATE] Zimmer wählen 3 Erwachsene Zimmer Angebote/Pakete Junior Bele…" at bounding box center [373, 130] width 746 height 3224
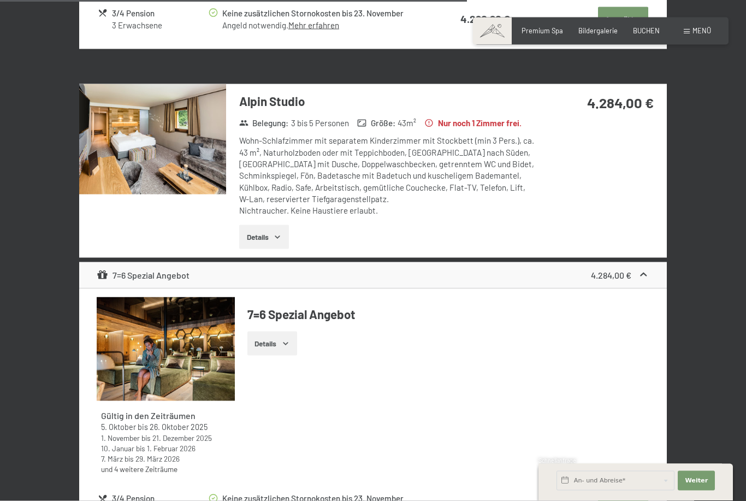
click at [158, 156] on img at bounding box center [152, 139] width 147 height 110
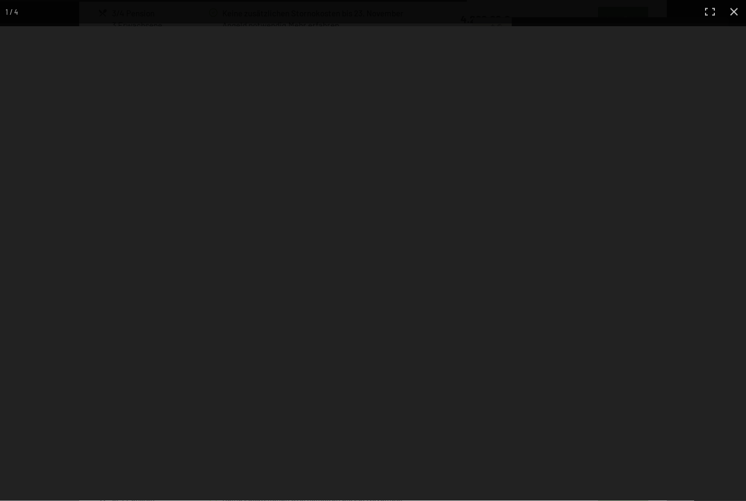
scroll to position [2213, 0]
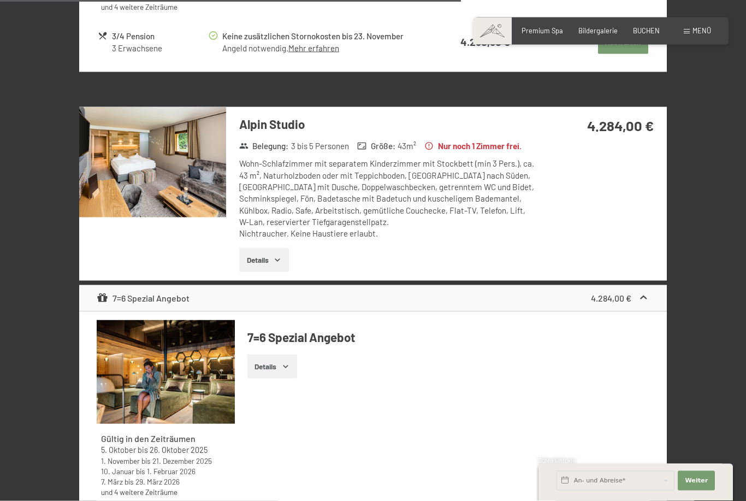
scroll to position [2192, 0]
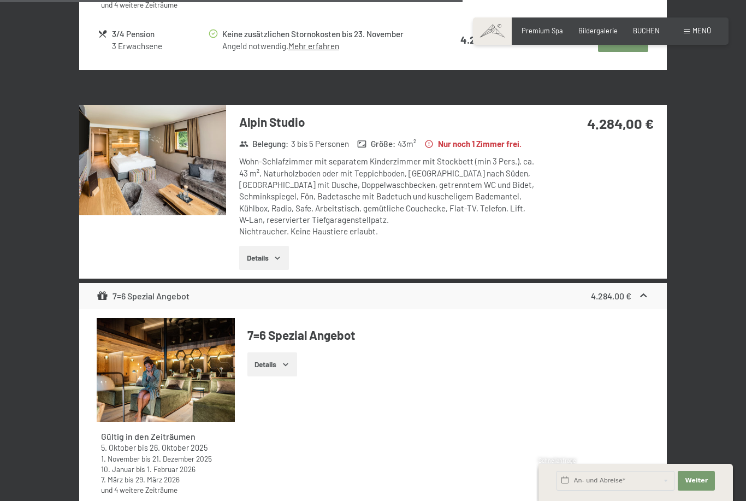
click at [173, 145] on img at bounding box center [152, 160] width 147 height 110
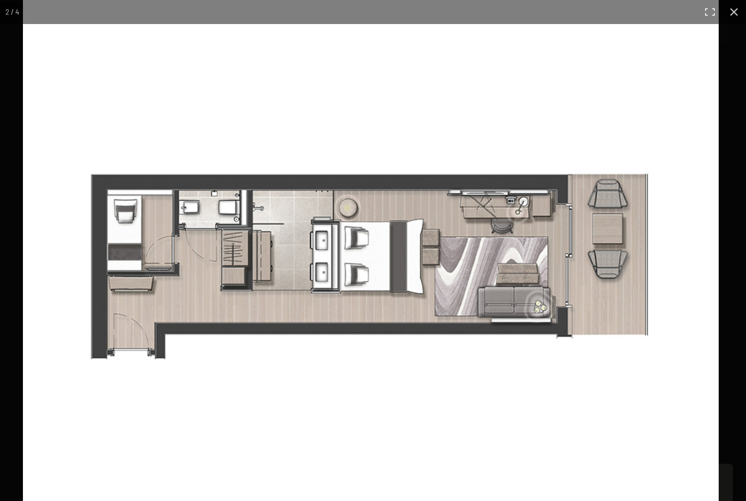
click at [692, 193] on img at bounding box center [371, 268] width 696 height 536
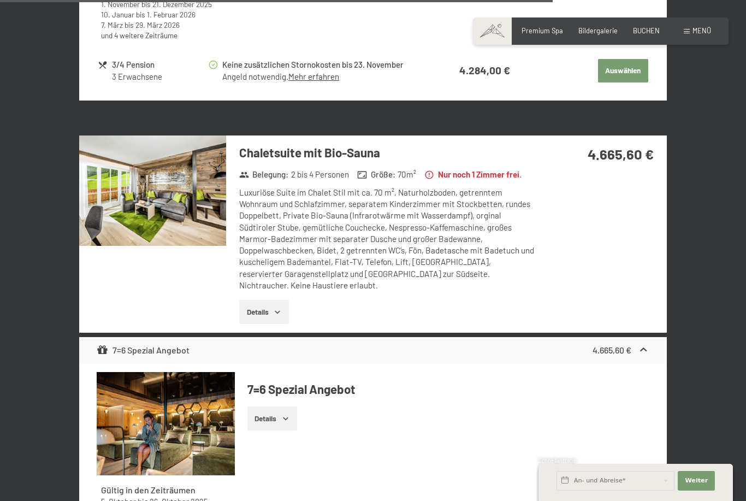
scroll to position [2646, 0]
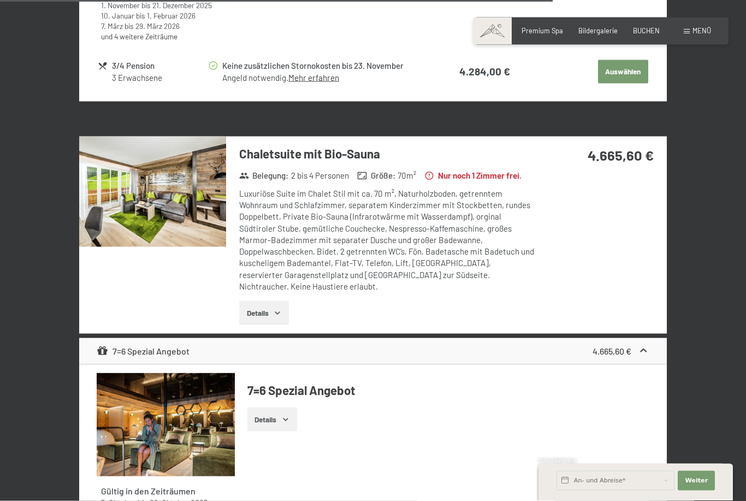
click at [147, 180] on img at bounding box center [152, 192] width 147 height 110
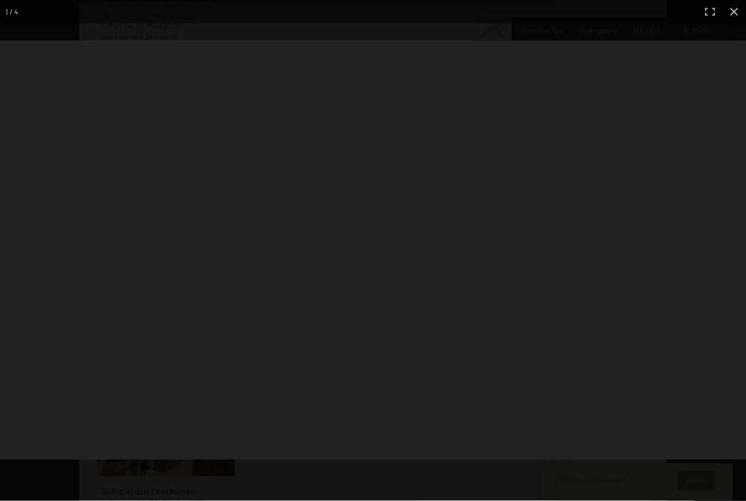
scroll to position [2646, 0]
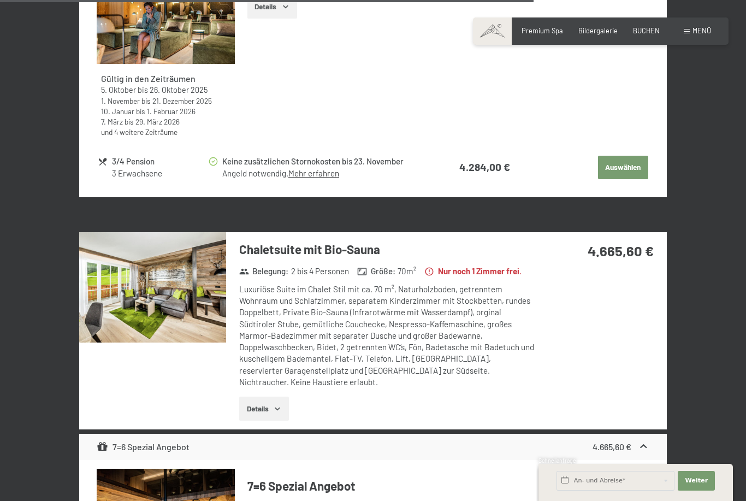
scroll to position [2553, 0]
